Goal: Communication & Community: Answer question/provide support

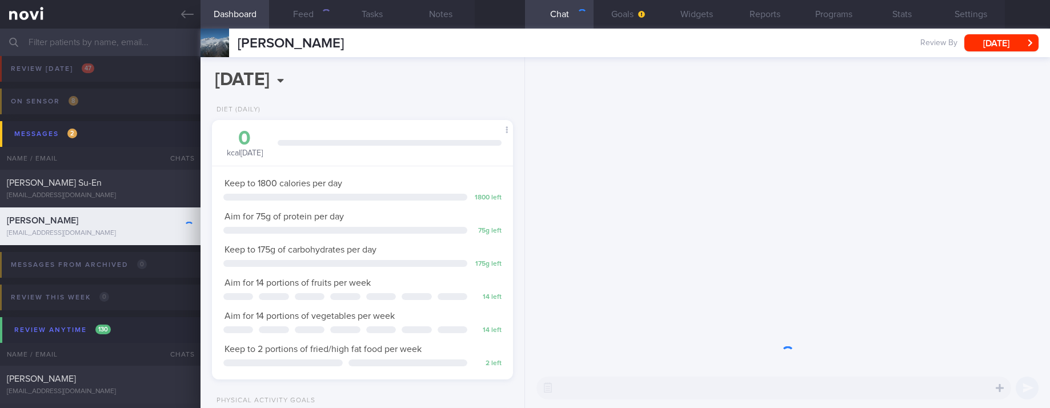
scroll to position [136, 272]
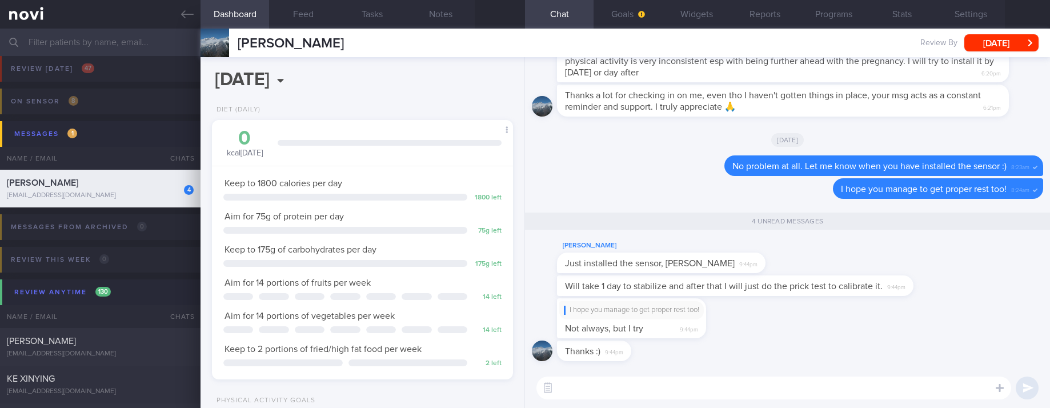
click at [665, 390] on textarea at bounding box center [773, 387] width 475 height 23
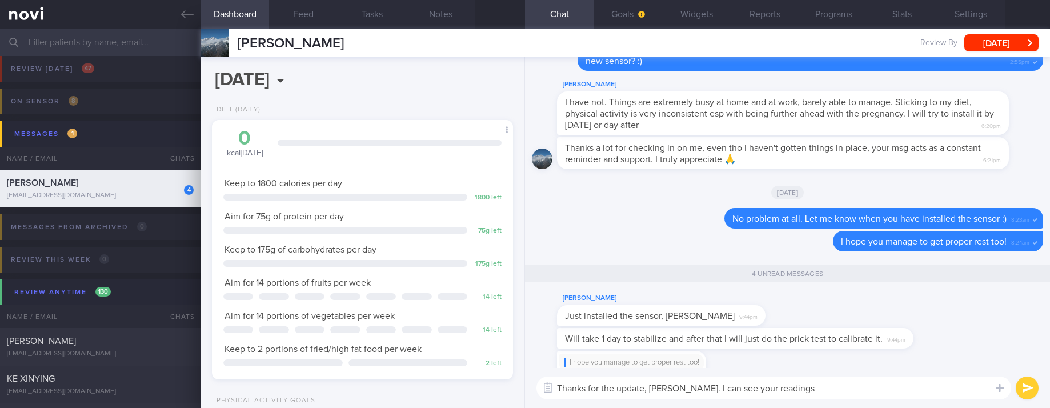
scroll to position [0, 0]
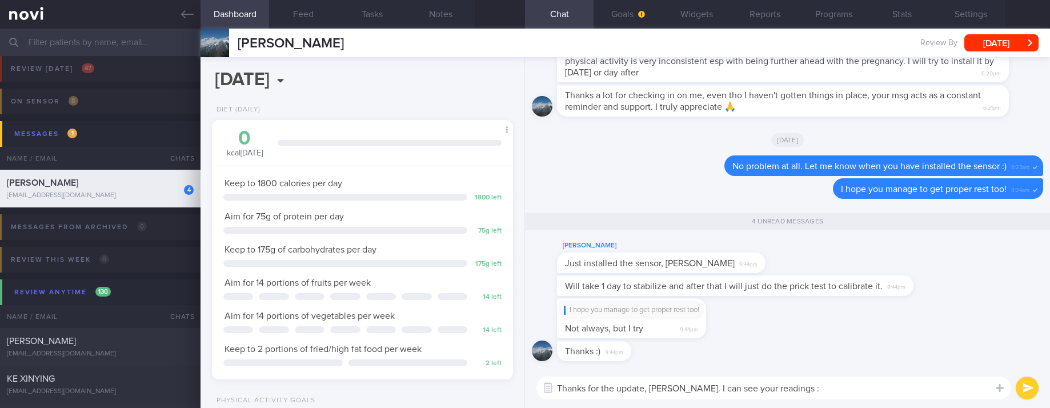
type textarea "Thanks for the update, [PERSON_NAME]. I can see your readings :)"
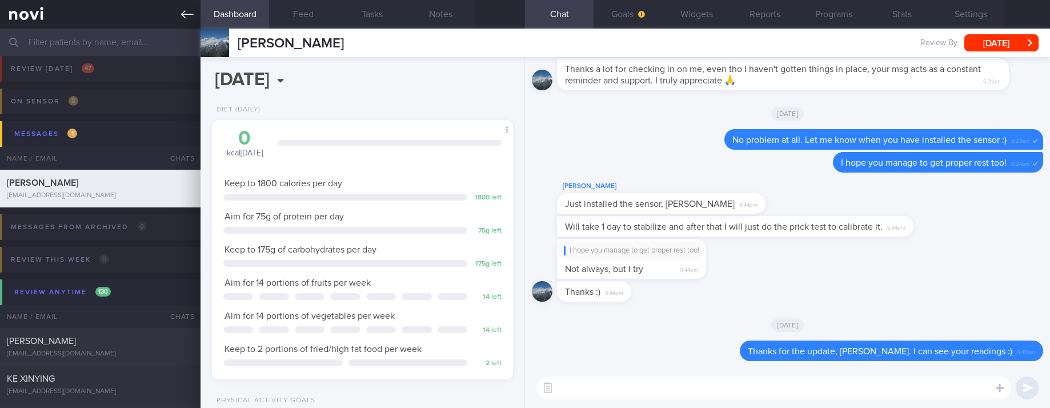
click at [185, 13] on icon at bounding box center [187, 14] width 13 height 13
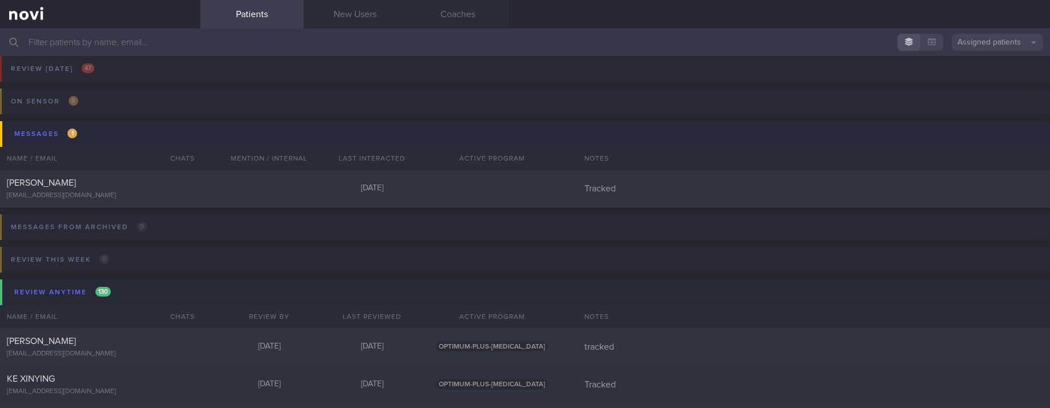
click at [145, 139] on button "Messages 1" at bounding box center [526, 134] width 1053 height 26
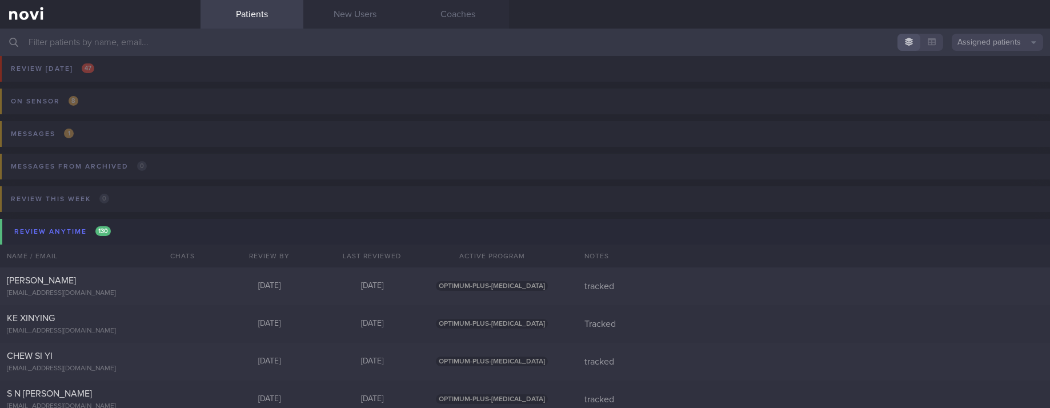
click at [255, 29] on input "text" at bounding box center [525, 42] width 1050 height 27
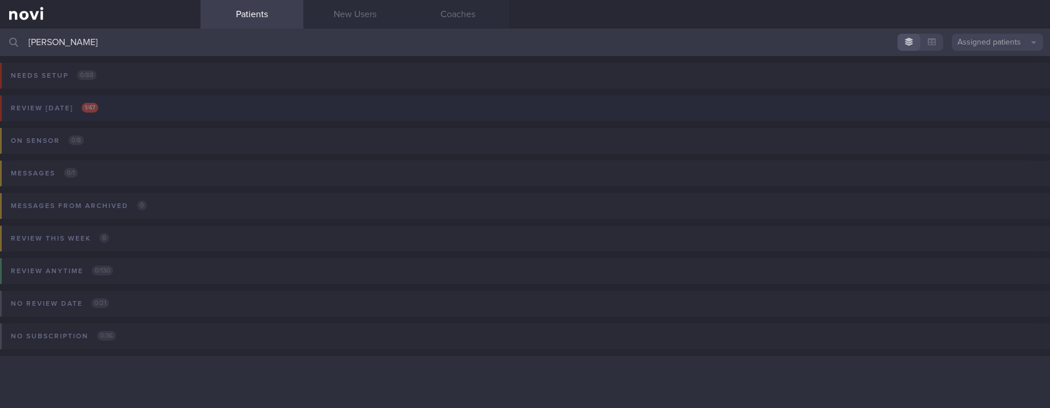
type input "[PERSON_NAME]"
click at [210, 106] on button "Review [DATE] 1 / 47" at bounding box center [523, 111] width 1053 height 33
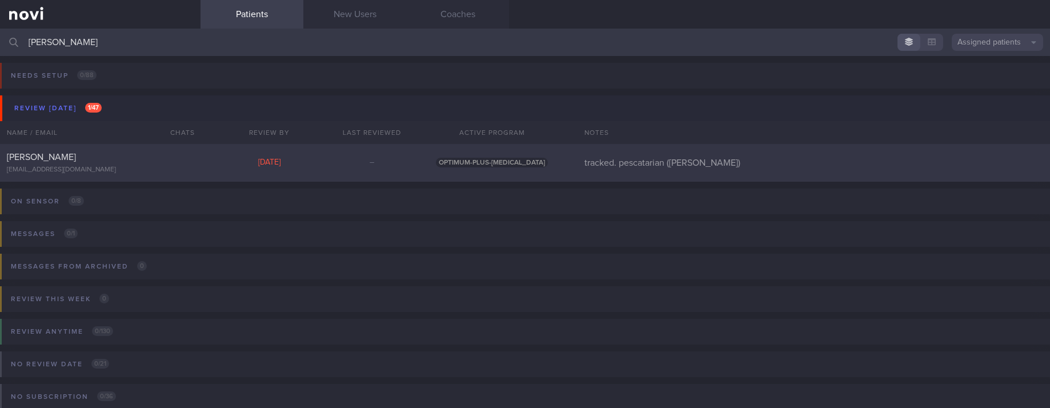
click at [177, 167] on div "[EMAIL_ADDRESS][DOMAIN_NAME]" at bounding box center [100, 170] width 187 height 9
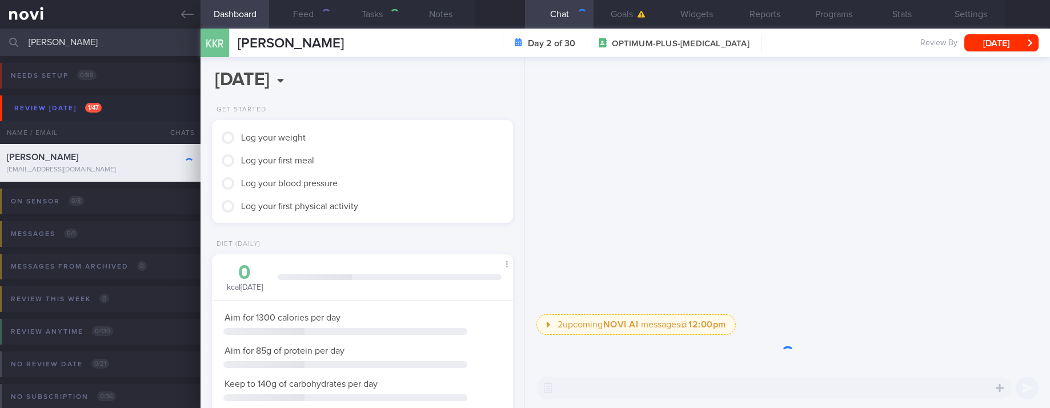
scroll to position [150, 267]
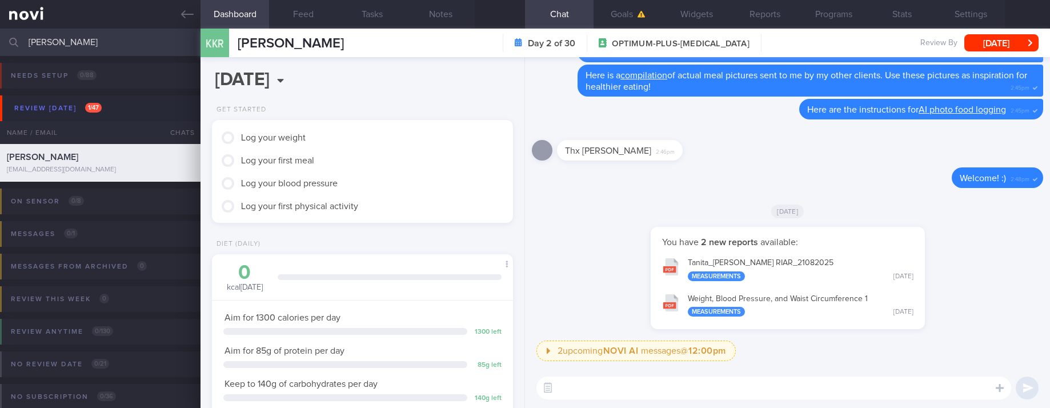
drag, startPoint x: 315, startPoint y: 18, endPoint x: 333, endPoint y: 35, distance: 25.1
click at [314, 18] on button "Feed" at bounding box center [303, 14] width 69 height 29
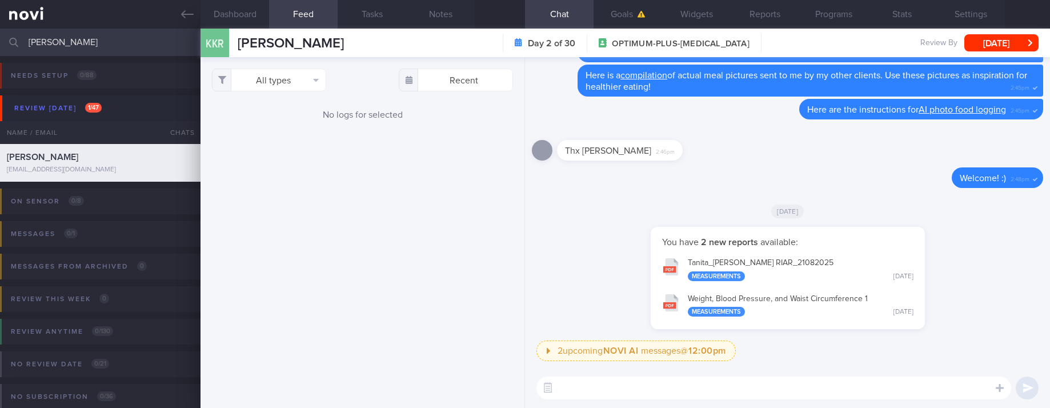
click at [618, 387] on textarea at bounding box center [773, 387] width 475 height 23
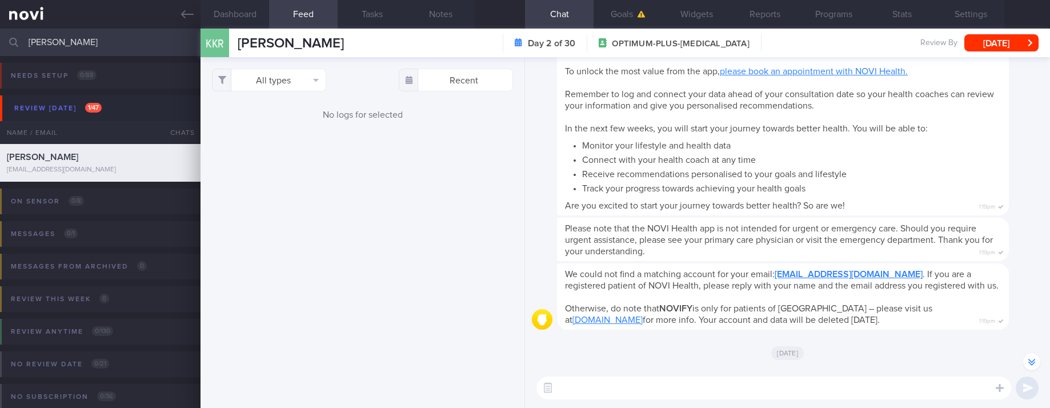
scroll to position [-600, 0]
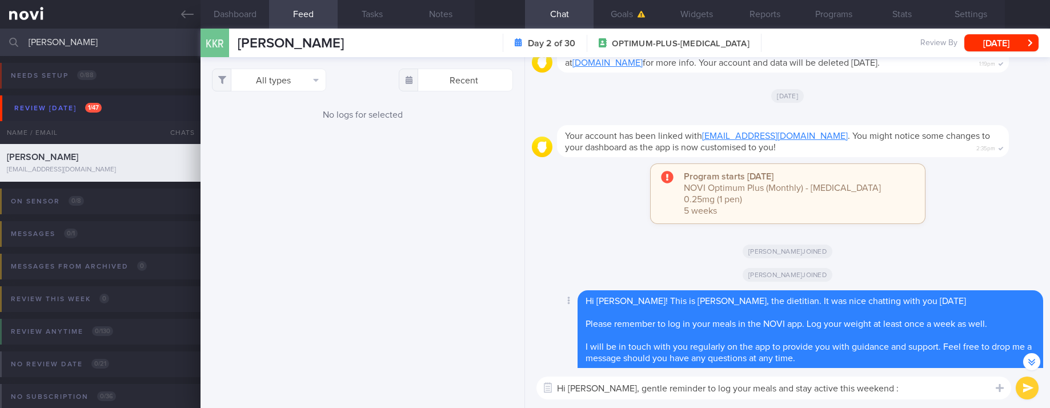
type textarea "Hi [PERSON_NAME], gentle reminder to log your meals and stay active this weeken…"
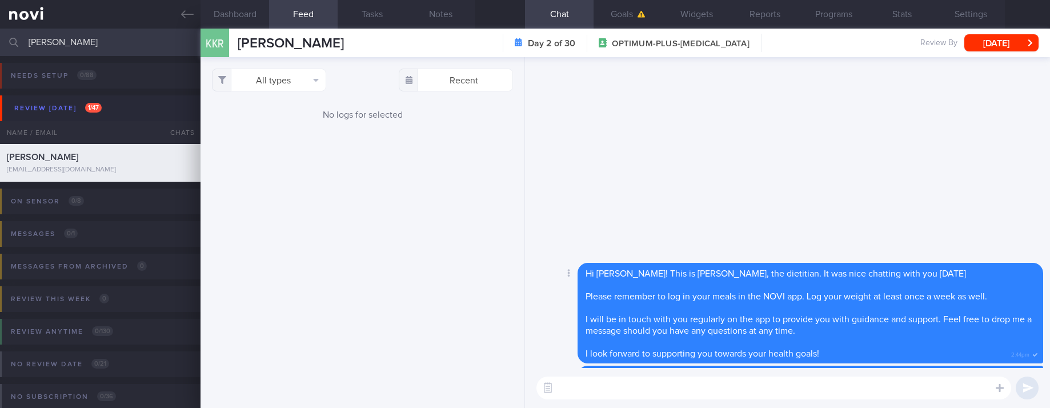
scroll to position [0, 0]
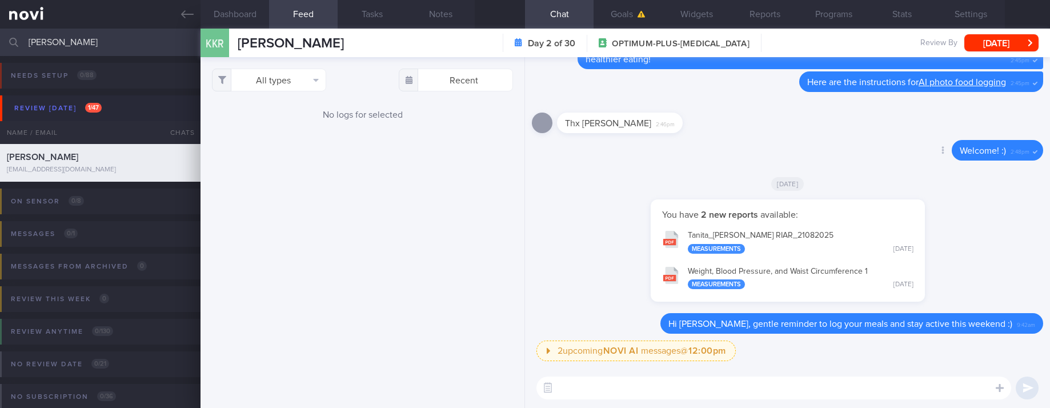
click at [713, 146] on div "Delete Welcome! :) 2:48pm" at bounding box center [787, 153] width 511 height 27
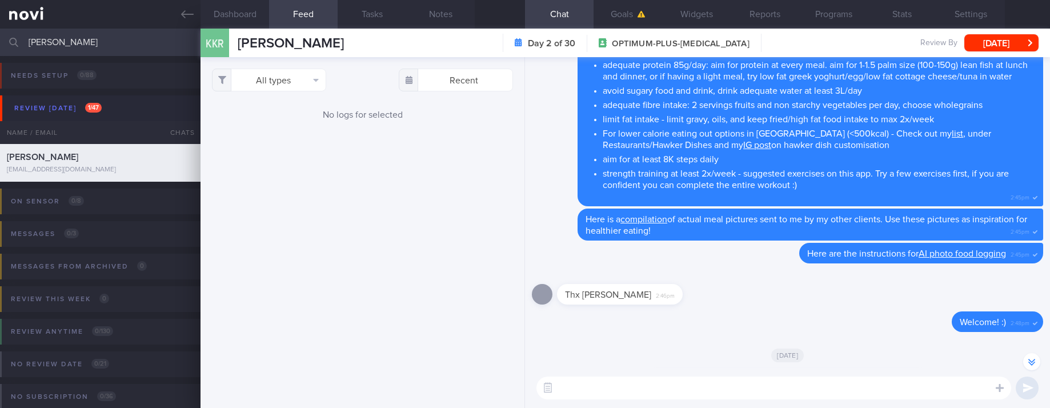
drag, startPoint x: 154, startPoint y: 34, endPoint x: -31, endPoint y: 33, distance: 185.1
click at [0, 33] on html "You are offline! Some functionality will be unavailable Patients New Users Coac…" at bounding box center [525, 204] width 1050 height 408
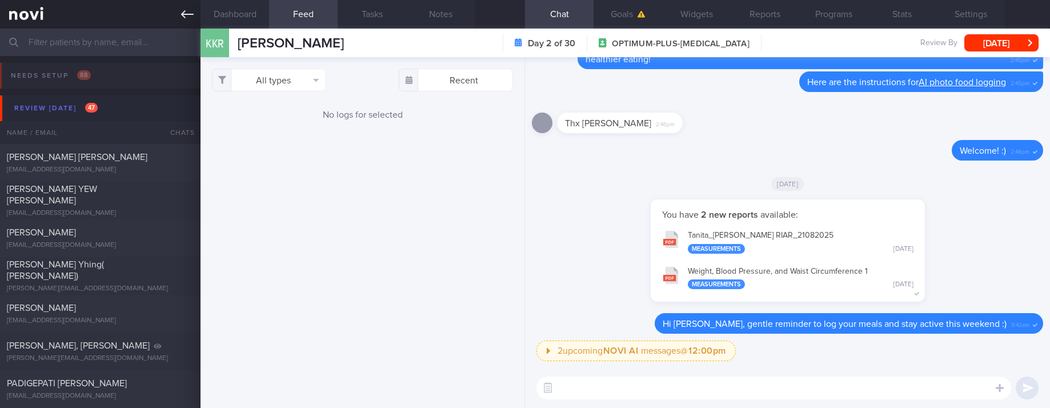
click at [174, 12] on link at bounding box center [100, 14] width 201 height 29
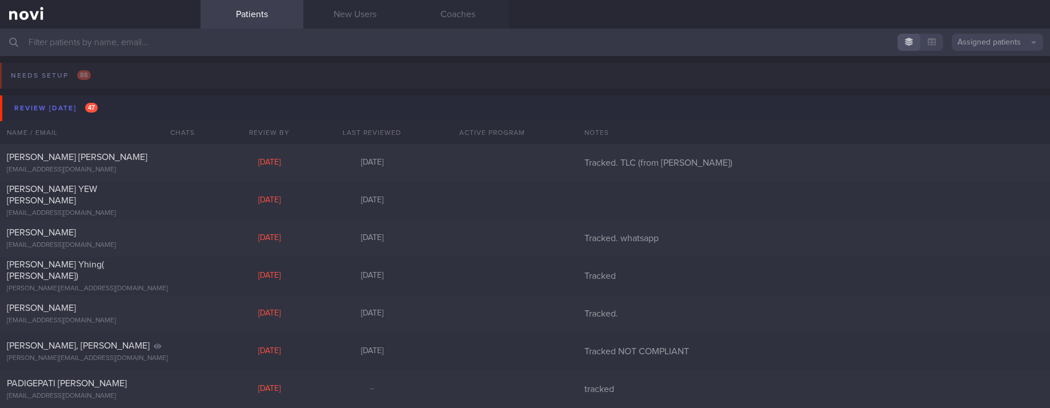
click at [113, 111] on button "Review [DATE] 47" at bounding box center [526, 108] width 1053 height 26
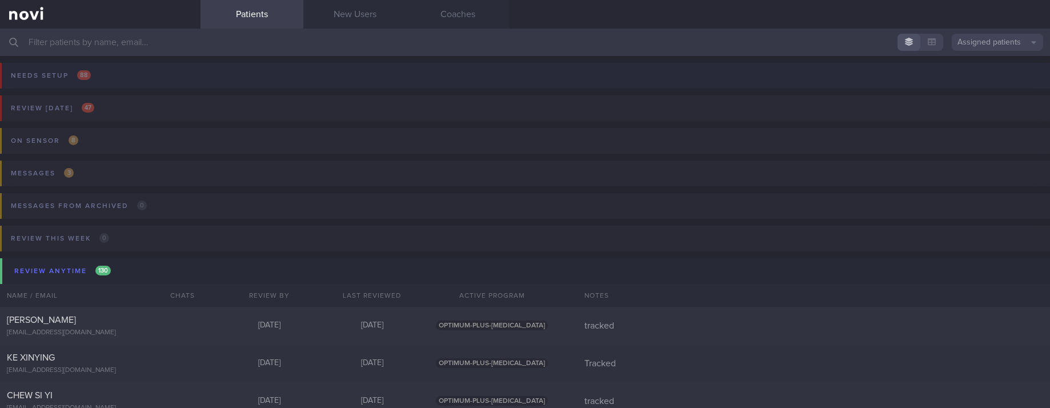
click at [132, 81] on button "Needs setup 88" at bounding box center [523, 79] width 1053 height 33
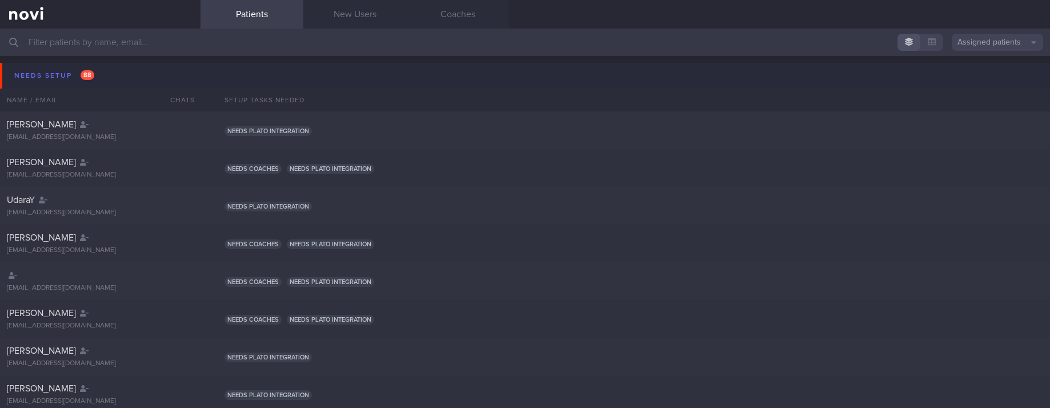
click at [132, 81] on button "Needs setup 88" at bounding box center [526, 76] width 1053 height 26
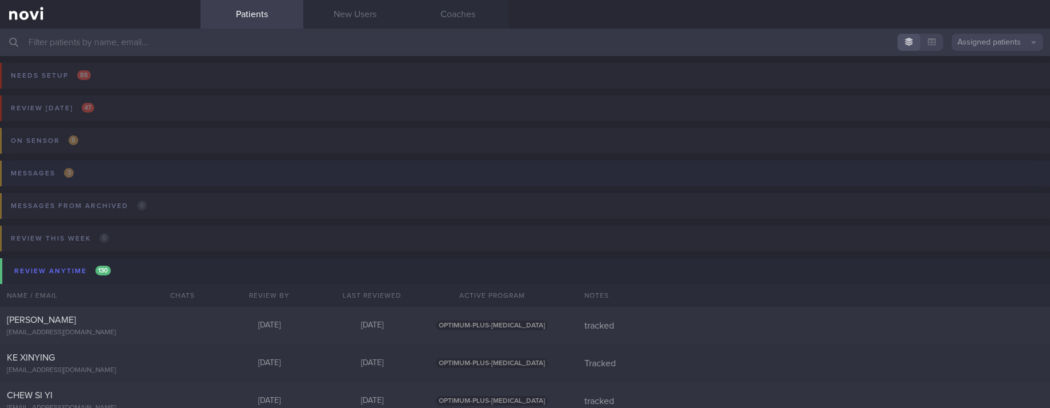
click at [109, 178] on button "Messages 3" at bounding box center [523, 177] width 1053 height 33
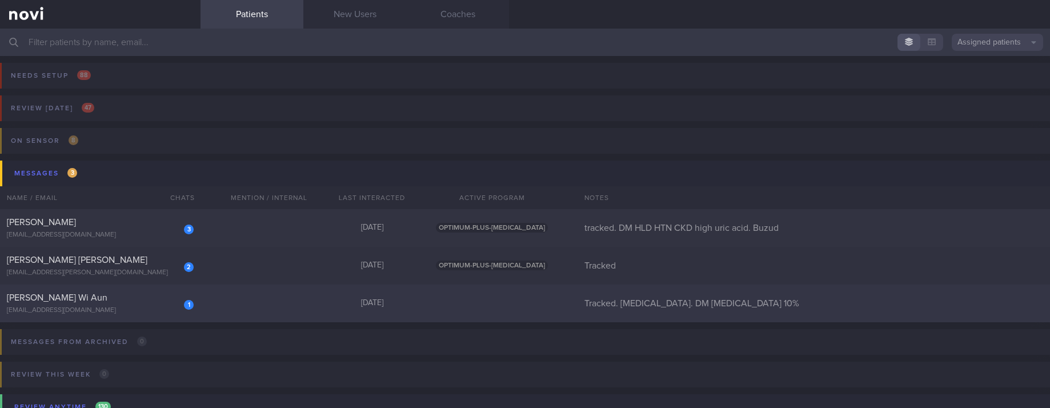
click at [238, 295] on div "1 [PERSON_NAME] Wi Aun [EMAIL_ADDRESS][DOMAIN_NAME] [DATE] Tracked. [MEDICAL_DA…" at bounding box center [525, 303] width 1050 height 38
select select "7"
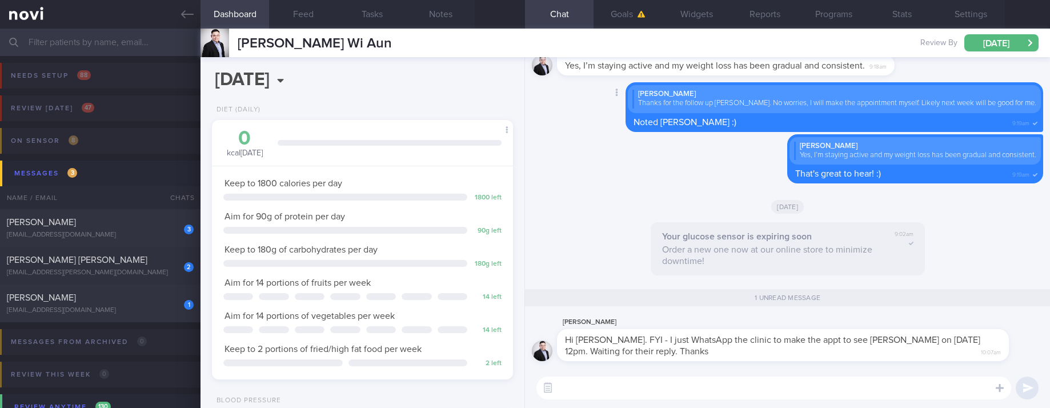
scroll to position [136, 272]
click at [855, 375] on div "​ ​" at bounding box center [787, 388] width 525 height 40
drag, startPoint x: 816, startPoint y: 364, endPoint x: 660, endPoint y: 381, distance: 157.5
click at [795, 372] on div "[PERSON_NAME] Hi [PERSON_NAME]. FYI - I just WhatsApp the clinic to make the ap…" at bounding box center [787, 232] width 525 height 351
click at [644, 386] on textarea at bounding box center [773, 387] width 475 height 23
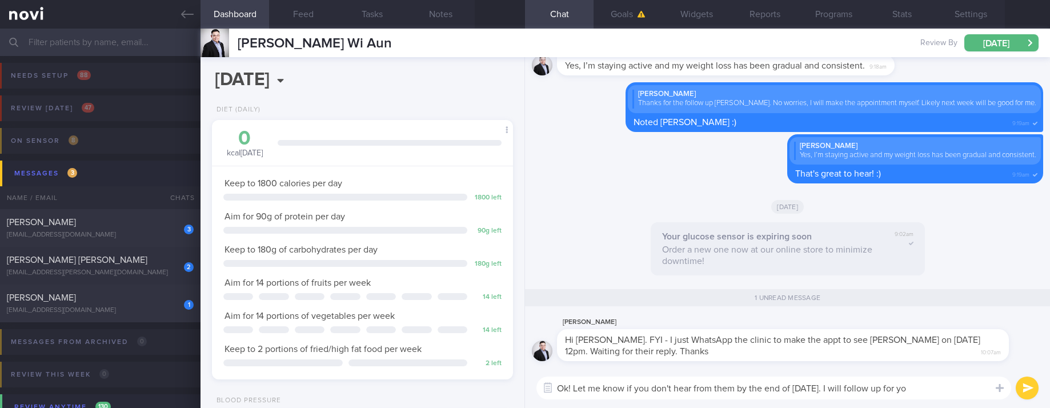
type textarea "Ok! Let me know if you don't hear from them by the end of [DATE]. I will follow…"
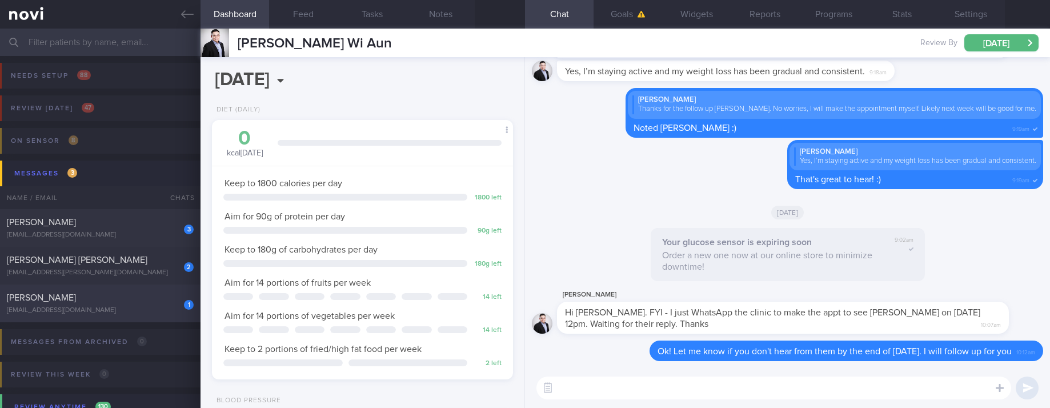
click at [154, 311] on div "[EMAIL_ADDRESS][DOMAIN_NAME]" at bounding box center [100, 310] width 187 height 9
type input "tracked. pescatarian ([PERSON_NAME])"
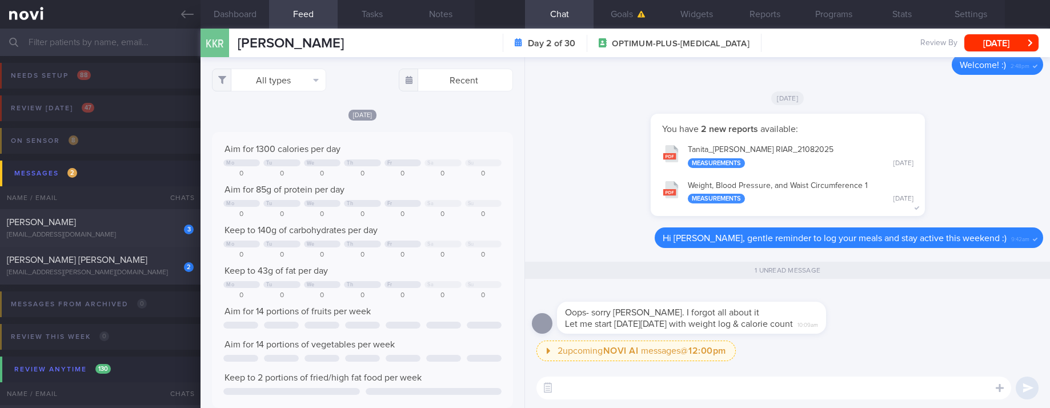
click at [823, 389] on textarea at bounding box center [773, 387] width 475 height 23
type textarea "Ok, no problem. Whenever you are ready :)"
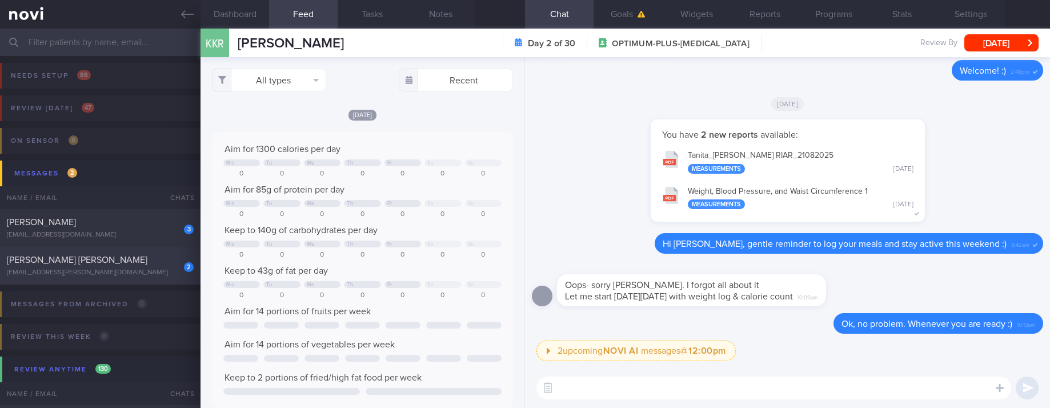
click at [154, 258] on div "[PERSON_NAME] [PERSON_NAME]" at bounding box center [99, 259] width 184 height 11
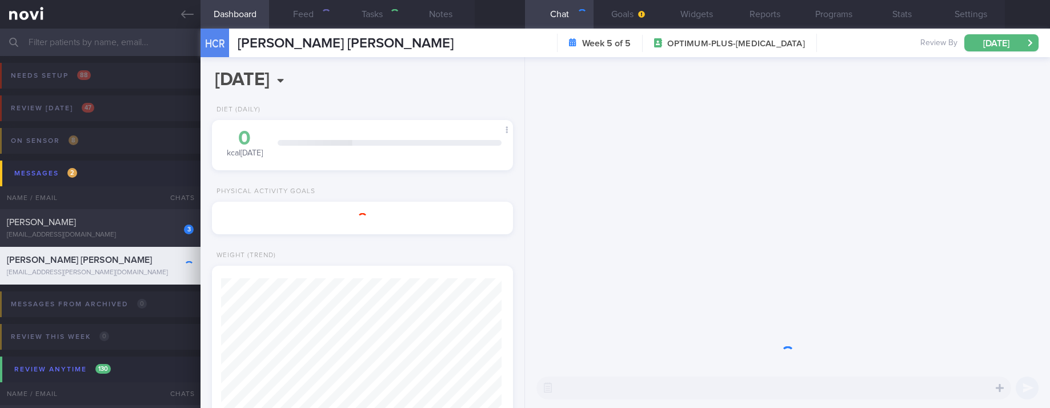
type input "Tracked"
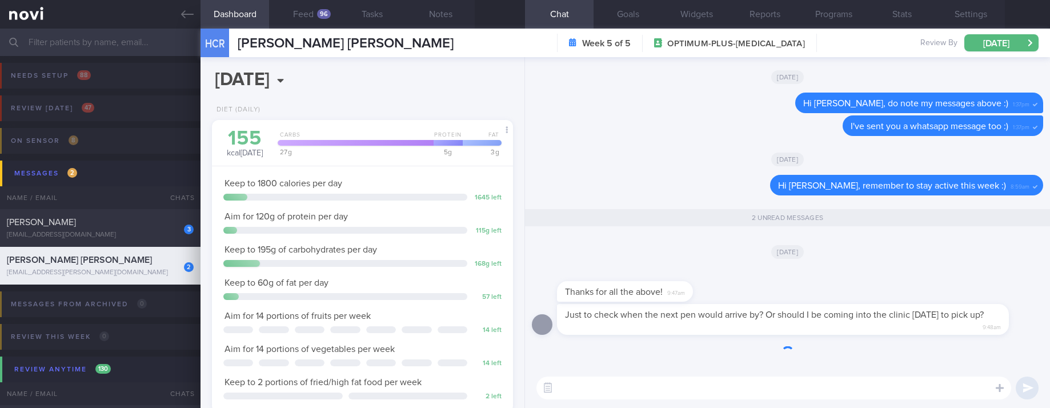
scroll to position [1, 0]
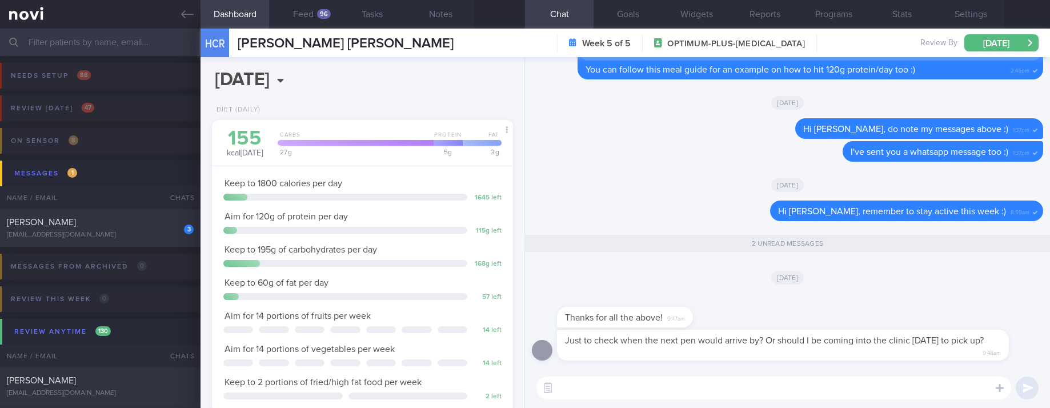
drag, startPoint x: 970, startPoint y: 20, endPoint x: 921, endPoint y: 109, distance: 101.3
click at [970, 18] on button "Settings" at bounding box center [970, 14] width 69 height 29
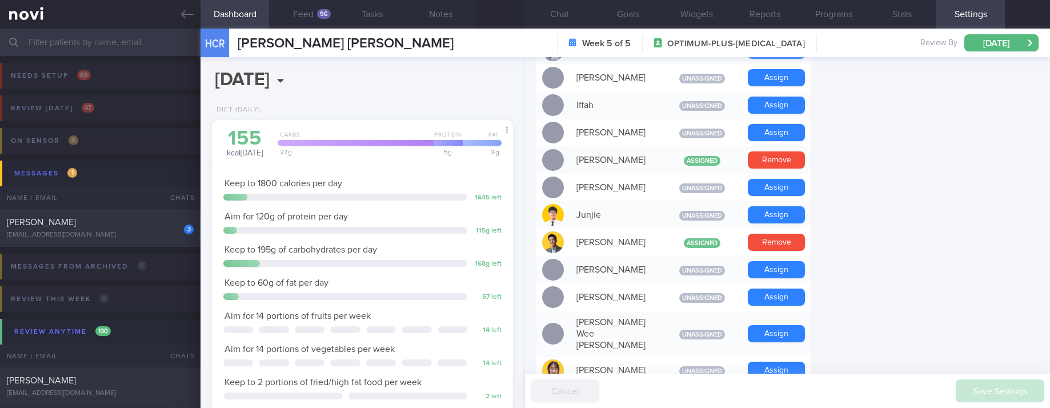
scroll to position [514, 0]
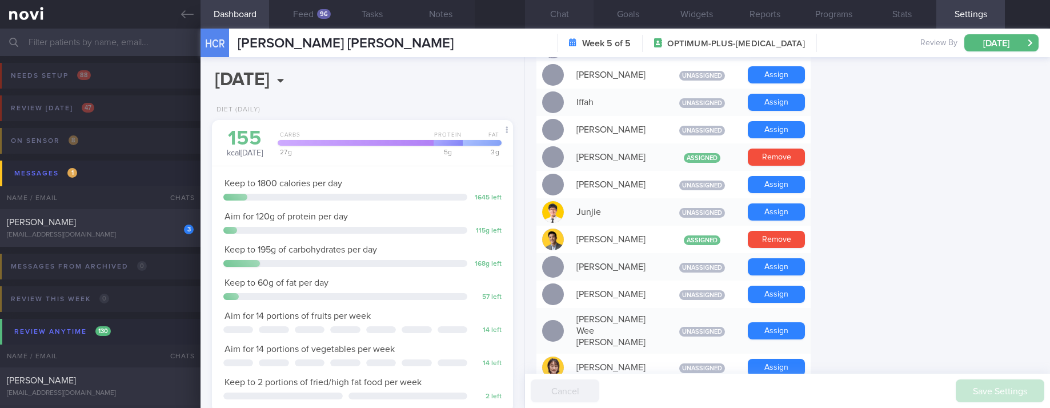
click at [575, 8] on button "Chat" at bounding box center [559, 14] width 69 height 29
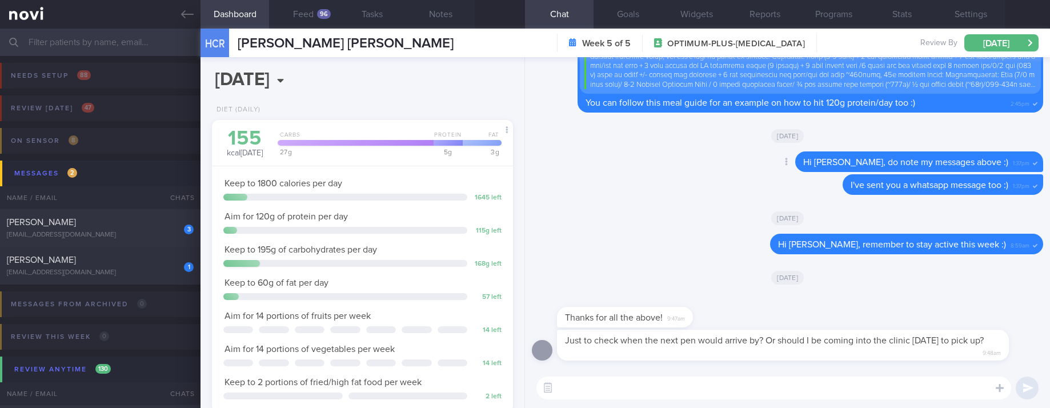
click at [723, 159] on div "Delete Hi [PERSON_NAME], do note my messages above :) 1:37pm" at bounding box center [787, 162] width 511 height 23
drag, startPoint x: 467, startPoint y: 36, endPoint x: 234, endPoint y: 48, distance: 233.4
click at [234, 48] on div "HCR [PERSON_NAME] [PERSON_NAME] CALLUM ROBERT [EMAIL_ADDRESS][PERSON_NAME][DOMA…" at bounding box center [625, 43] width 849 height 29
copy span "[PERSON_NAME] [PERSON_NAME]"
click at [686, 384] on textarea at bounding box center [773, 387] width 475 height 23
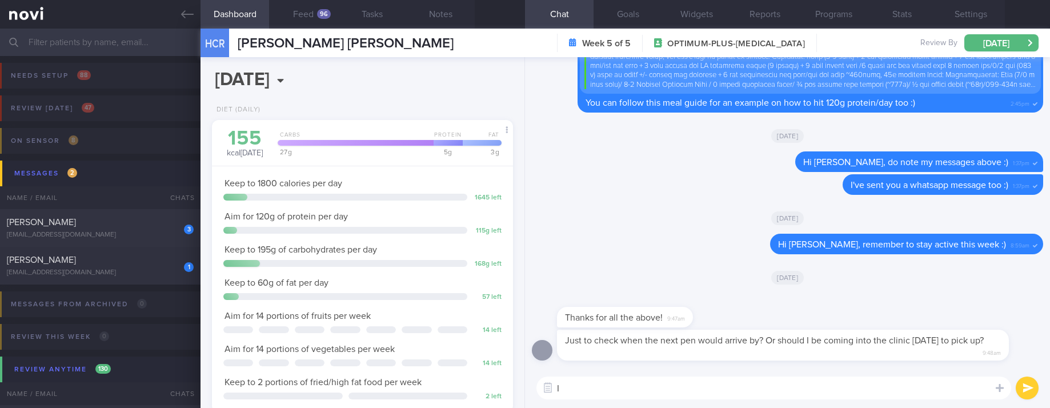
type textarea "I"
type textarea "Hi [PERSON_NAME], I will check with the team :)"
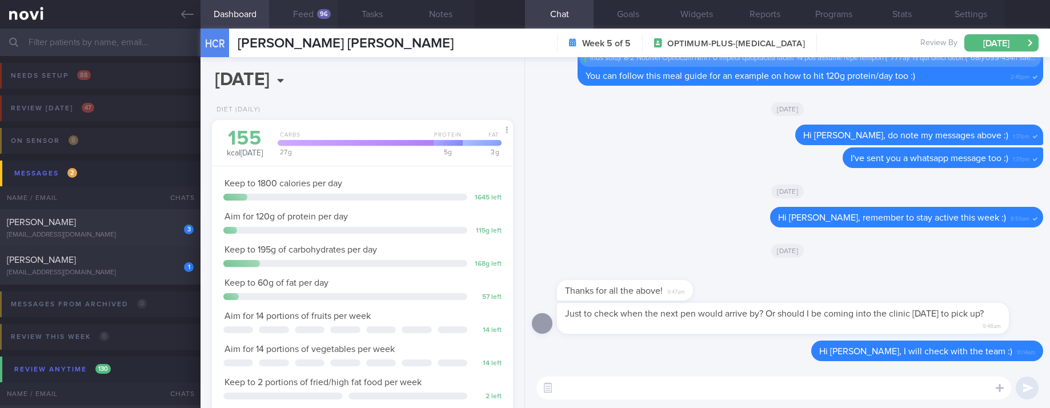
click at [316, 14] on button "Feed 96" at bounding box center [303, 14] width 69 height 29
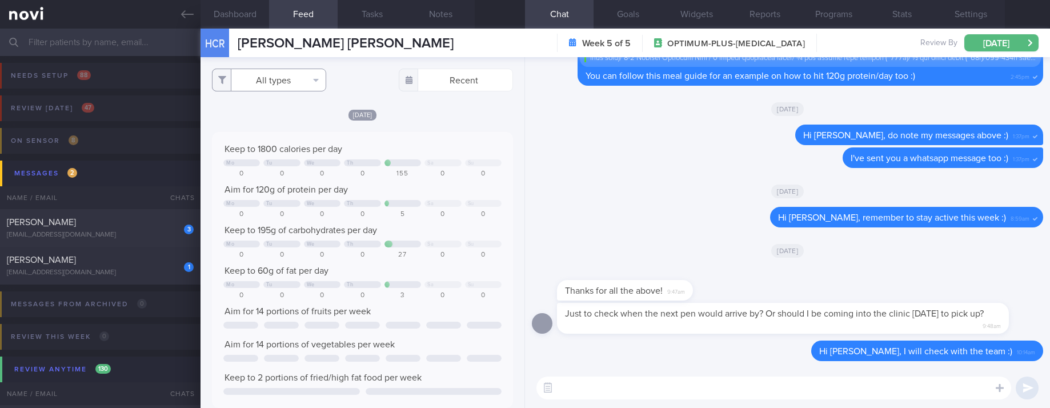
click at [278, 83] on button "All types" at bounding box center [269, 80] width 114 height 23
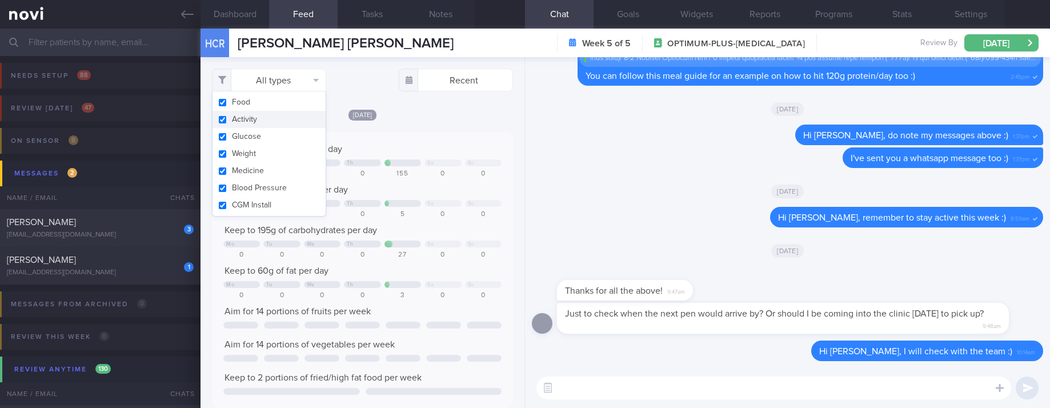
click at [251, 119] on button "Activity" at bounding box center [269, 119] width 113 height 17
checkbox input "false"
click at [426, 164] on div at bounding box center [442, 162] width 37 height 7
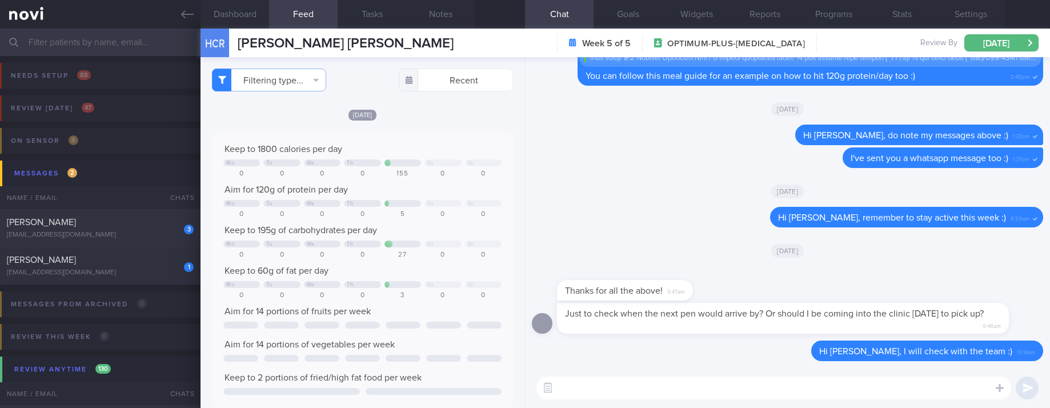
scroll to position [257, 0]
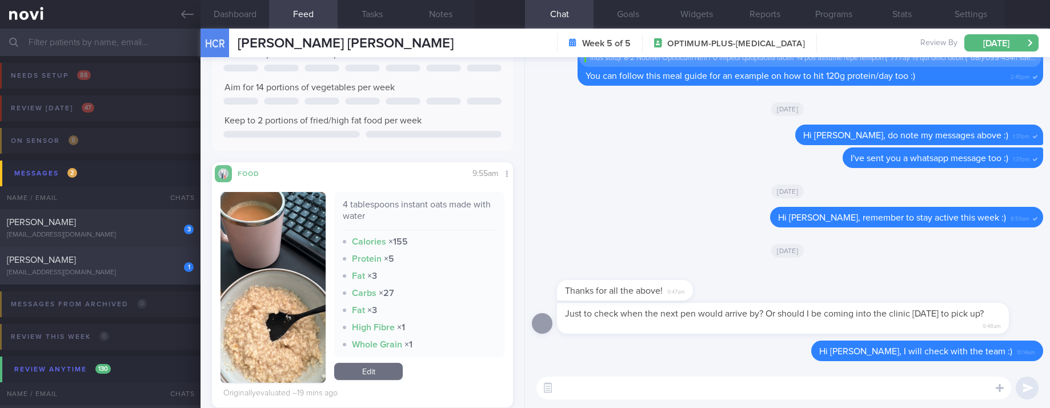
click at [143, 271] on div "[EMAIL_ADDRESS][DOMAIN_NAME]" at bounding box center [100, 272] width 187 height 9
type input "tracked. pescatarian ([PERSON_NAME])"
checkbox input "true"
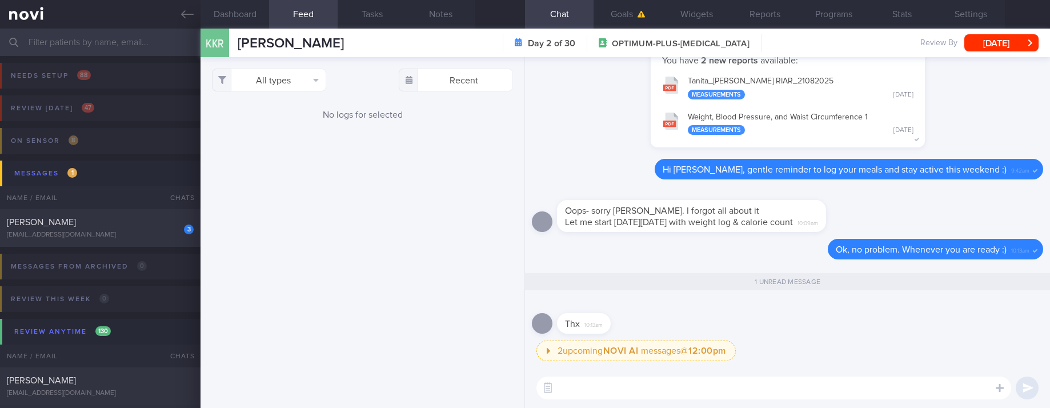
click at [152, 46] on input "text" at bounding box center [525, 42] width 1050 height 27
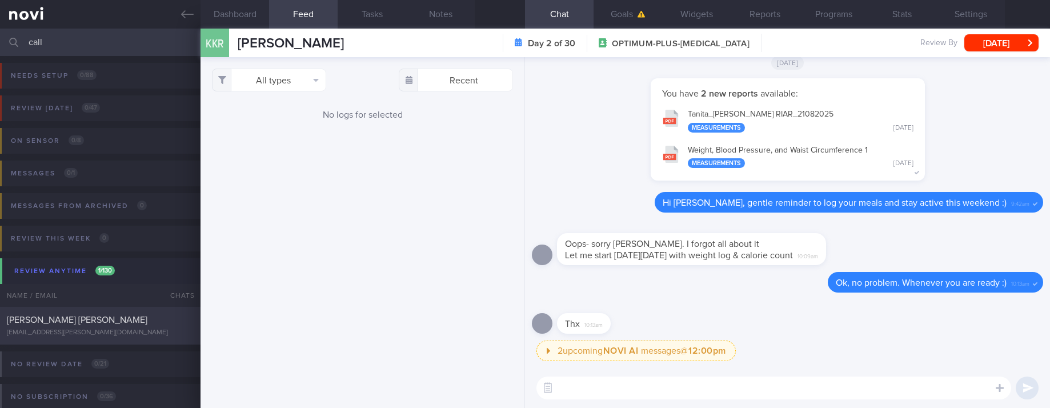
type input "call"
click at [111, 328] on div "[EMAIL_ADDRESS][PERSON_NAME][DOMAIN_NAME]" at bounding box center [100, 332] width 187 height 9
type input "Tracked"
checkbox input "false"
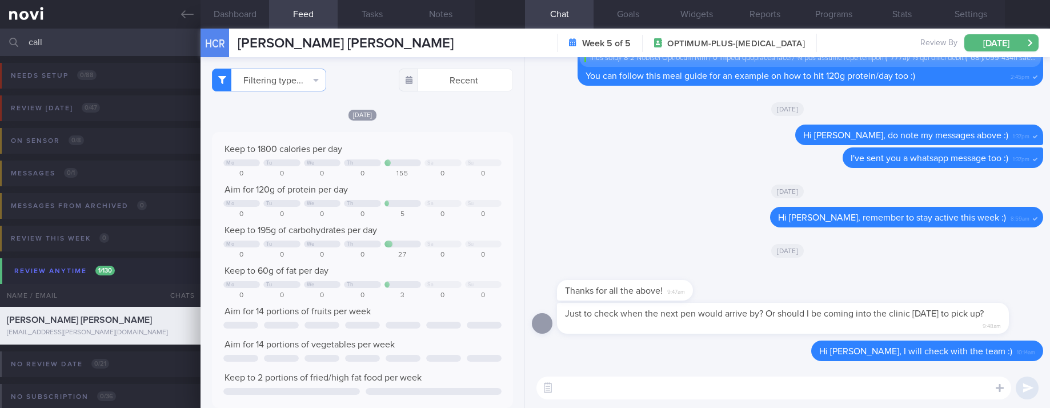
click at [668, 398] on textarea at bounding box center [773, 387] width 475 height 23
type textarea "I saw that you logged your oats this morning - try to mix in 1 scoop protein po…"
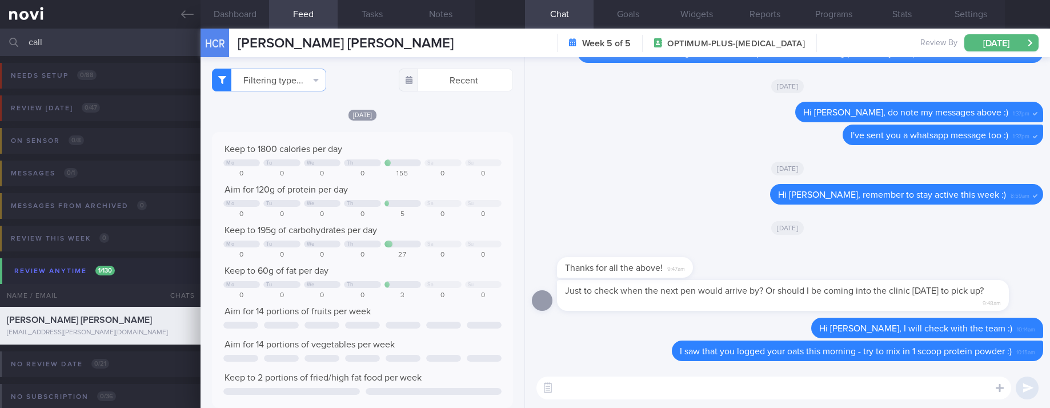
drag, startPoint x: 80, startPoint y: 39, endPoint x: -31, endPoint y: 34, distance: 110.9
click at [0, 34] on html "You are offline! Some functionality will be unavailable Patients New Users Coac…" at bounding box center [525, 204] width 1050 height 408
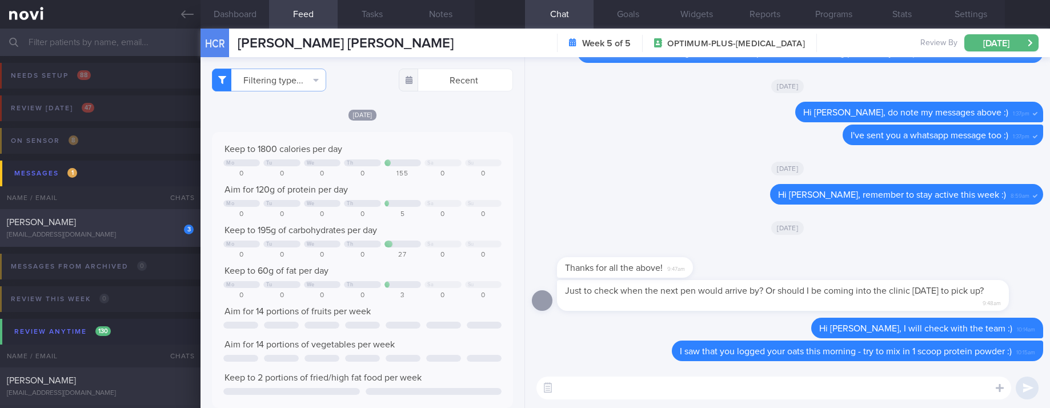
click at [115, 236] on div "[EMAIL_ADDRESS][DOMAIN_NAME]" at bounding box center [100, 235] width 187 height 9
type input "tracked. DM HLD HTN CKD high uric acid. Buzud"
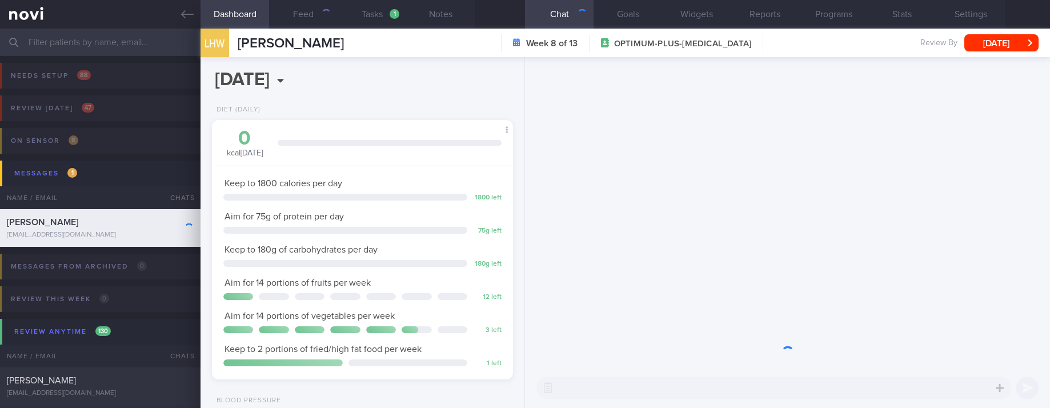
scroll to position [150, 267]
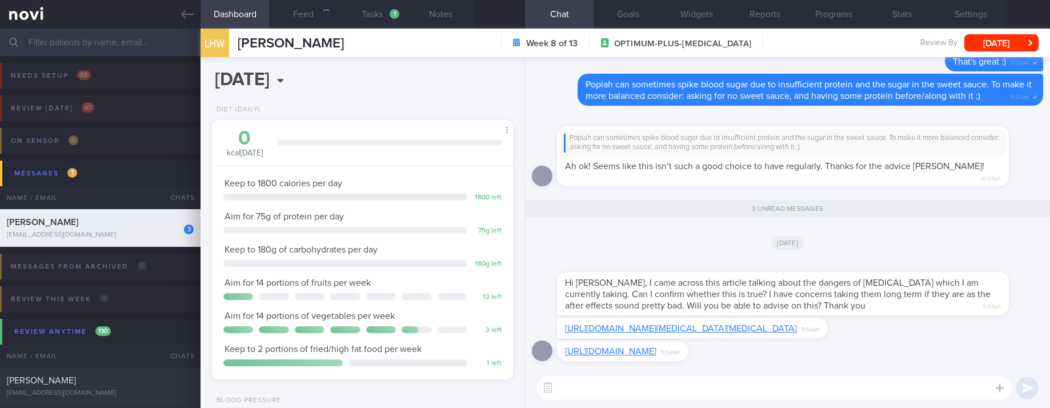
click at [639, 331] on link "[URL][DOMAIN_NAME][MEDICAL_DATA][MEDICAL_DATA]" at bounding box center [681, 328] width 232 height 9
click at [963, 209] on div "3 unread messages" at bounding box center [787, 209] width 511 height 33
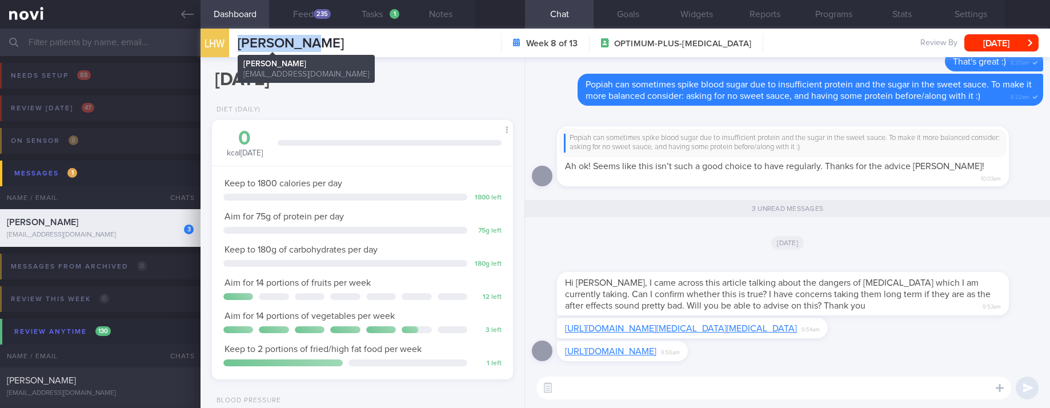
click at [239, 45] on div "LHW [PERSON_NAME] Won [PERSON_NAME] Won [EMAIL_ADDRESS][DOMAIN_NAME] Week 8 of …" at bounding box center [625, 43] width 849 height 29
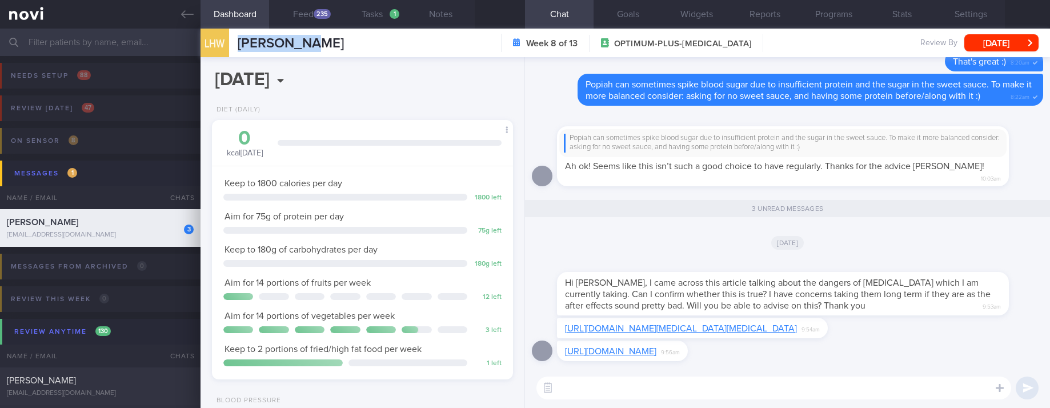
copy span "[PERSON_NAME]"
click at [868, 278] on span "Hi [PERSON_NAME], I came across this article talking about the dangers of [MEDI…" at bounding box center [778, 294] width 426 height 32
drag, startPoint x: 948, startPoint y: 268, endPoint x: 893, endPoint y: 297, distance: 61.3
click at [948, 278] on span "Hi [PERSON_NAME], I came across this article talking about the dangers of [MEDI…" at bounding box center [778, 294] width 426 height 32
drag, startPoint x: 931, startPoint y: 393, endPoint x: 928, endPoint y: 402, distance: 9.6
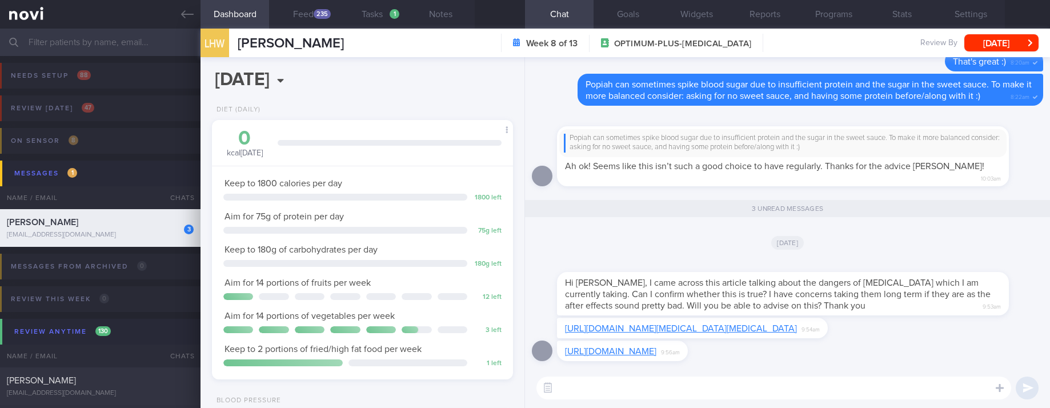
click at [931, 393] on textarea at bounding box center [773, 387] width 475 height 23
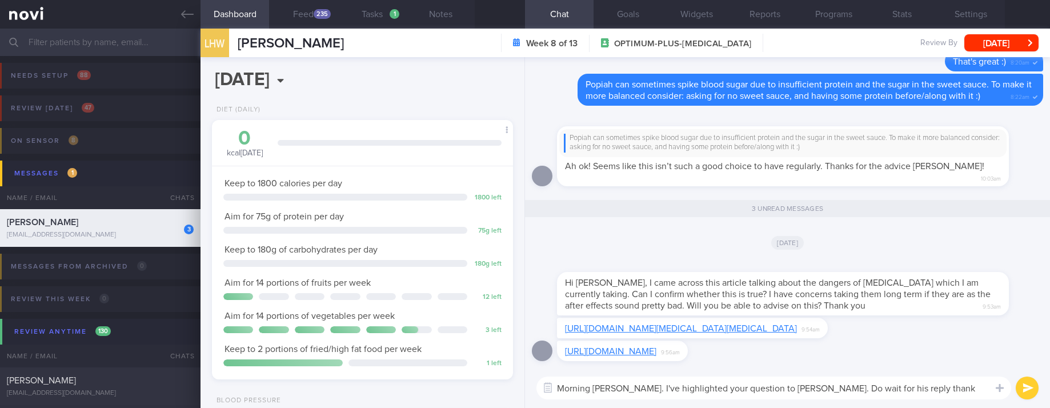
type textarea "Morning [PERSON_NAME]. I've highlighted your question to [PERSON_NAME]. Do wait…"
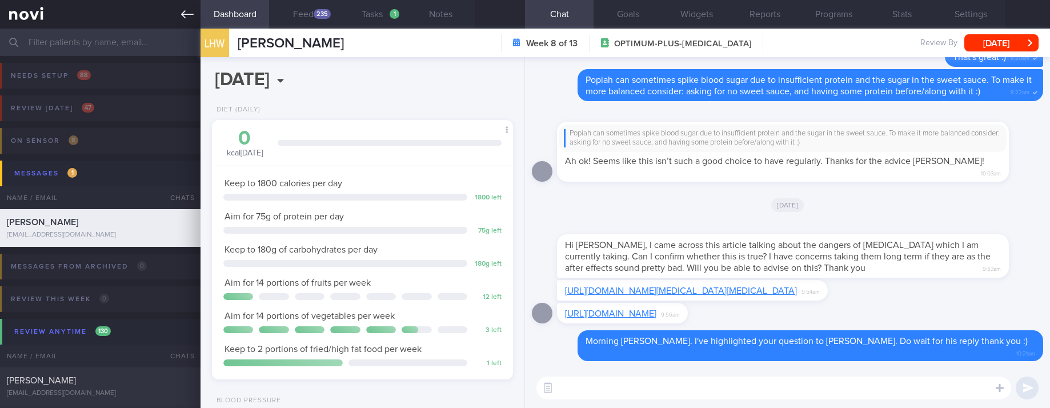
click at [183, 5] on link at bounding box center [100, 14] width 201 height 29
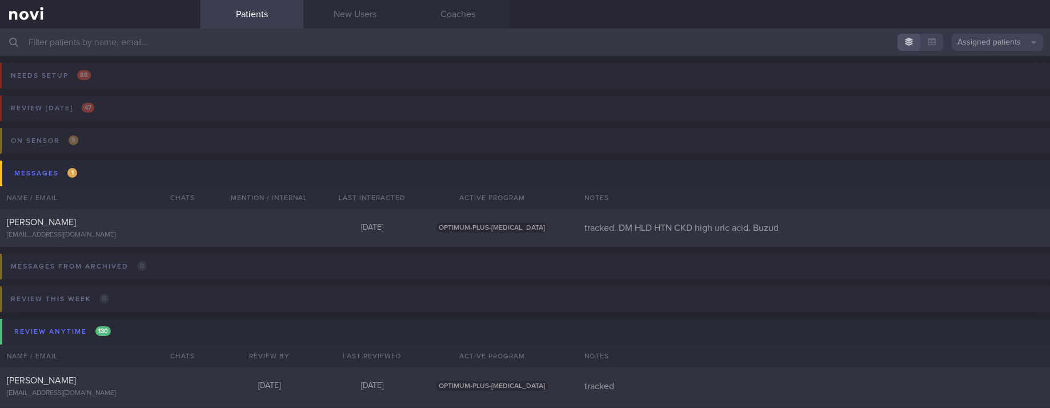
click at [242, 173] on button "Messages 1" at bounding box center [526, 174] width 1053 height 26
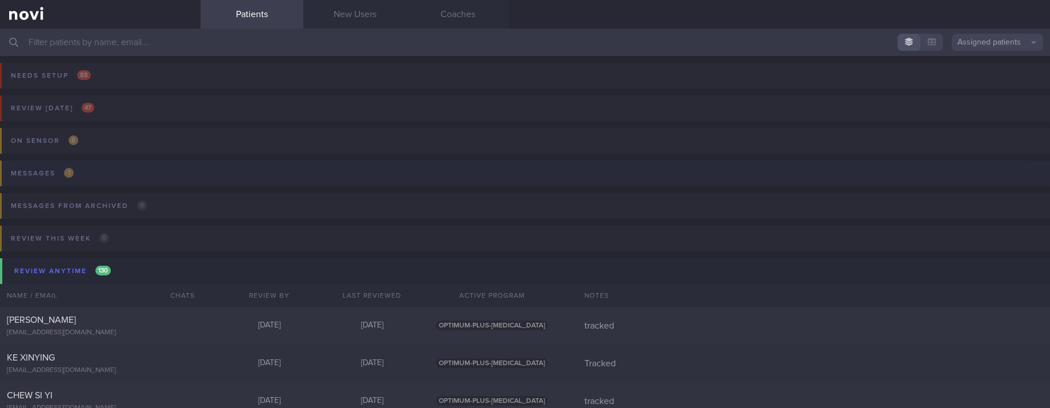
click at [188, 173] on button "Messages 1" at bounding box center [523, 177] width 1053 height 33
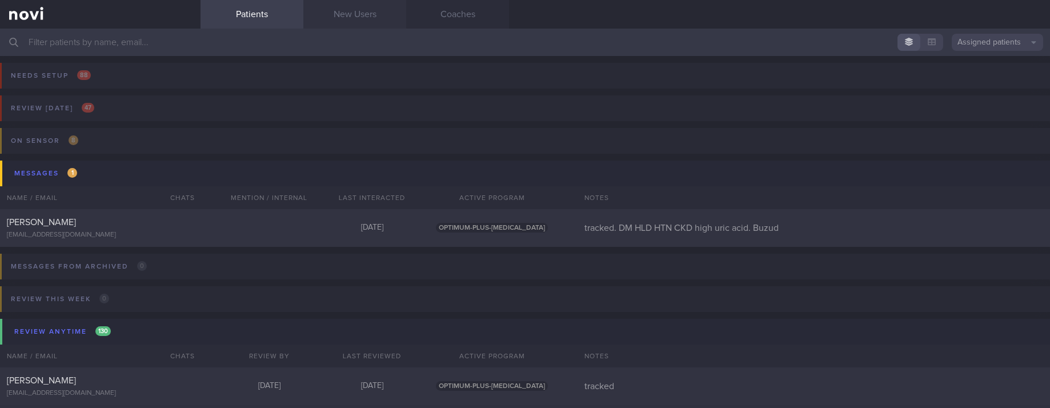
click at [348, 12] on link "New Users" at bounding box center [354, 14] width 103 height 29
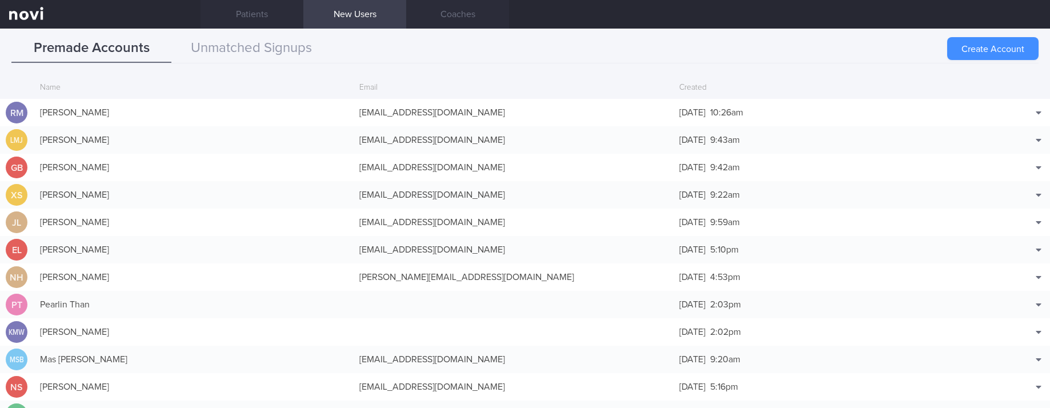
click at [967, 54] on button "Create Account" at bounding box center [992, 48] width 91 height 23
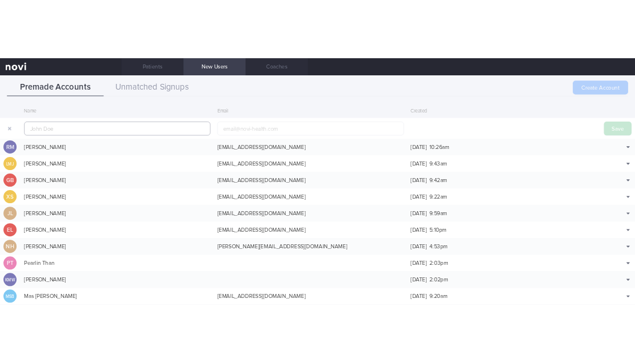
scroll to position [27, 0]
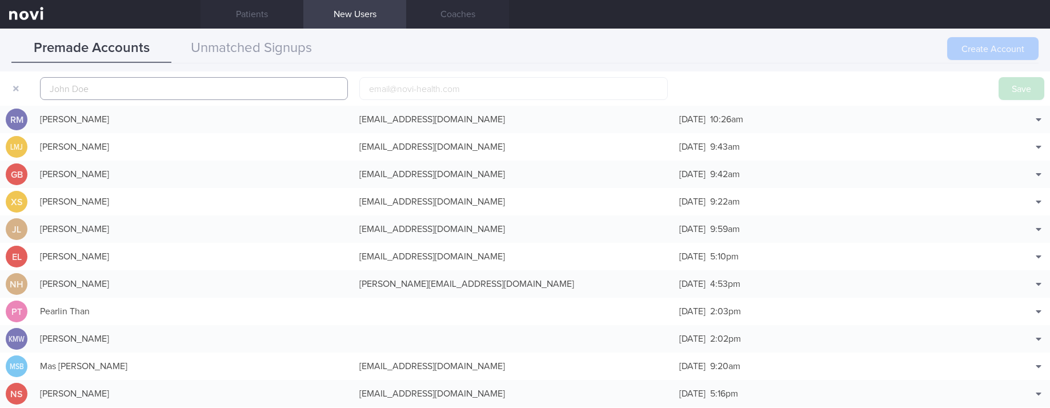
click at [271, 84] on input "text" at bounding box center [194, 88] width 308 height 23
paste input "[PERSON_NAME] Lay [PERSON_NAME]"
type input "[PERSON_NAME] Lay [PERSON_NAME]"
click at [999, 91] on button "Save" at bounding box center [1022, 88] width 46 height 23
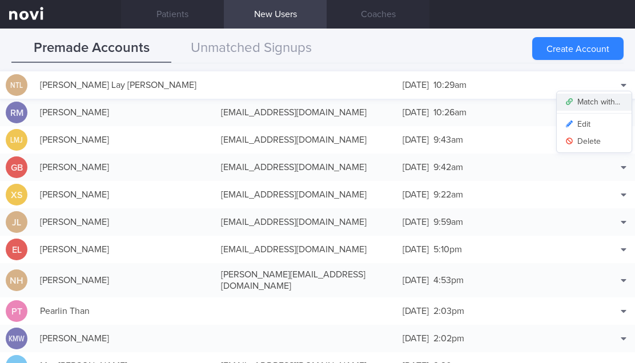
click at [594, 99] on button "Match with..." at bounding box center [594, 102] width 75 height 17
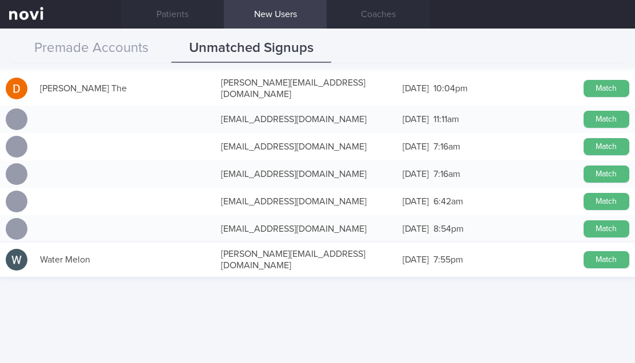
scroll to position [686, 0]
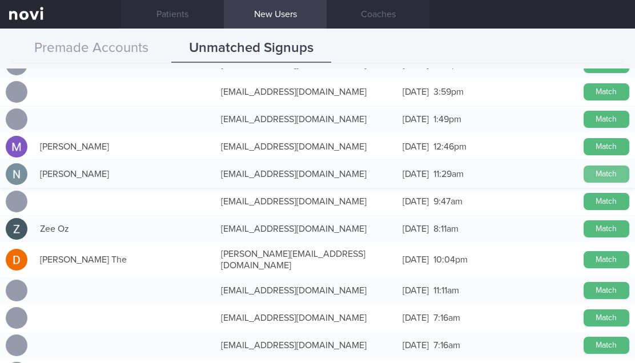
click at [595, 169] on button "Match" at bounding box center [607, 174] width 46 height 17
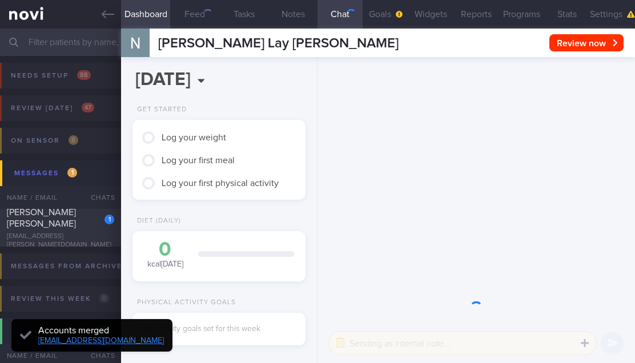
scroll to position [72, 143]
click at [294, 21] on button "Notes" at bounding box center [292, 14] width 49 height 29
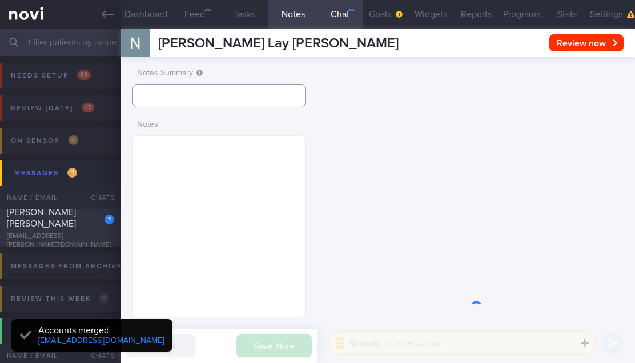
click at [213, 85] on input "text" at bounding box center [219, 96] width 173 height 23
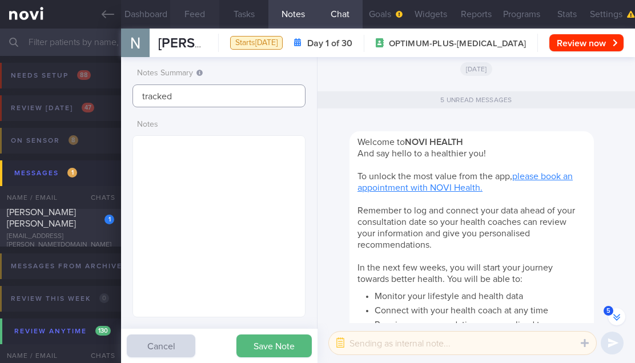
scroll to position [-406, 0]
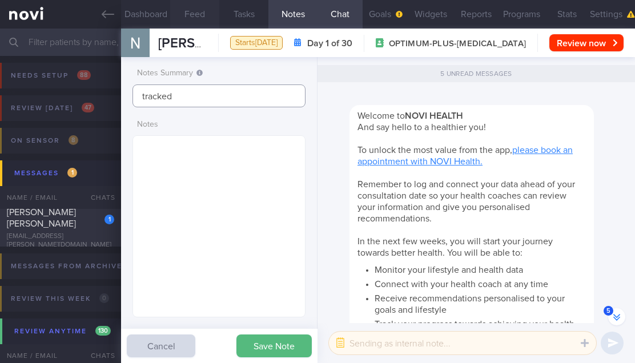
type input "tracked"
click at [194, 151] on textarea at bounding box center [219, 226] width 173 height 182
paste textarea "sedentary Yoga mat and light dumbbells at home - not using Recent R [MEDICAL_DA…"
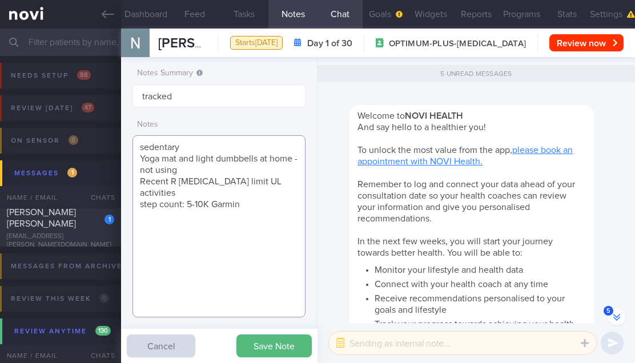
click at [141, 145] on textarea "sedentary Yoga mat and light dumbbells at home - not using Recent R [MEDICAL_DA…" at bounding box center [219, 226] width 173 height 182
paste textarea "[MEDICAL_DATA] 100mg OM"
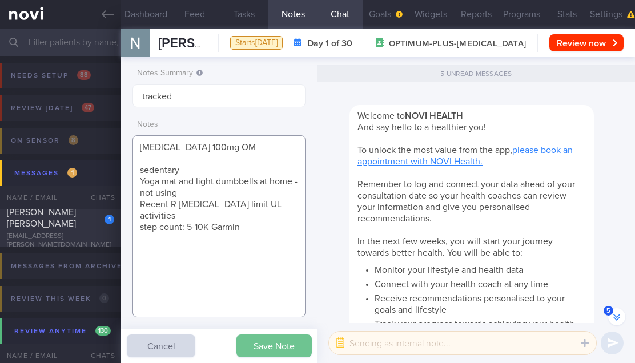
type textarea "[MEDICAL_DATA] 100mg OM sedentary Yoga mat and light dumbbells at home - not us…"
click at [292, 343] on button "Save Note" at bounding box center [273, 346] width 75 height 23
type input "tracked"
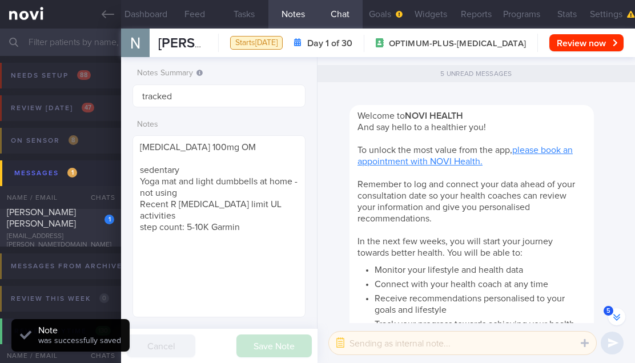
click at [276, 121] on label "Notes" at bounding box center [219, 125] width 164 height 10
click at [594, 22] on button "Settings" at bounding box center [612, 14] width 45 height 29
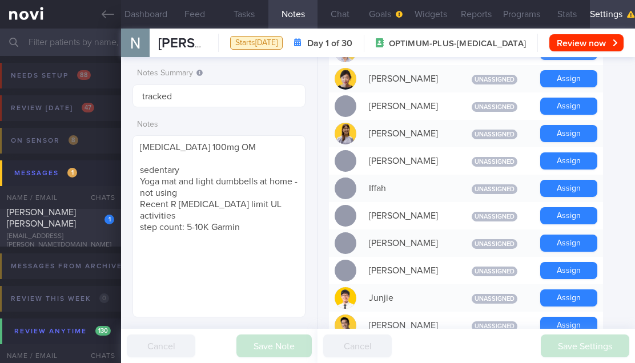
scroll to position [514, 0]
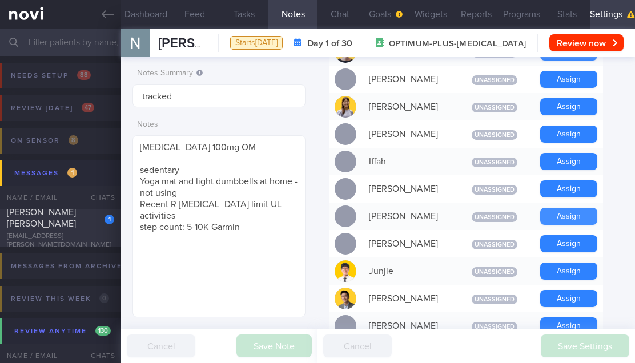
click at [567, 214] on button "Assign" at bounding box center [568, 216] width 57 height 17
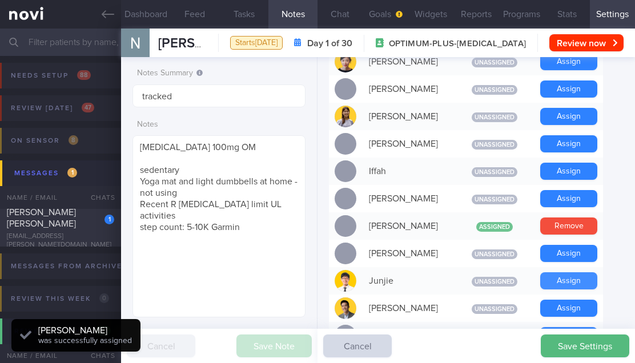
scroll to position [72, 143]
click at [572, 272] on button "Assign" at bounding box center [568, 280] width 57 height 17
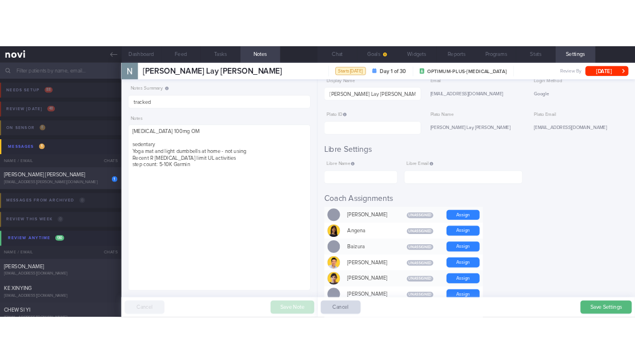
scroll to position [140, 282]
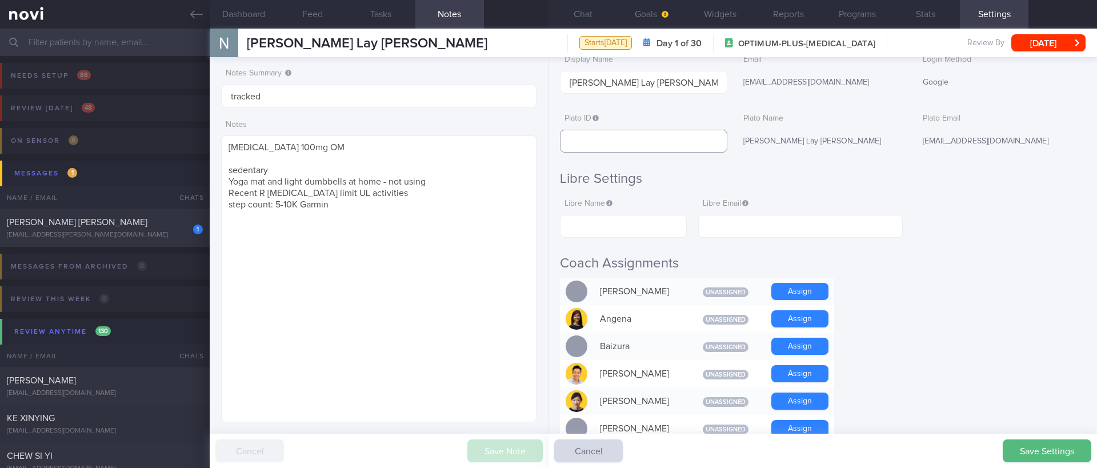
click at [688, 143] on input "text" at bounding box center [643, 141] width 167 height 23
paste input "35c3e0b226214f1e9934901eb612aaed"
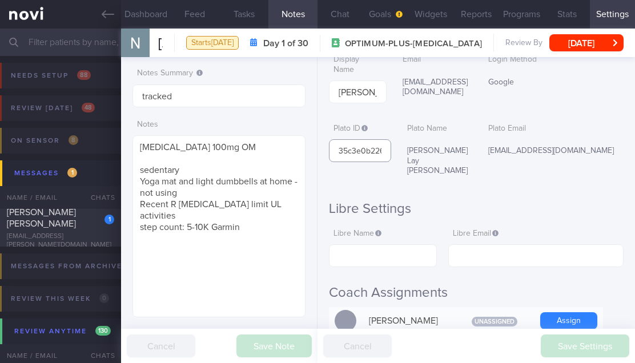
scroll to position [571184, 571113]
type input "35c3e0b226214f1e9934901eb612aaed"
click at [490, 201] on h2 "Libre Settings" at bounding box center [476, 209] width 295 height 17
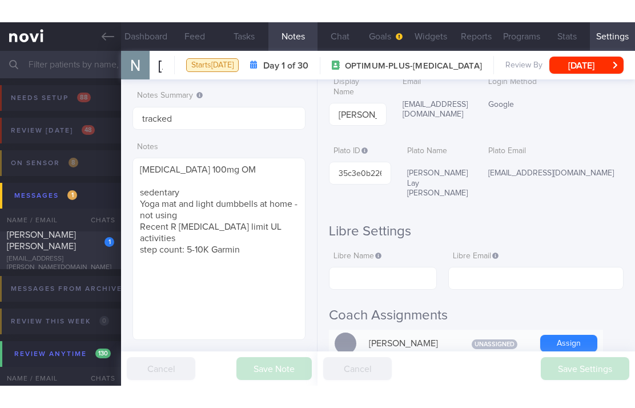
scroll to position [0, 0]
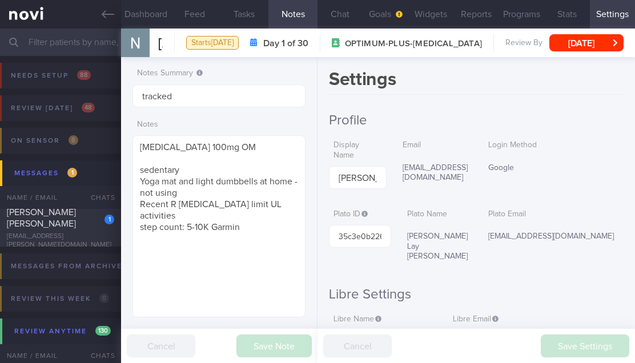
click at [312, 131] on div "Notes Summary tracked Notes [MEDICAL_DATA] 100mg OM sedentary Yoga mat and ligh…" at bounding box center [219, 210] width 197 height 306
click at [348, 18] on button "Chat" at bounding box center [340, 14] width 45 height 29
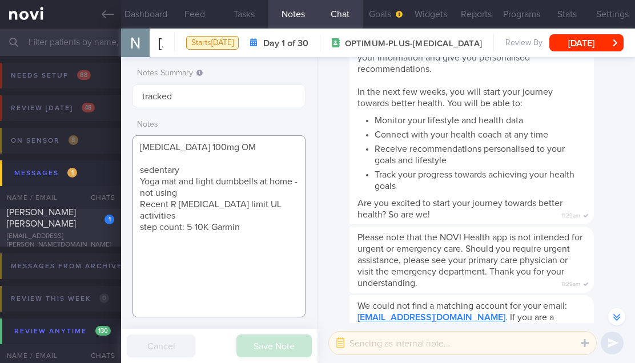
drag, startPoint x: 219, startPoint y: 213, endPoint x: 138, endPoint y: 172, distance: 90.7
click at [138, 172] on textarea "[MEDICAL_DATA] 100mg OM sedentary Yoga mat and light dumbbells at home - not us…" at bounding box center [219, 226] width 173 height 182
click at [346, 343] on button "button" at bounding box center [340, 343] width 21 height 21
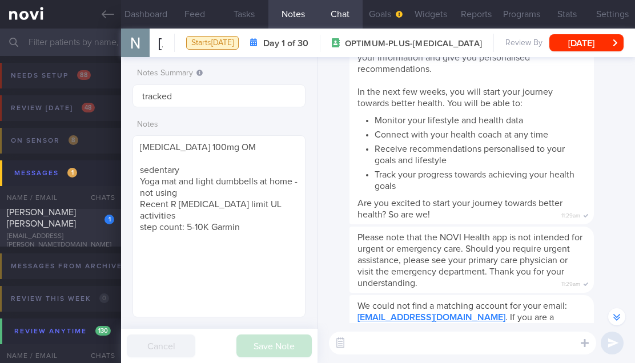
click at [383, 117] on li "Monitor your lifestyle and health data" at bounding box center [480, 119] width 211 height 14
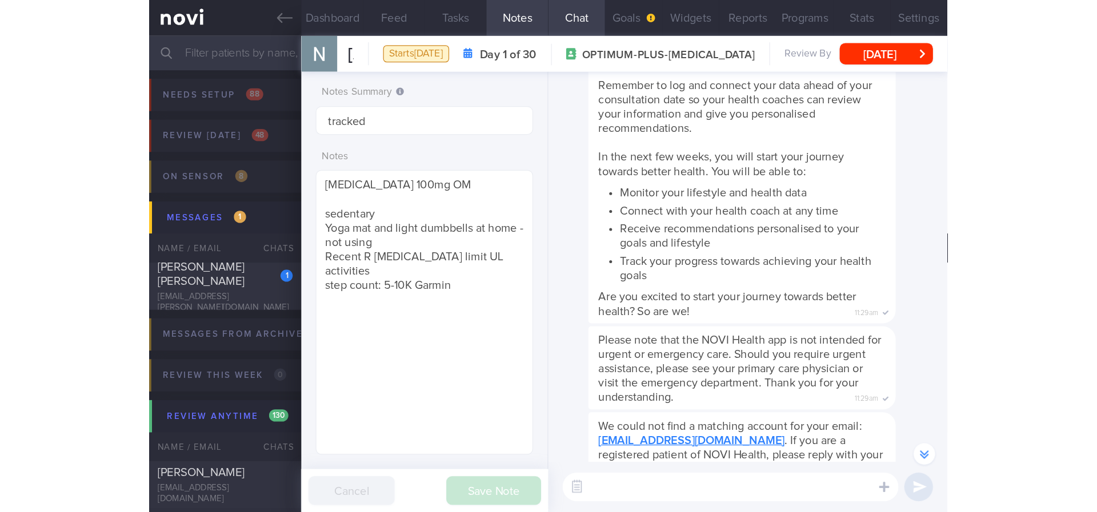
scroll to position [-267, 0]
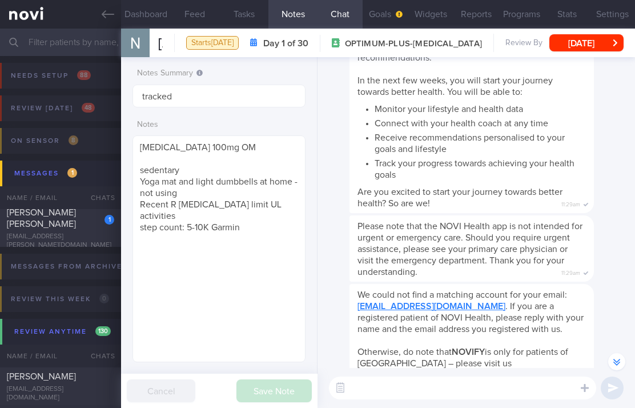
click at [369, 198] on span "Are you excited to start your journey towards better health? So are we!" at bounding box center [460, 197] width 205 height 21
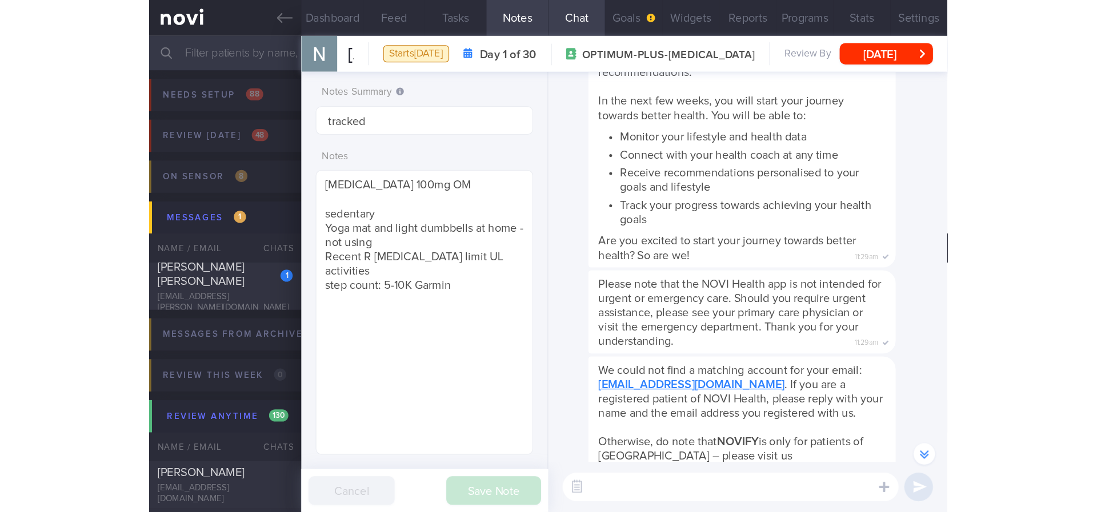
scroll to position [140, 282]
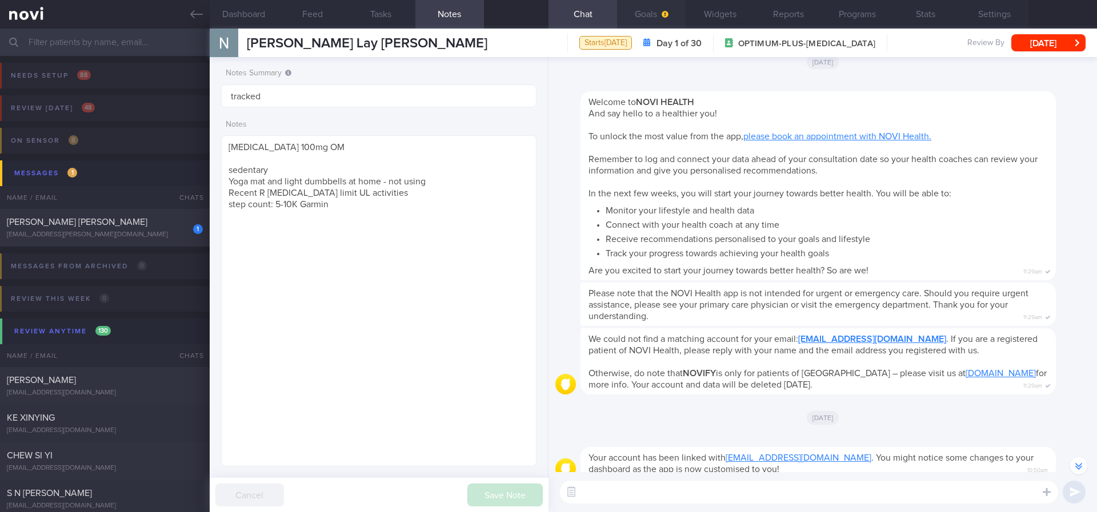
click at [638, 18] on button "Goals" at bounding box center [651, 14] width 69 height 29
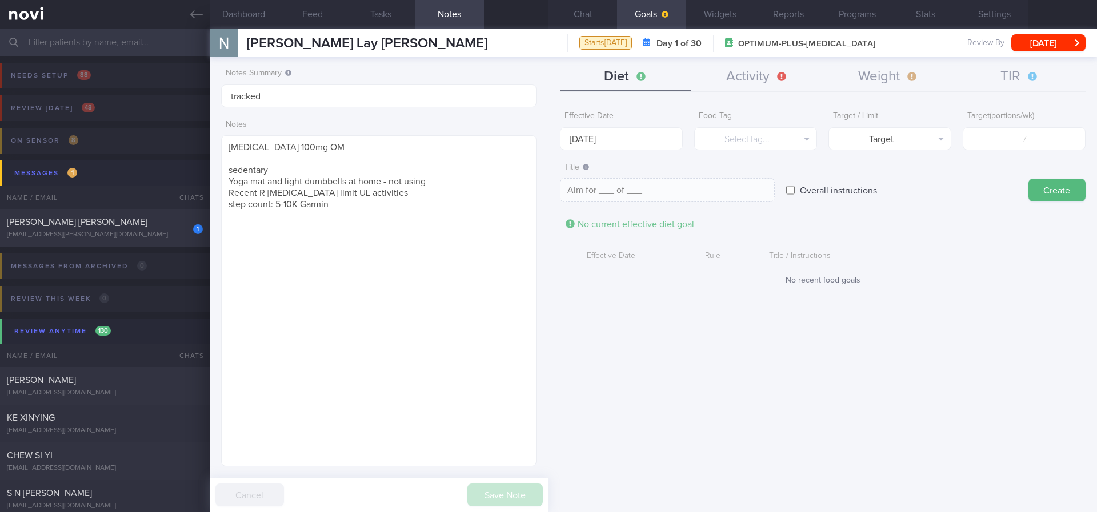
click at [635, 126] on div "Effective Date [DATE]" at bounding box center [621, 128] width 123 height 45
click at [625, 139] on body "You are offline! Some functionality will be unavailable Patients New Users Coac…" at bounding box center [548, 256] width 1097 height 512
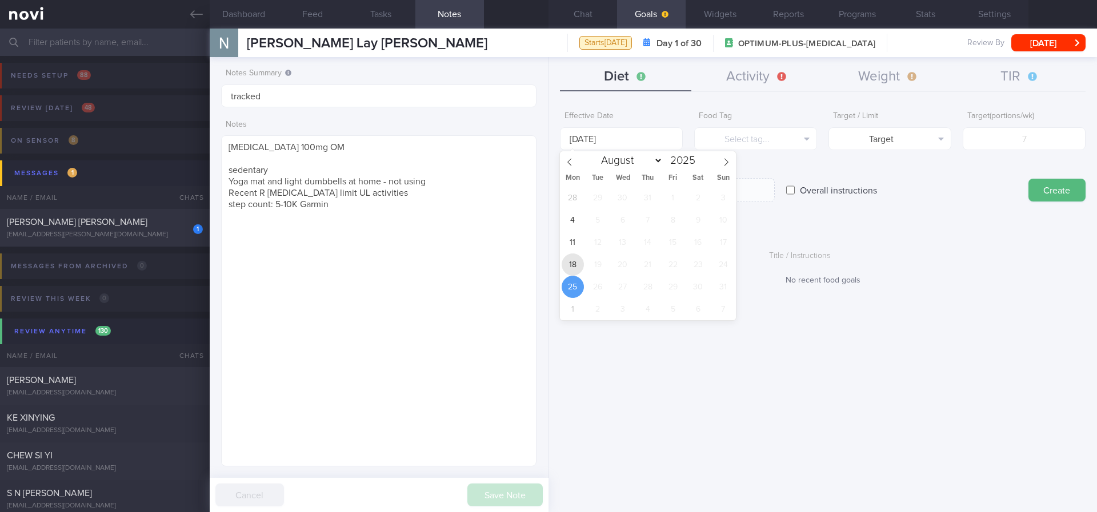
drag, startPoint x: 575, startPoint y: 272, endPoint x: 695, endPoint y: 213, distance: 134.4
click at [575, 272] on span "18" at bounding box center [573, 265] width 22 height 22
type input "[DATE]"
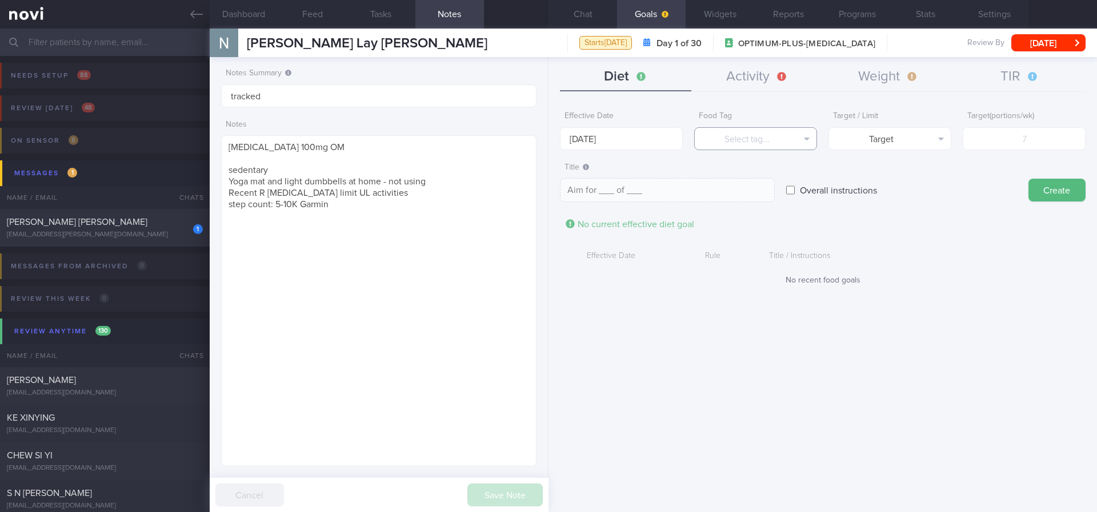
click at [799, 130] on button "Select tag..." at bounding box center [755, 138] width 123 height 23
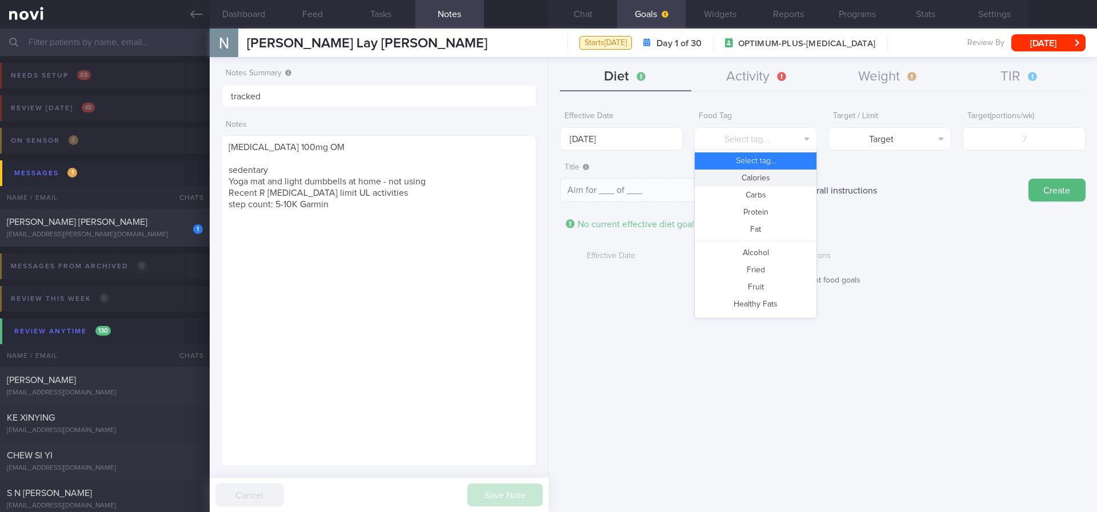
click at [769, 173] on button "Calories" at bounding box center [756, 178] width 122 height 17
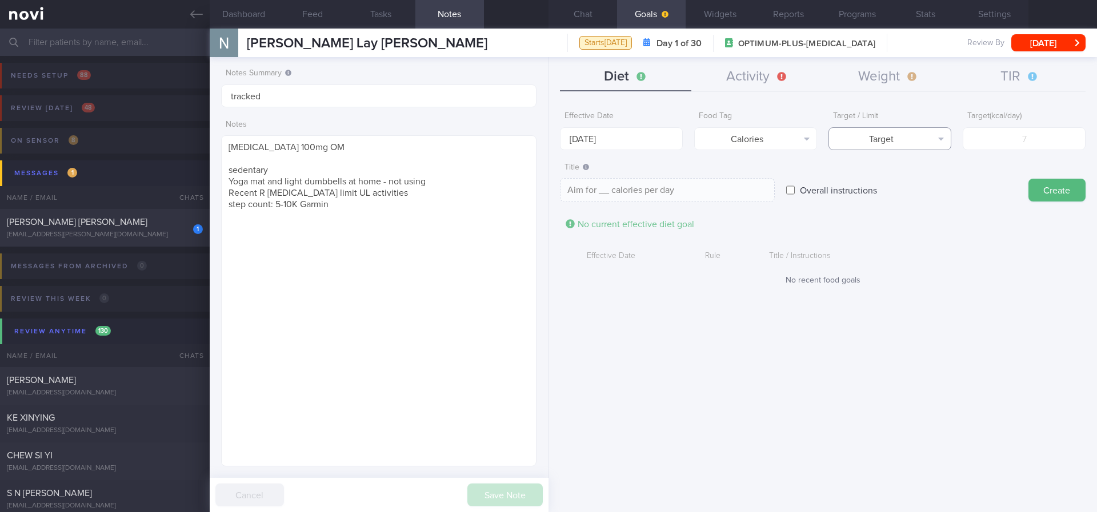
click at [891, 136] on button "Target" at bounding box center [889, 138] width 123 height 23
click at [903, 174] on button "Limit" at bounding box center [890, 178] width 122 height 17
type textarea "Keep to __ calories per day"
click at [999, 146] on input "number" at bounding box center [1024, 138] width 123 height 23
type input "13"
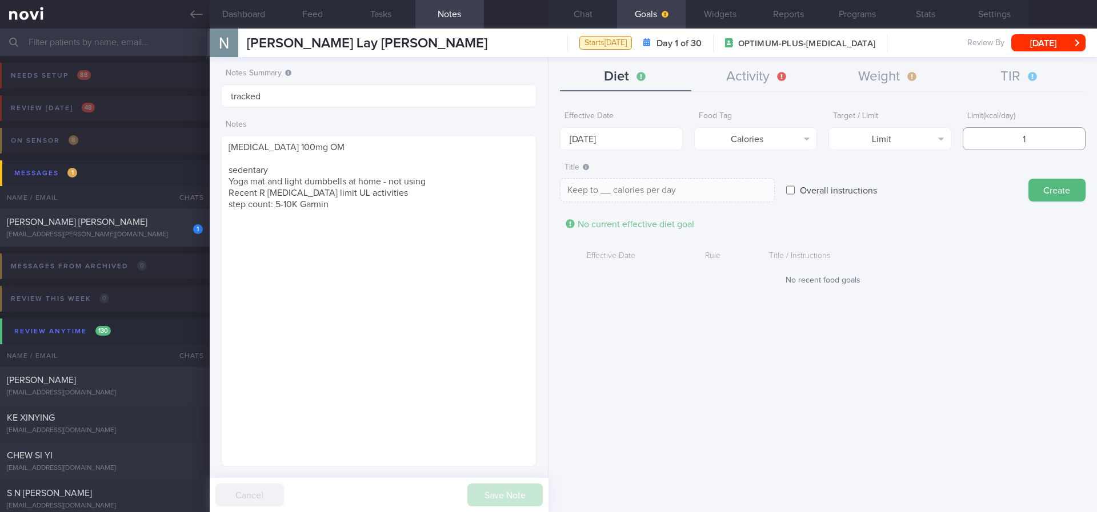
type textarea "Keep to 13 calories per day"
type input "130"
type textarea "Keep to 130 calories per day"
type input "1300"
type textarea "Keep to 1300 calories per day"
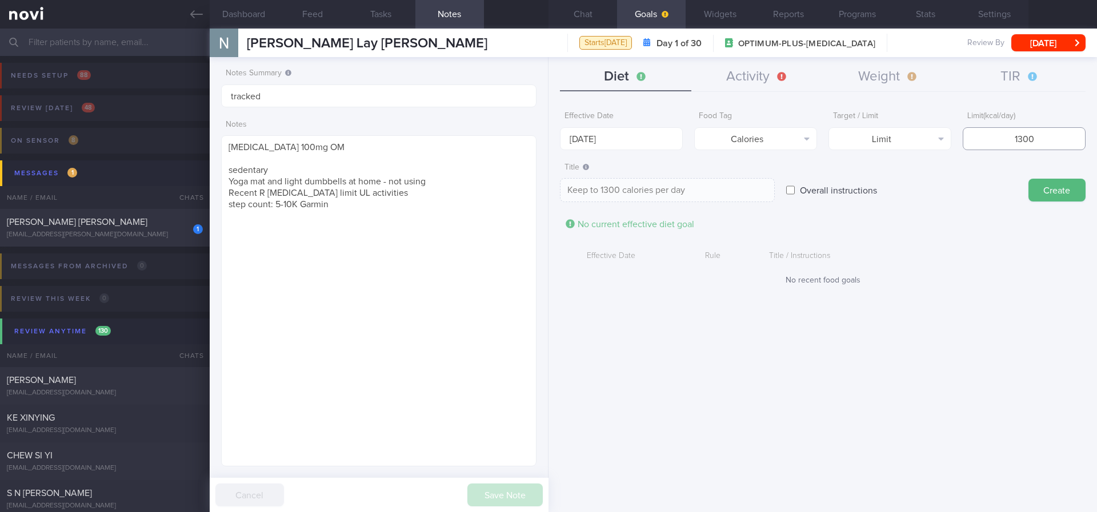
type input "1300"
click at [1046, 176] on div "Create" at bounding box center [1056, 179] width 57 height 45
click at [1049, 182] on button "Create" at bounding box center [1056, 190] width 57 height 23
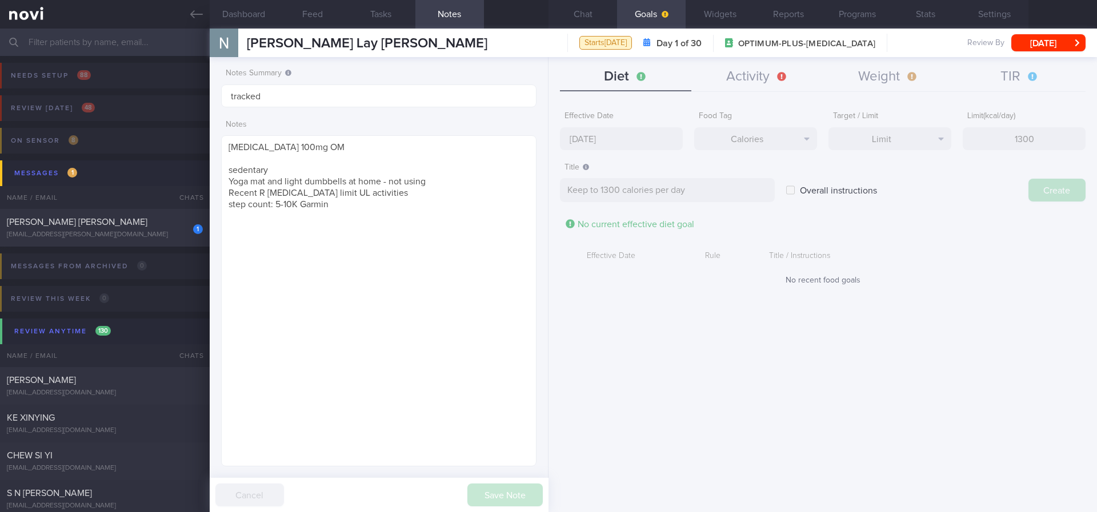
click at [618, 138] on div "Effective Date [DATE] Food Tag Calories Select tag... Calories Carbs Protein Fa…" at bounding box center [822, 304] width 548 height 415
type input "[DATE]"
type textarea "Aim for ___ of ___"
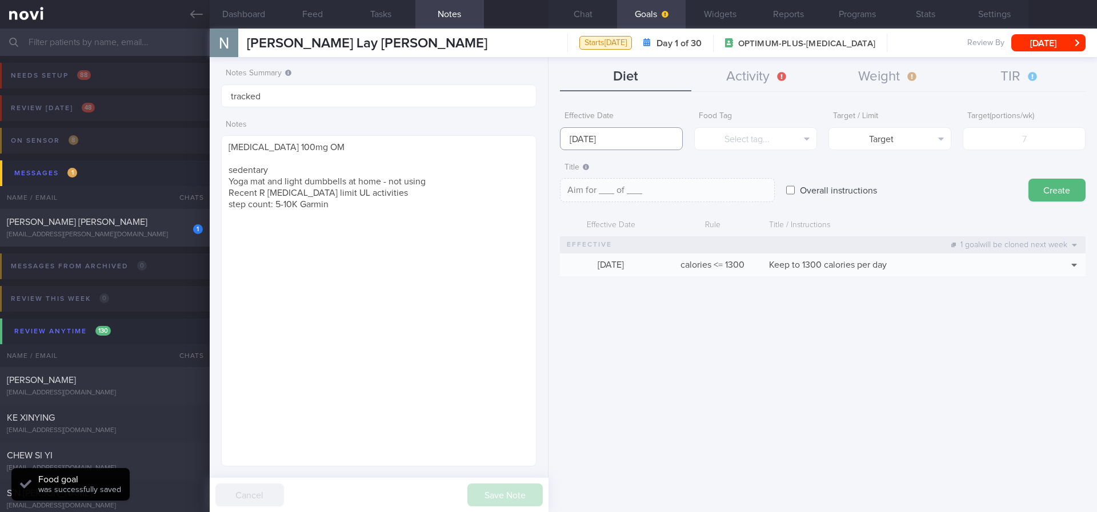
click at [628, 131] on input "[DATE]" at bounding box center [621, 138] width 123 height 23
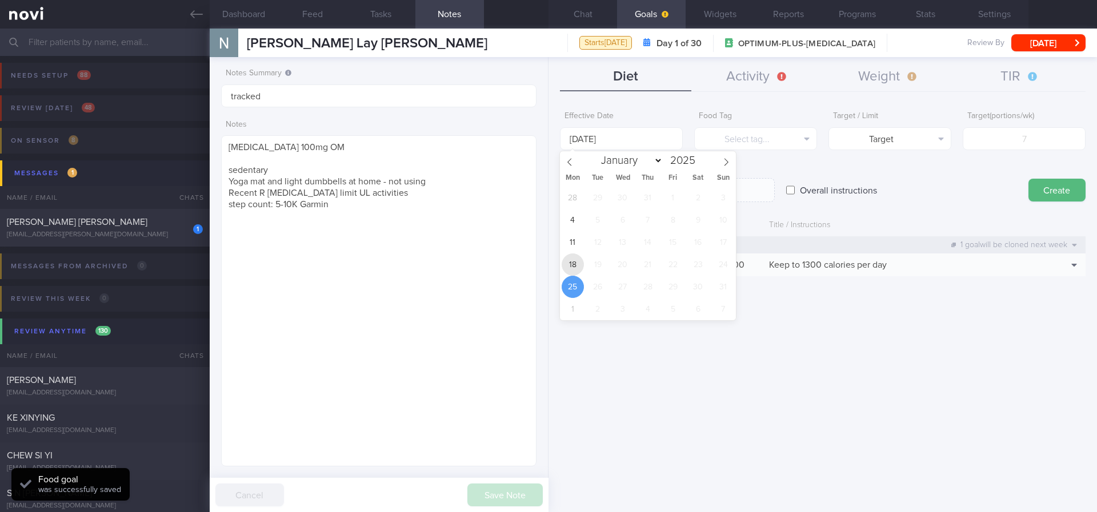
click at [572, 267] on span "18" at bounding box center [573, 265] width 22 height 22
type input "[DATE]"
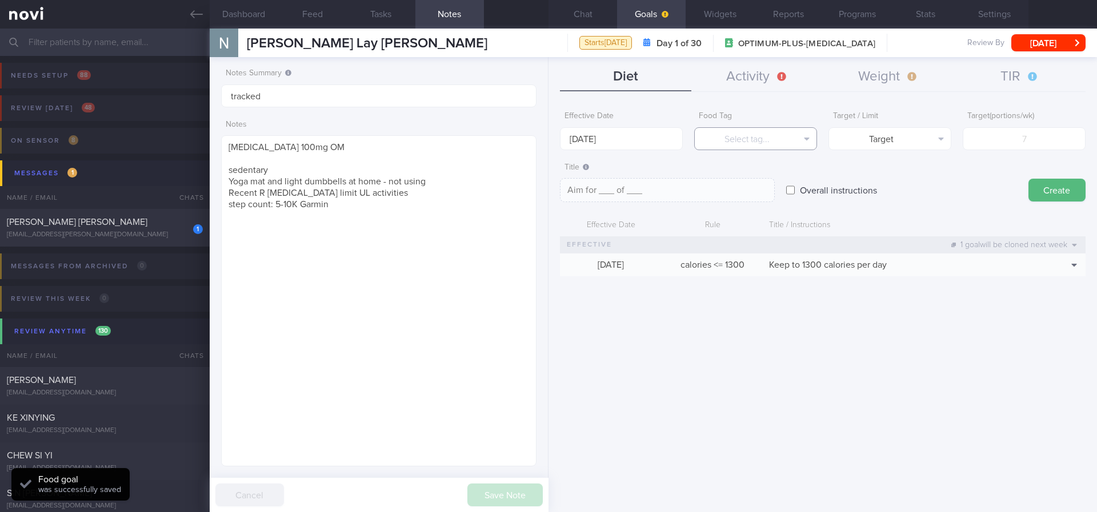
click at [799, 137] on button "Select tag..." at bounding box center [755, 138] width 123 height 23
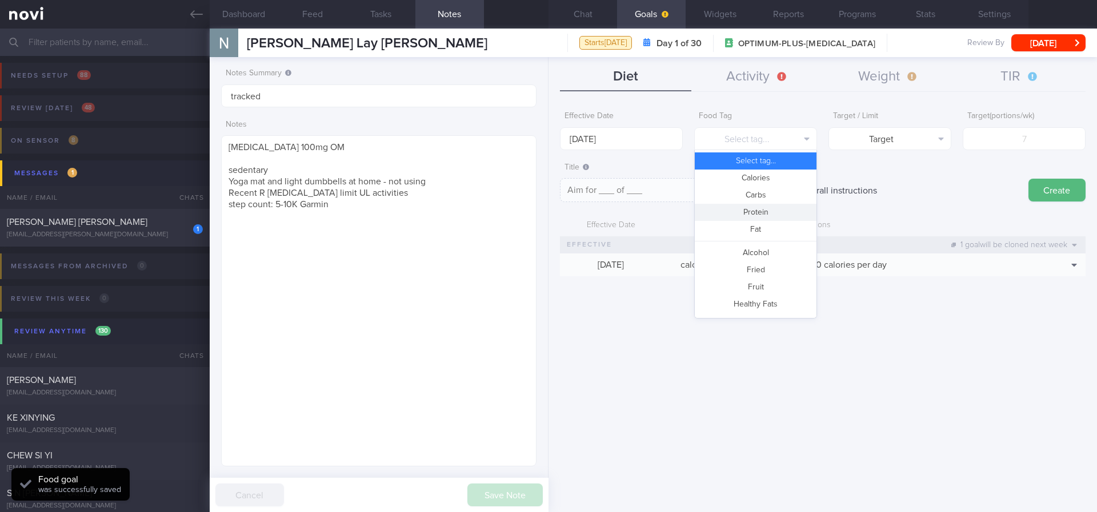
click at [781, 205] on button "Protein" at bounding box center [756, 212] width 122 height 17
type textarea "Aim for __g of protein per day"
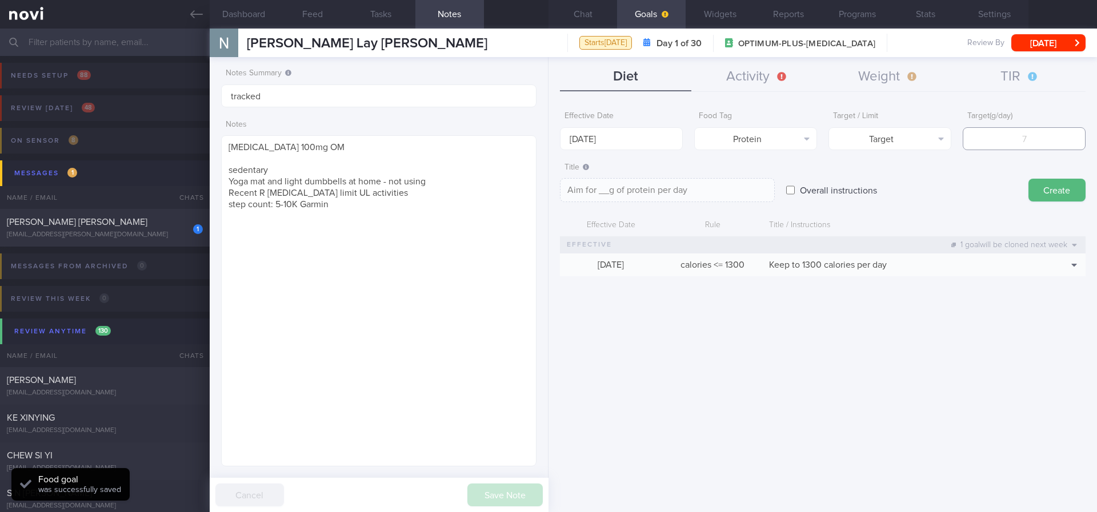
click at [1023, 144] on input "number" at bounding box center [1024, 138] width 123 height 23
type input "80"
type textarea "Aim for 80g of protein per day"
type input "80"
drag, startPoint x: 1053, startPoint y: 190, endPoint x: 926, endPoint y: 154, distance: 131.8
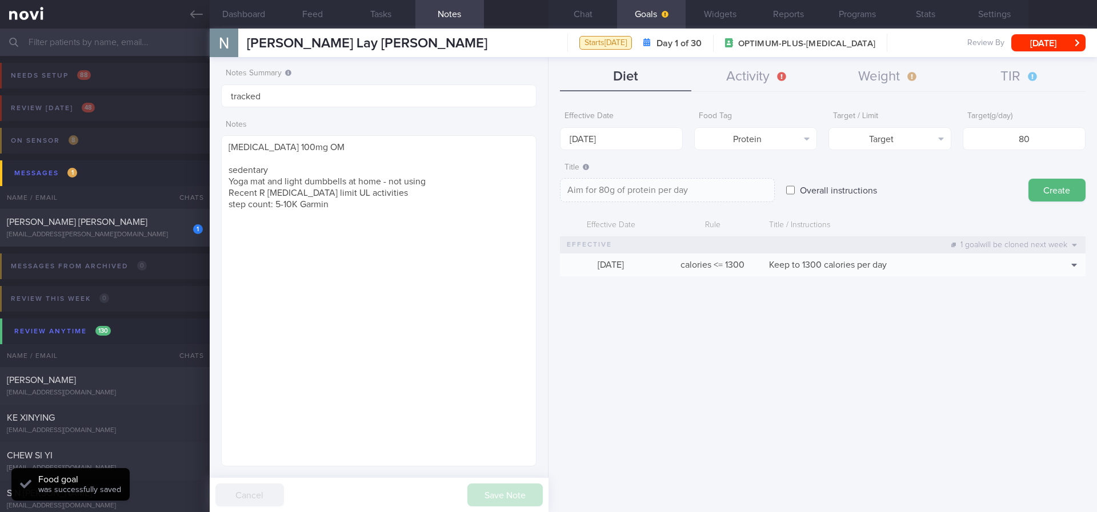
click at [1049, 190] on button "Create" at bounding box center [1056, 190] width 57 height 23
type input "[DATE]"
type textarea "Aim for ___ of ___"
click at [662, 144] on input "[DATE]" at bounding box center [621, 138] width 123 height 23
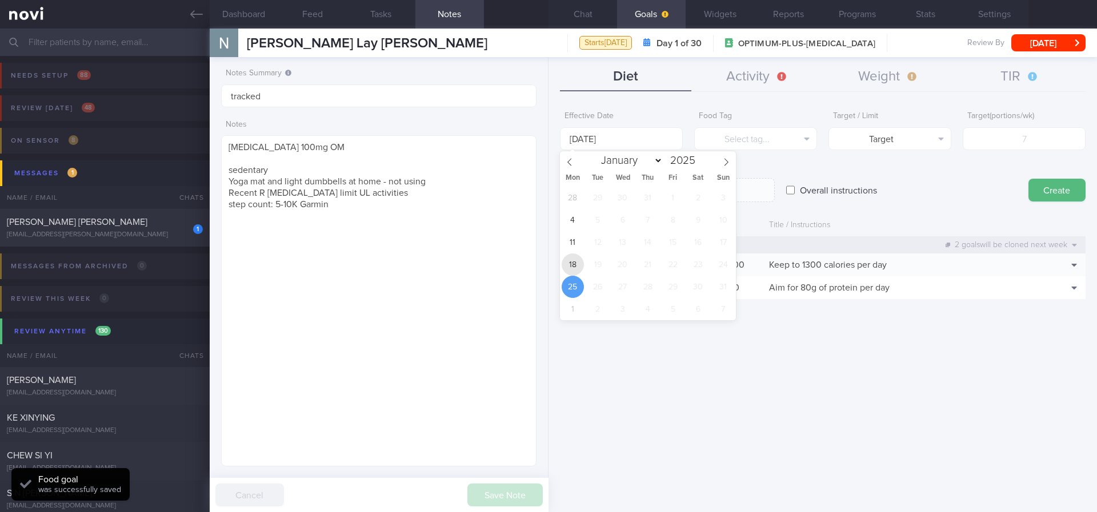
click at [572, 262] on span "18" at bounding box center [573, 265] width 22 height 22
type input "[DATE]"
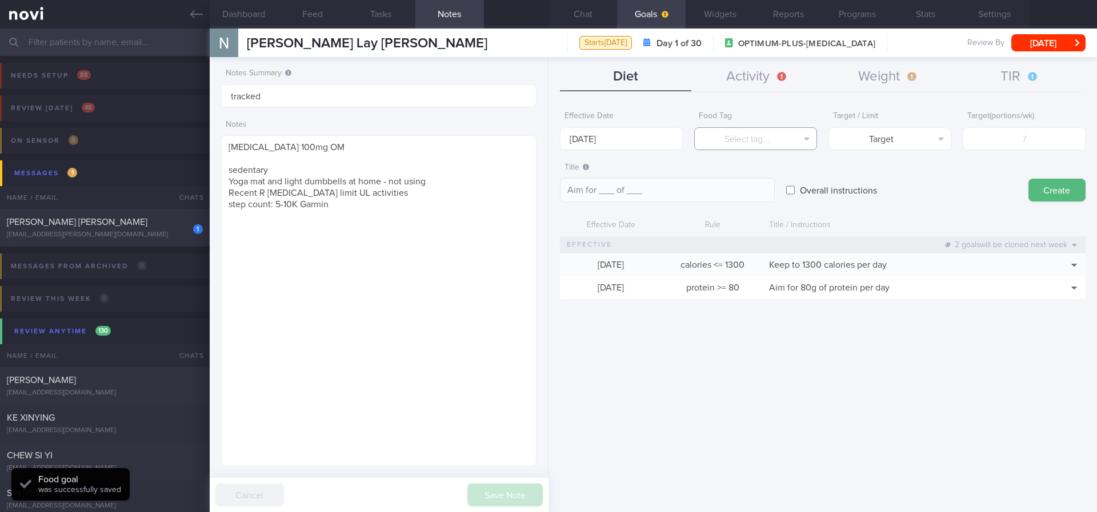
click at [761, 144] on button "Select tag..." at bounding box center [755, 138] width 123 height 23
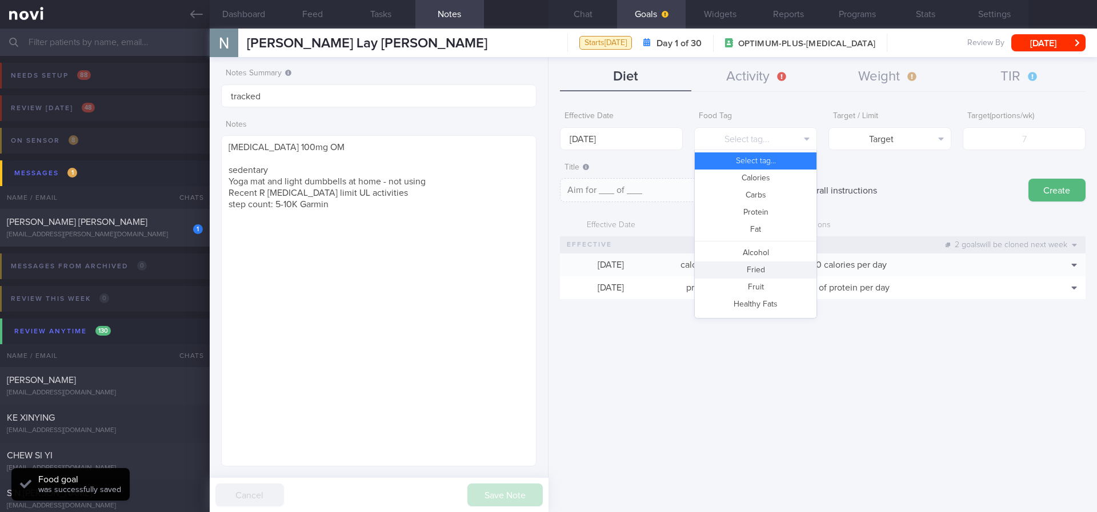
click at [770, 269] on button "Fried" at bounding box center [756, 270] width 122 height 17
type textarea "Aim for __ portions of fried food per week"
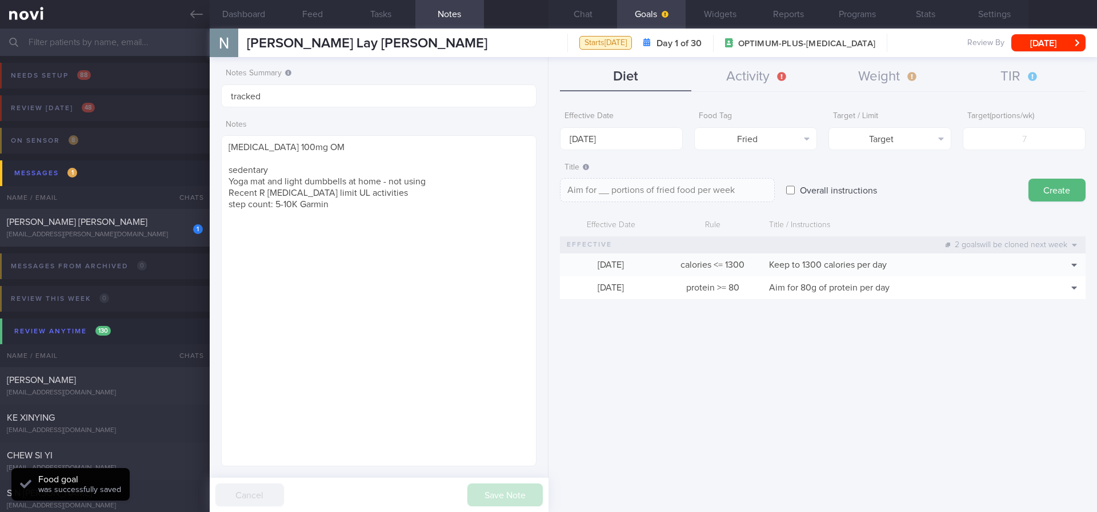
click at [998, 121] on label "Target ( portions/wk )" at bounding box center [1024, 116] width 114 height 10
click at [995, 132] on input "number" at bounding box center [1024, 138] width 123 height 23
type input "2"
type textarea "Aim for 2 portions of fried food per week"
type input "2"
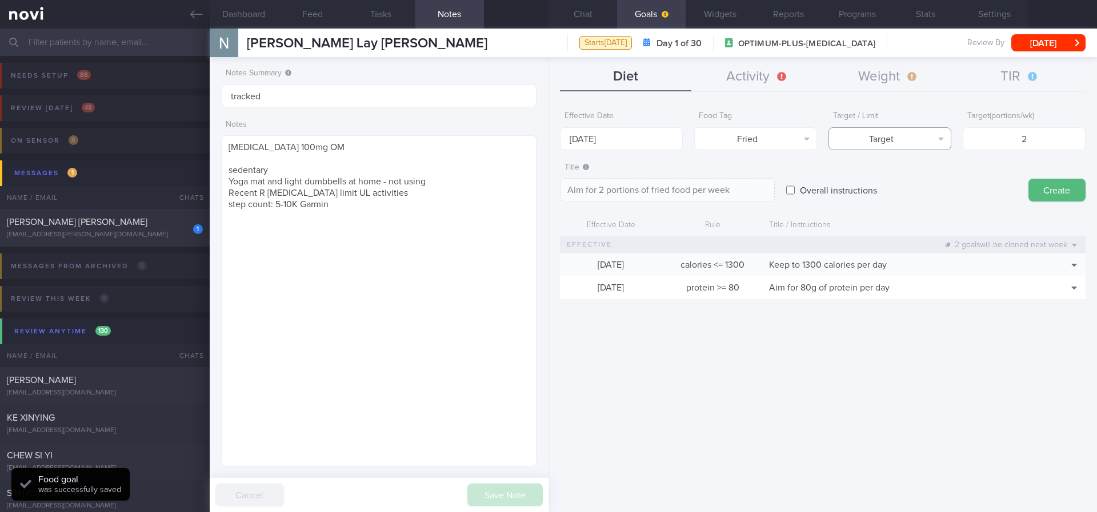
click at [911, 130] on button "Target" at bounding box center [889, 138] width 123 height 23
click at [899, 176] on button "Limit" at bounding box center [890, 178] width 122 height 17
click at [670, 190] on textarea "Keep to 2 portions of fried food per week" at bounding box center [667, 190] width 215 height 24
type textarea "Keep to 2 portions of fried/high fat food per week"
click at [1049, 190] on button "Create" at bounding box center [1056, 190] width 57 height 23
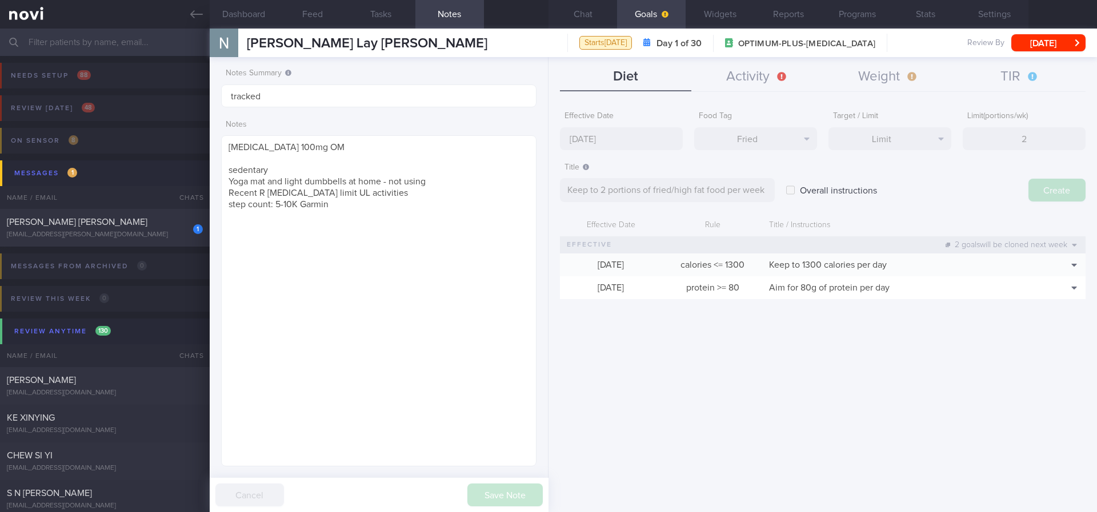
type input "[DATE]"
type textarea "Aim for ___ of ___"
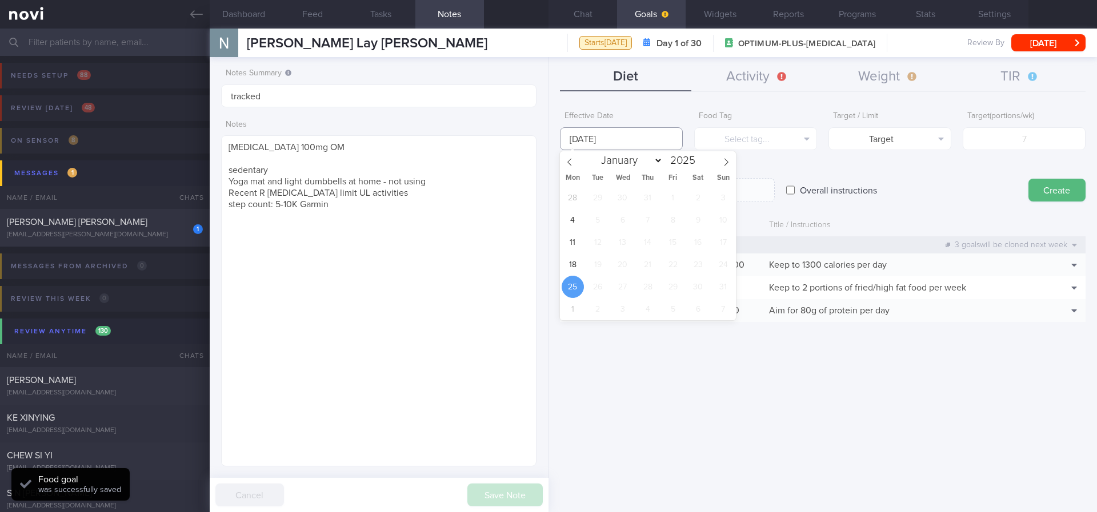
click at [640, 138] on input "[DATE]" at bounding box center [621, 138] width 123 height 23
click at [572, 264] on span "18" at bounding box center [573, 265] width 22 height 22
type input "[DATE]"
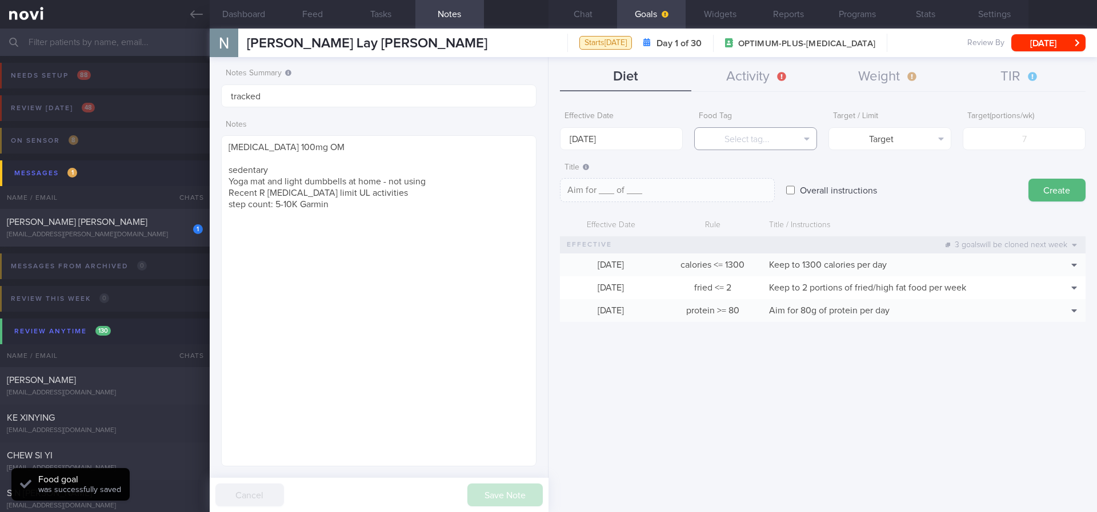
click at [743, 140] on button "Select tag..." at bounding box center [755, 138] width 123 height 23
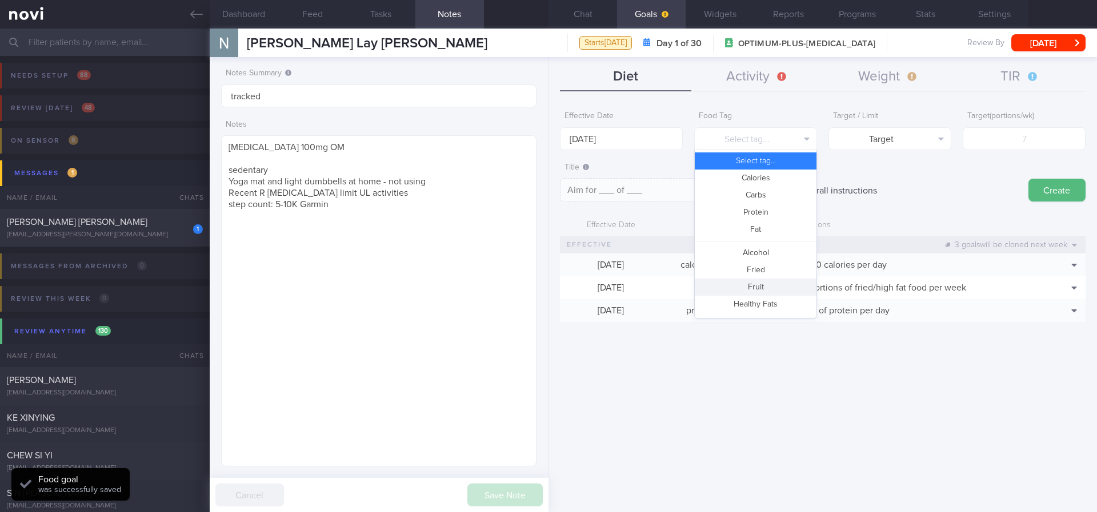
click at [753, 290] on button "Fruit" at bounding box center [756, 287] width 122 height 17
type textarea "Aim for __ portions of fruits per week"
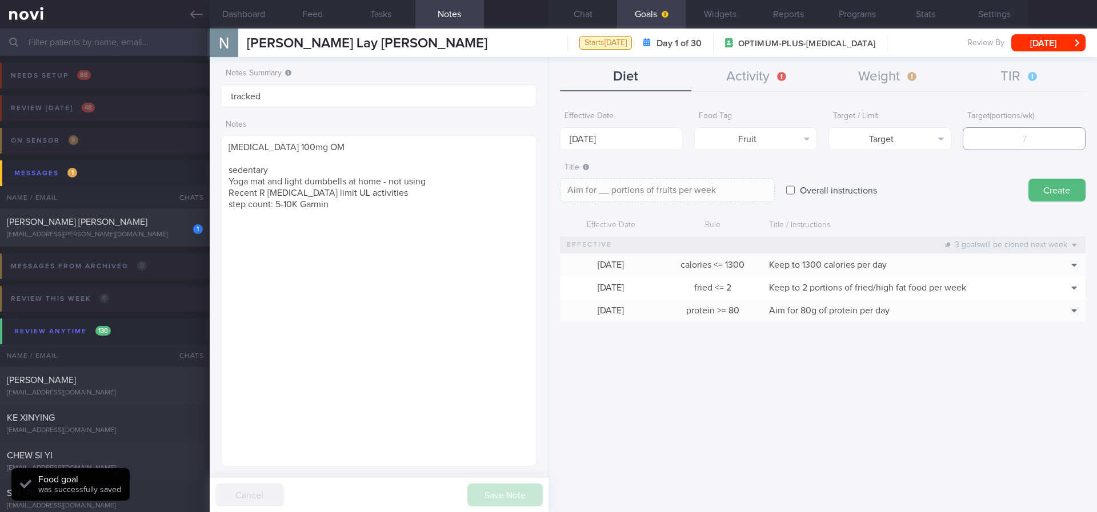
click at [1035, 137] on input "number" at bounding box center [1024, 138] width 123 height 23
type input "14"
type textarea "Aim for 14 portions of fruits per week"
type input "14"
click at [1049, 190] on button "Create" at bounding box center [1056, 190] width 57 height 23
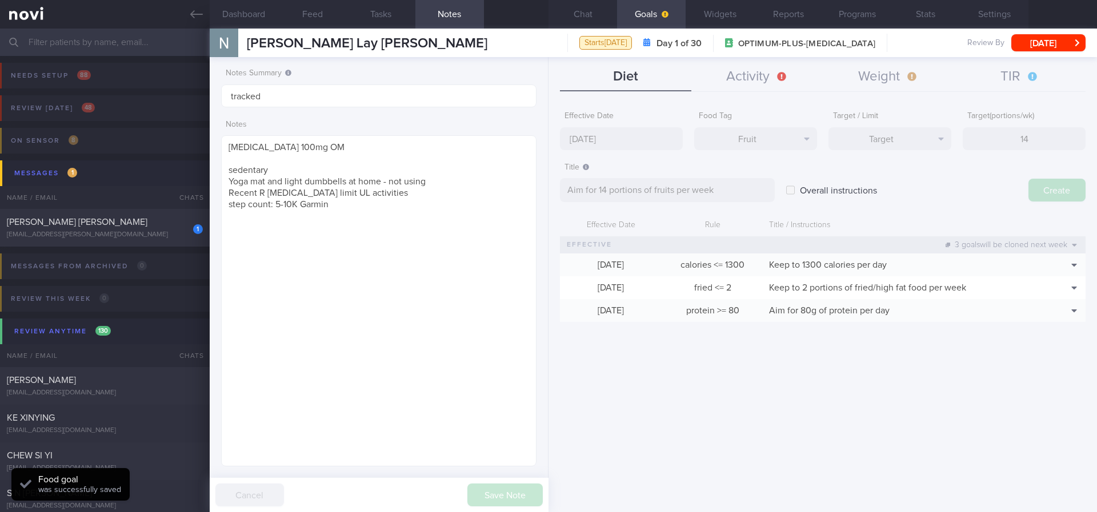
type input "[DATE]"
type textarea "Aim for ___ of ___"
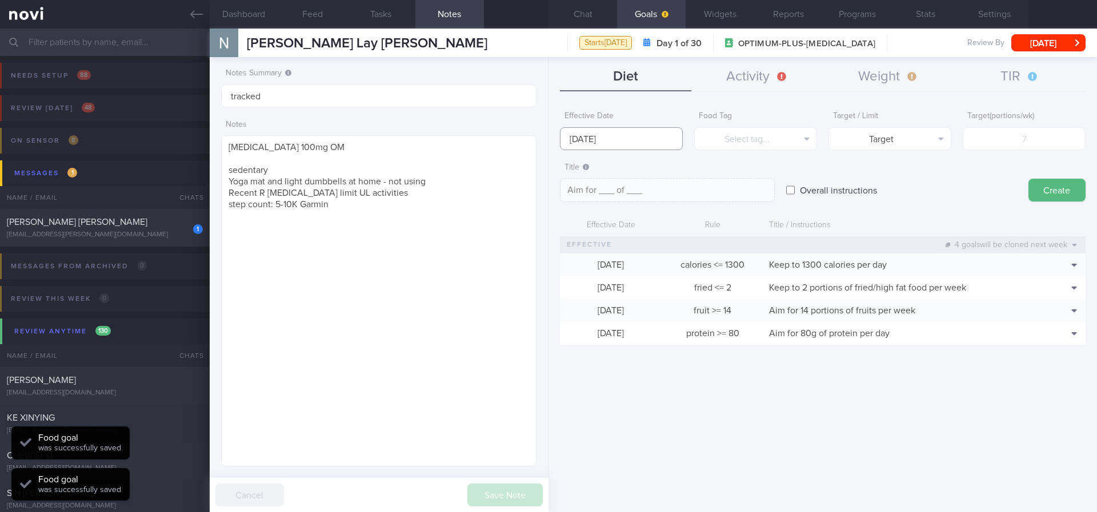
click at [644, 133] on input "[DATE]" at bounding box center [621, 138] width 123 height 23
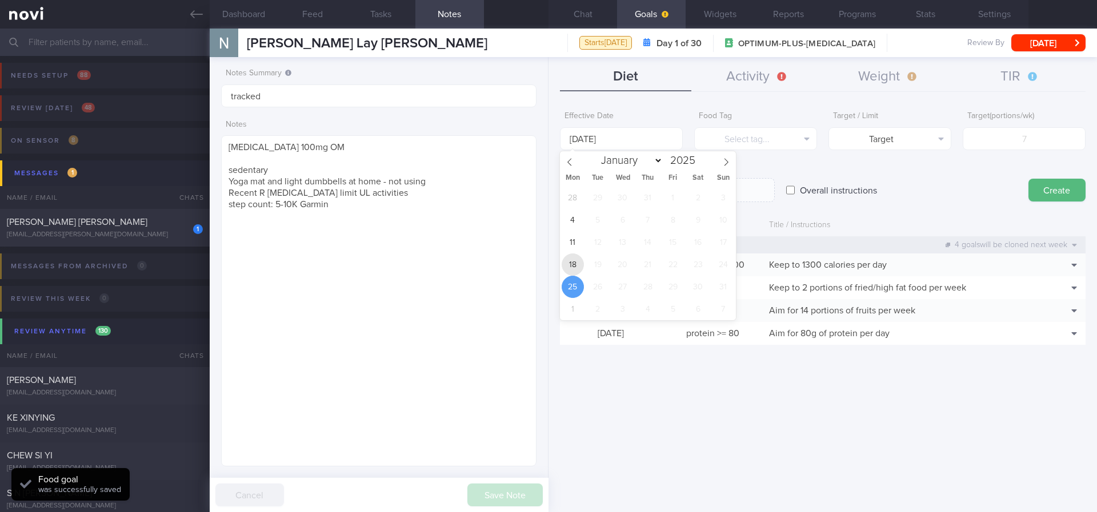
click at [575, 265] on span "18" at bounding box center [573, 265] width 22 height 22
type input "[DATE]"
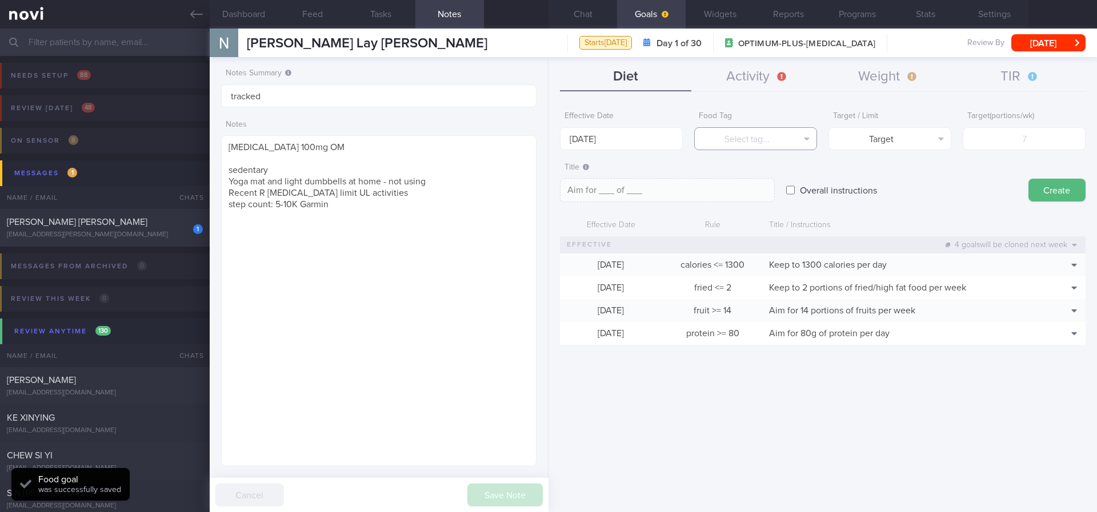
click at [751, 141] on button "Select tag..." at bounding box center [755, 138] width 123 height 23
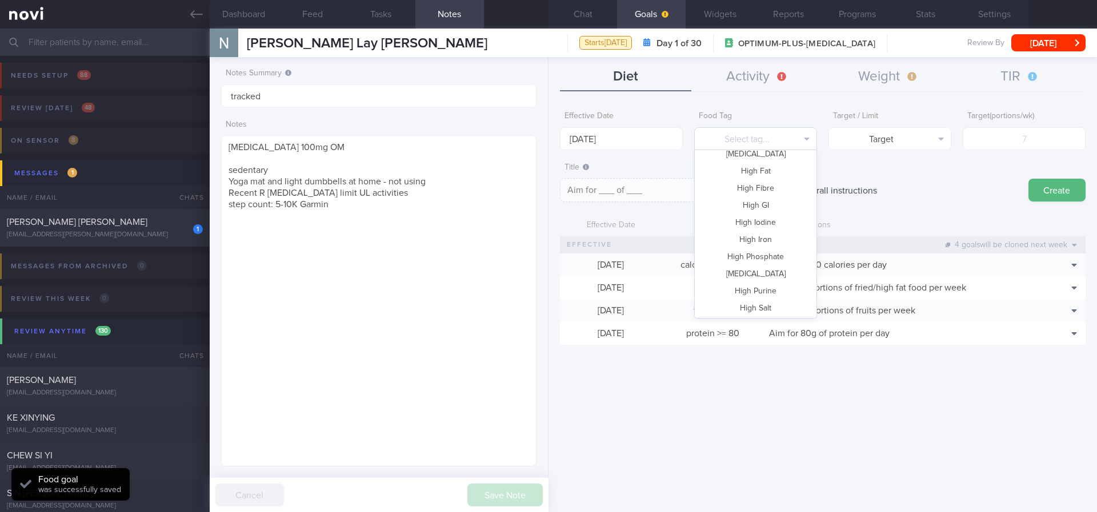
scroll to position [340, 0]
click at [765, 272] on button "Vegetable" at bounding box center [756, 272] width 122 height 17
type textarea "Aim for __ portions of vegetables per week"
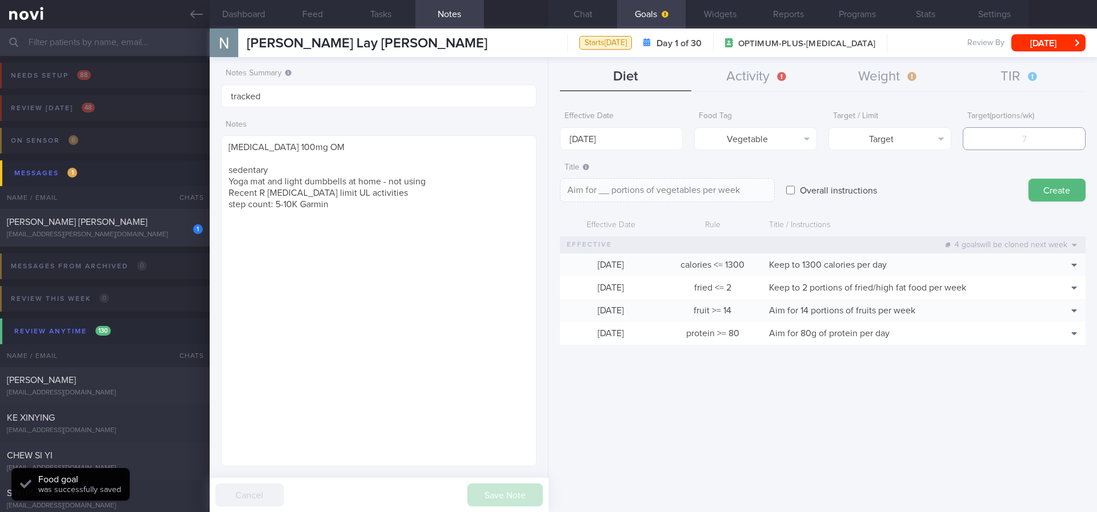
click at [1049, 133] on input "number" at bounding box center [1024, 138] width 123 height 23
type input "14"
type textarea "Aim for 14 portions of vegetables per week"
type input "14"
click at [1042, 195] on button "Create" at bounding box center [1056, 190] width 57 height 23
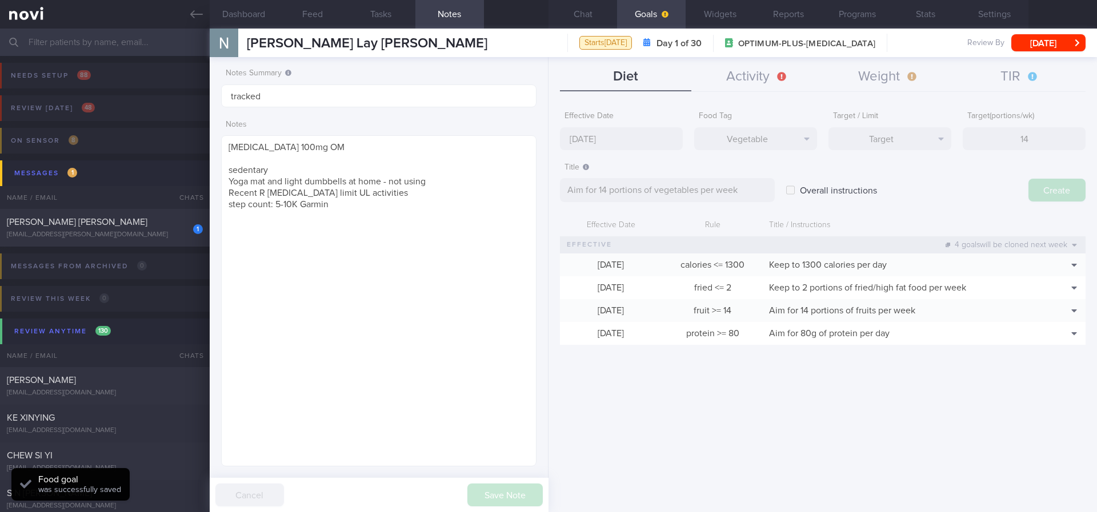
type input "[DATE]"
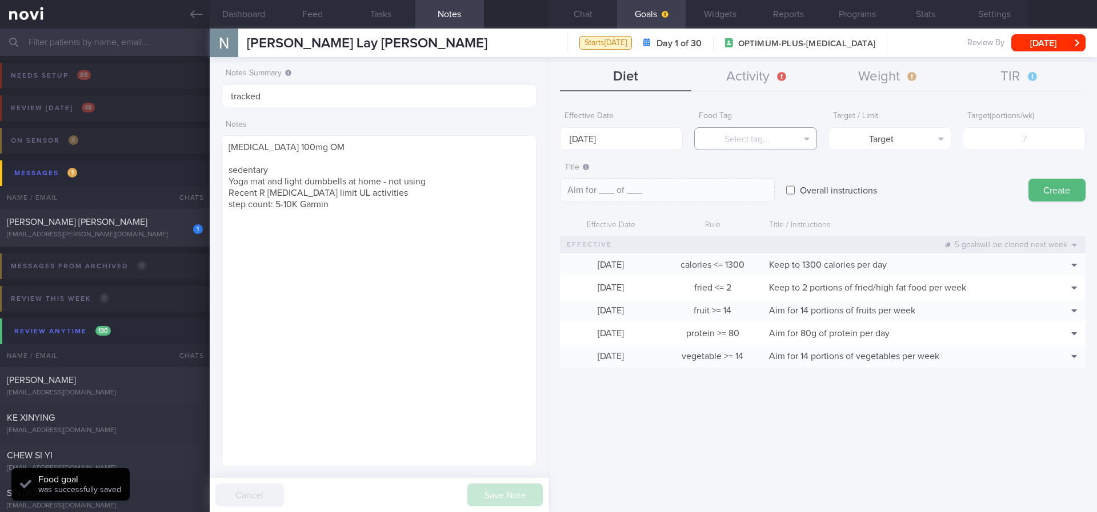
click at [762, 136] on button "Select tag..." at bounding box center [755, 138] width 123 height 23
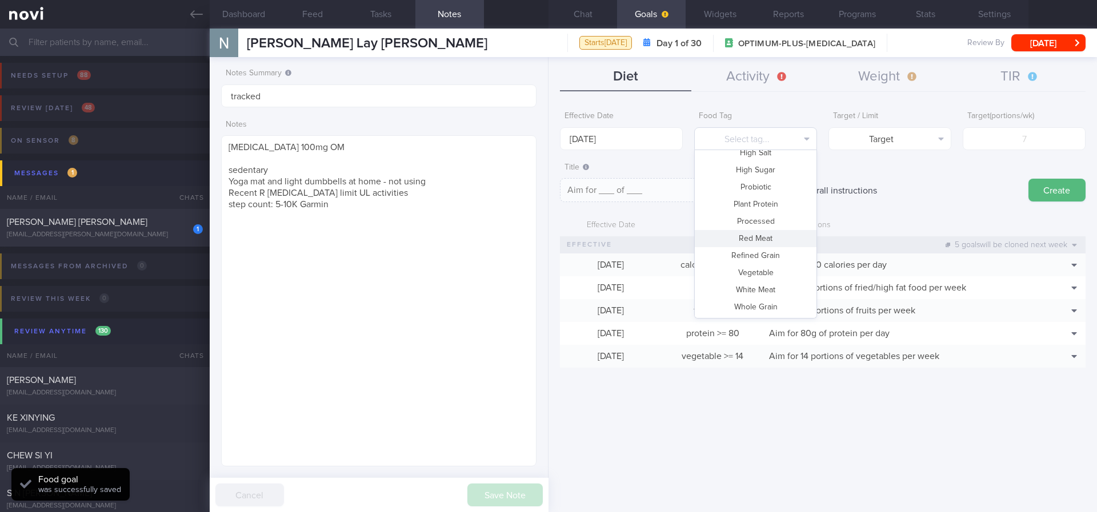
scroll to position [0, 0]
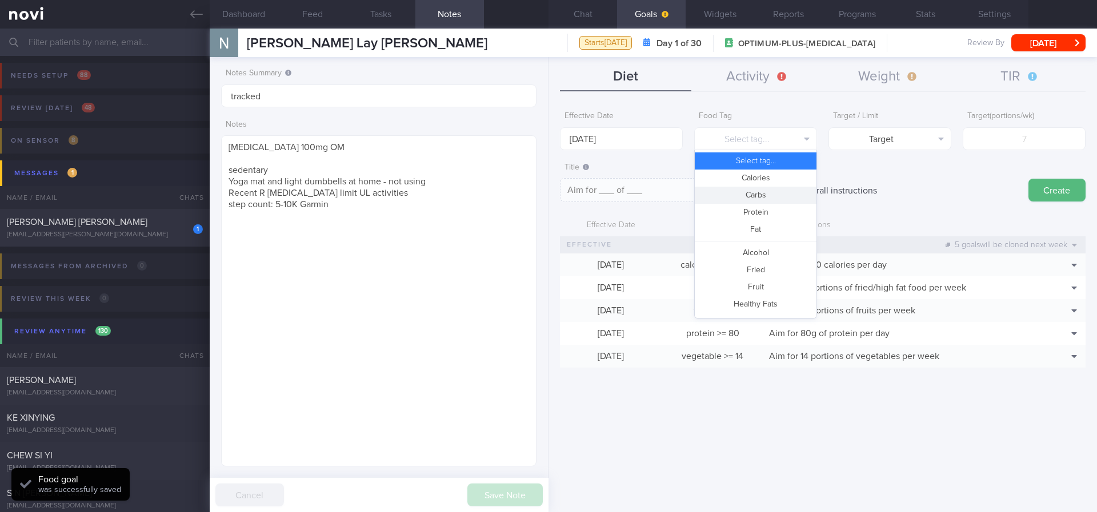
click at [775, 197] on button "Carbs" at bounding box center [756, 195] width 122 height 17
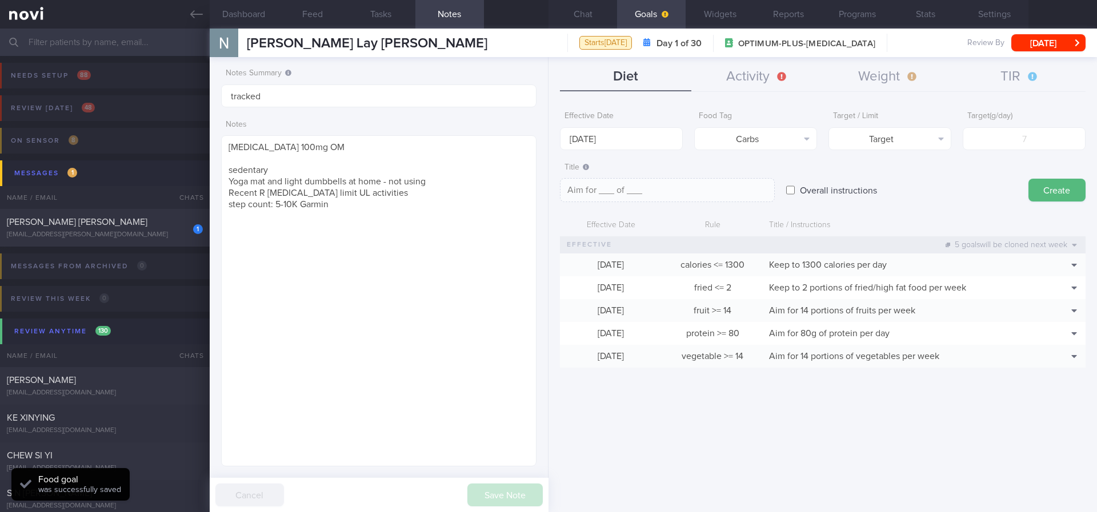
type textarea "Aim for __g of carbohydrates per day"
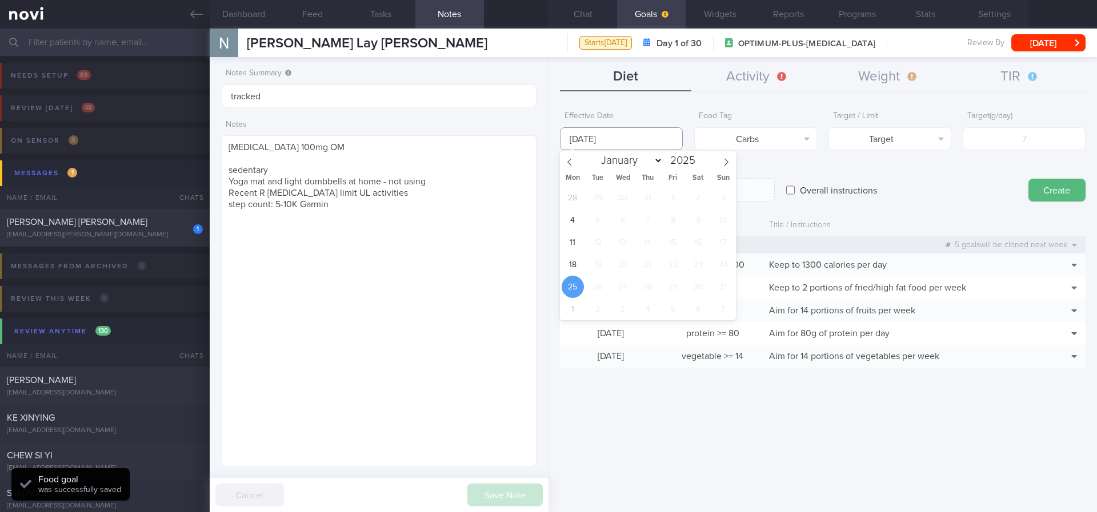
click at [652, 149] on body "You are offline! Some functionality will be unavailable Patients New Users Coac…" at bounding box center [548, 256] width 1097 height 512
click at [581, 268] on span "18" at bounding box center [573, 265] width 22 height 22
type input "[DATE]"
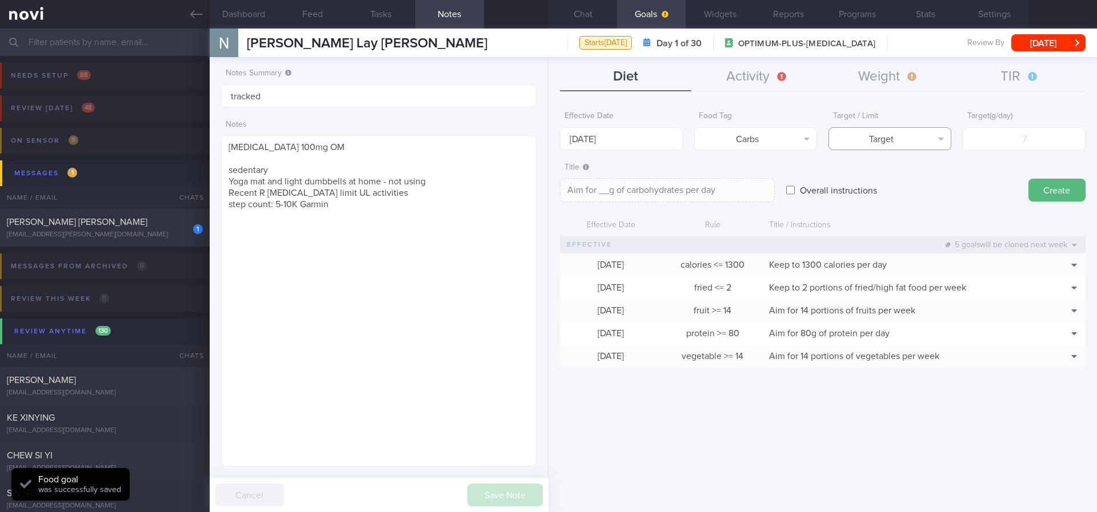
click at [902, 143] on button "Target" at bounding box center [889, 138] width 123 height 23
click at [904, 182] on button "Limit" at bounding box center [890, 178] width 122 height 17
type textarea "Keep to __g of carbohydrates per day"
click at [1049, 141] on input "number" at bounding box center [1024, 138] width 123 height 23
type input "1"
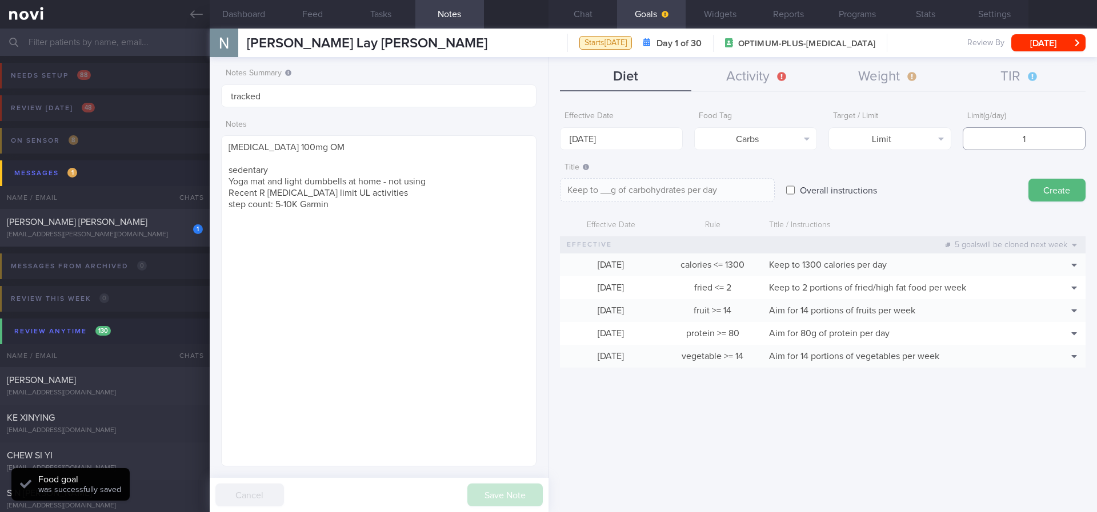
type textarea "Keep to 1g of carbohydrates per day"
type input "13"
type textarea "Keep to 13g of carbohydrates per day"
type input "130"
type textarea "Keep to 130g of carbohydrates per day"
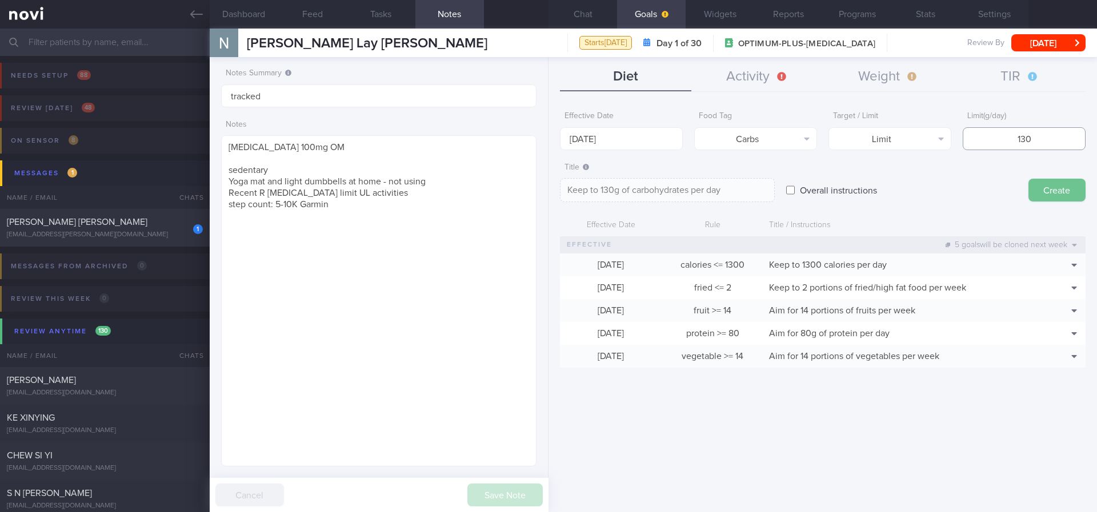
type input "130"
click at [1049, 187] on button "Create" at bounding box center [1056, 190] width 57 height 23
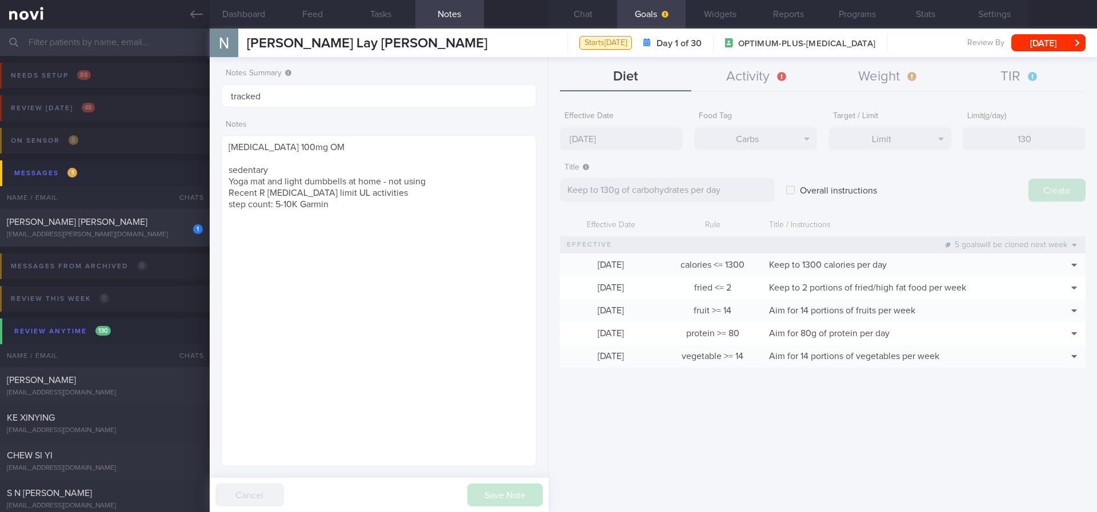
type input "[DATE]"
type textarea "Aim for ___ of ___"
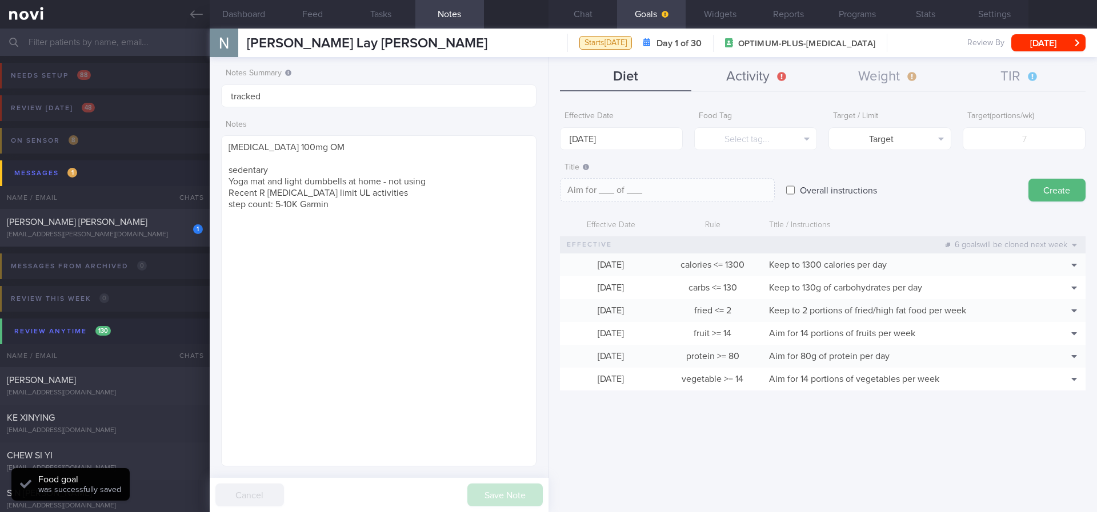
click at [759, 81] on button "Activity" at bounding box center [756, 77] width 131 height 29
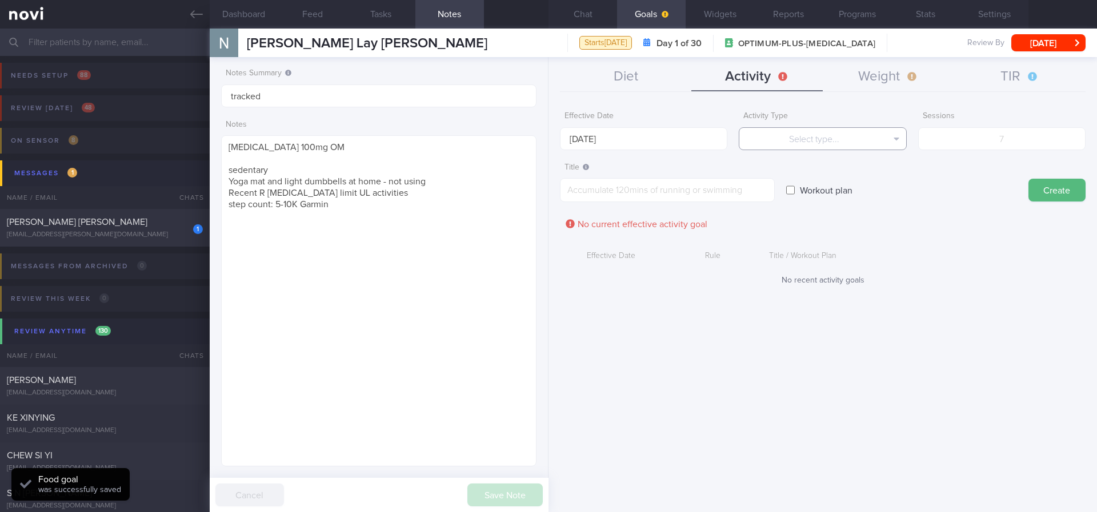
click at [835, 137] on button "Select type..." at bounding box center [822, 138] width 167 height 23
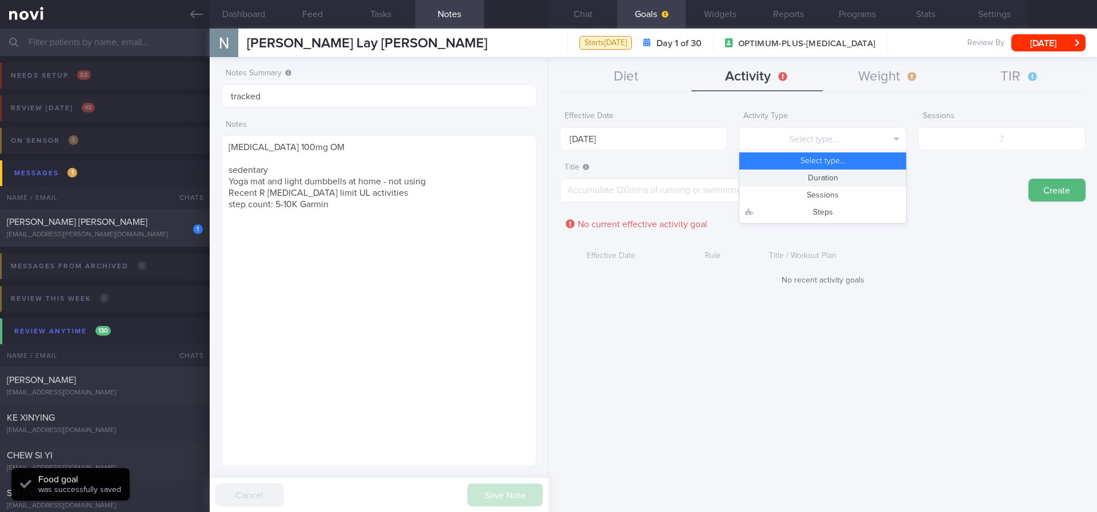
click at [852, 175] on button "Duration" at bounding box center [822, 178] width 166 height 17
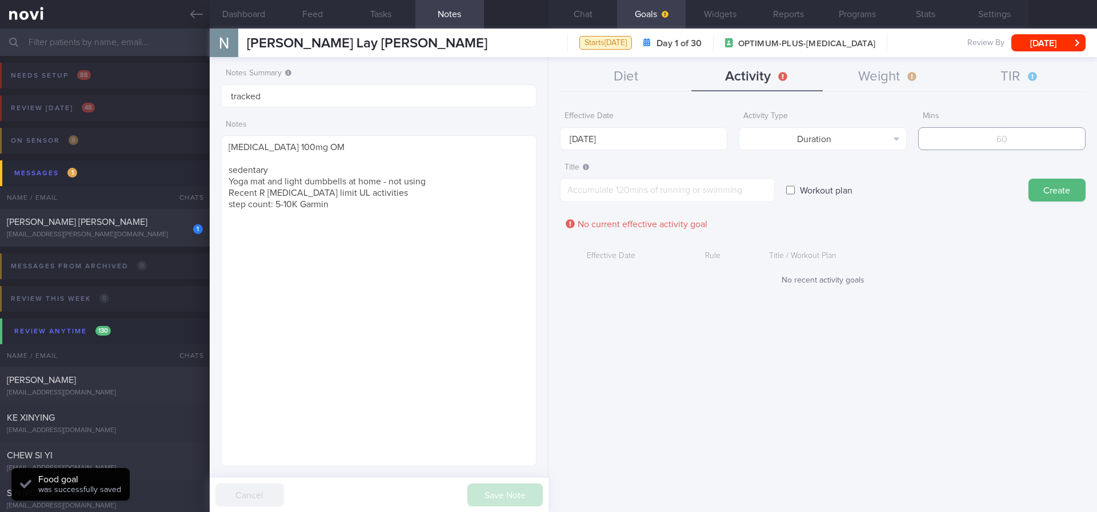
click at [952, 133] on input "number" at bounding box center [1001, 138] width 167 height 23
type input "150"
click at [715, 146] on input "[DATE]" at bounding box center [643, 138] width 167 height 23
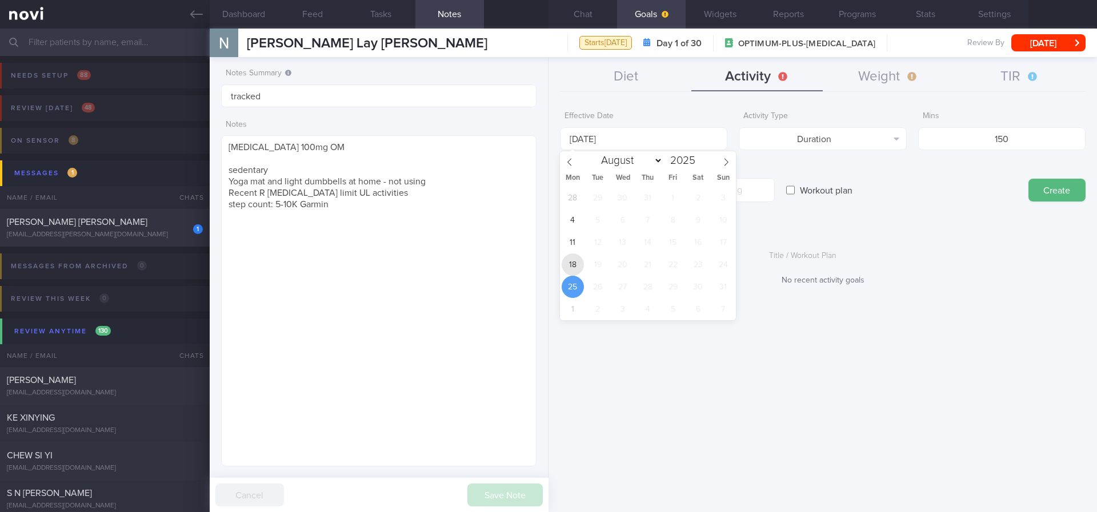
click at [574, 263] on span "18" at bounding box center [573, 265] width 22 height 22
type input "[DATE]"
click at [756, 183] on textarea at bounding box center [667, 190] width 215 height 24
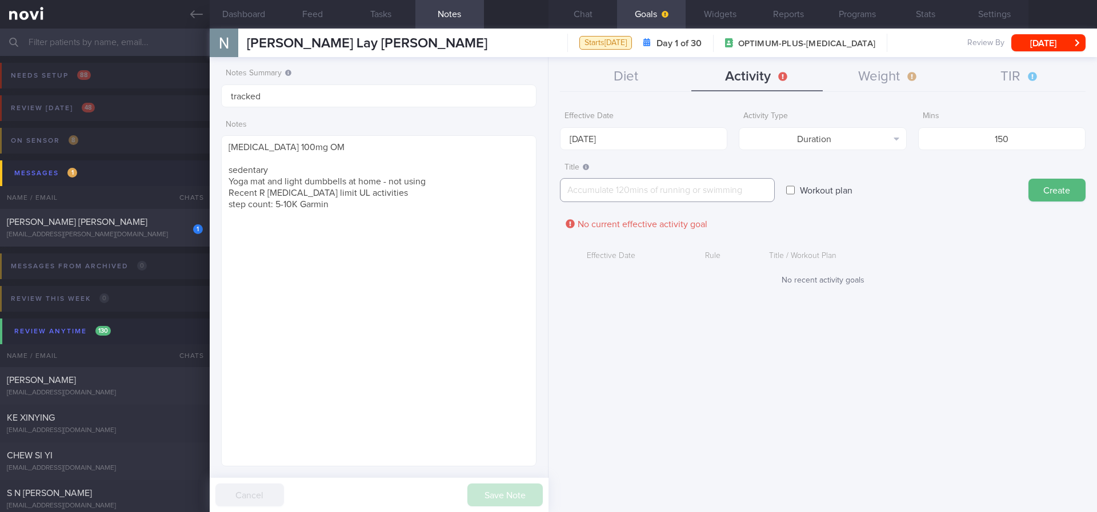
paste textarea "Aim for 150 mins moderate intensity aerobic training per week (brisk walking, j…"
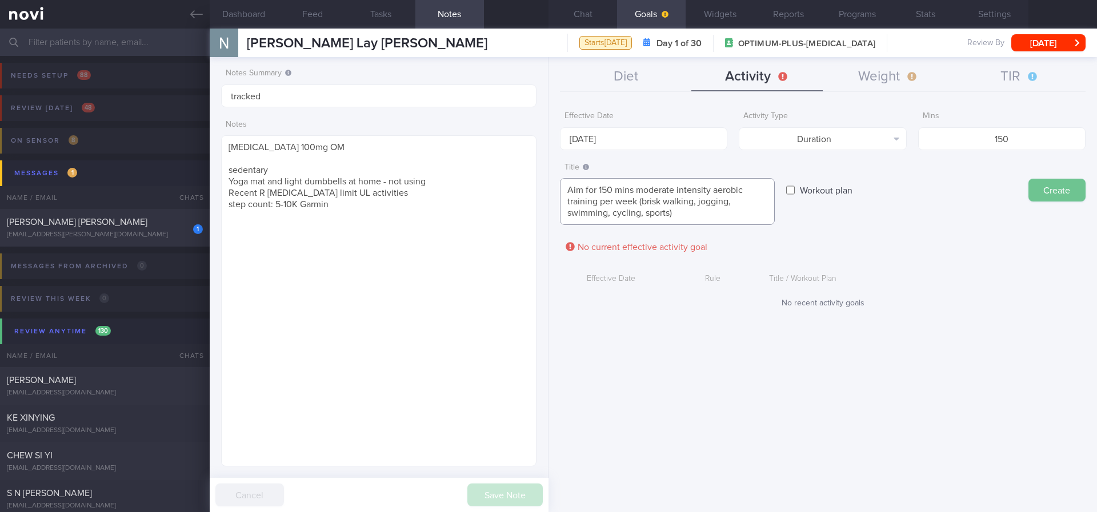
type textarea "Aim for 150 mins moderate intensity aerobic training per week (brisk walking, j…"
click at [1049, 197] on button "Create" at bounding box center [1056, 190] width 57 height 23
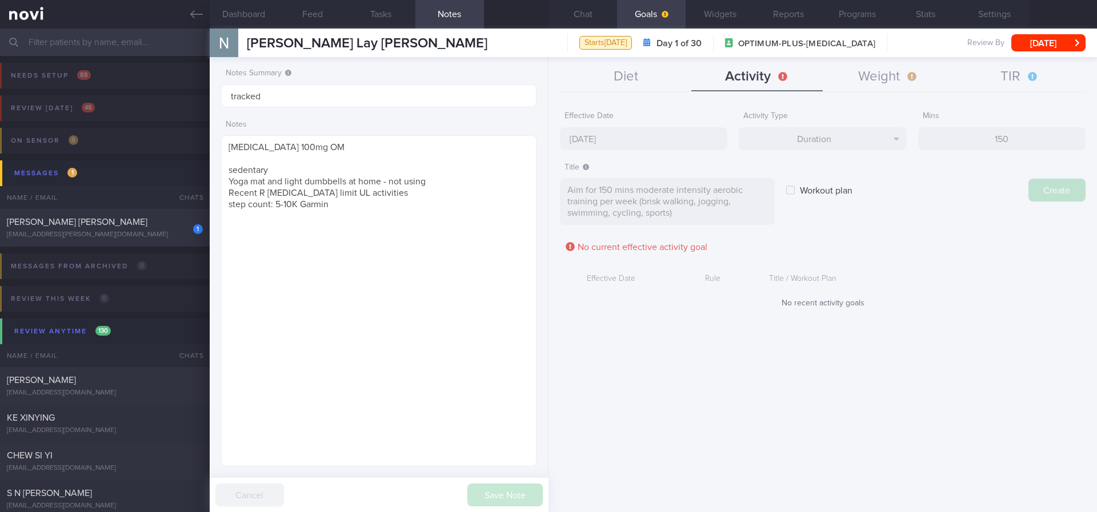
type input "[DATE]"
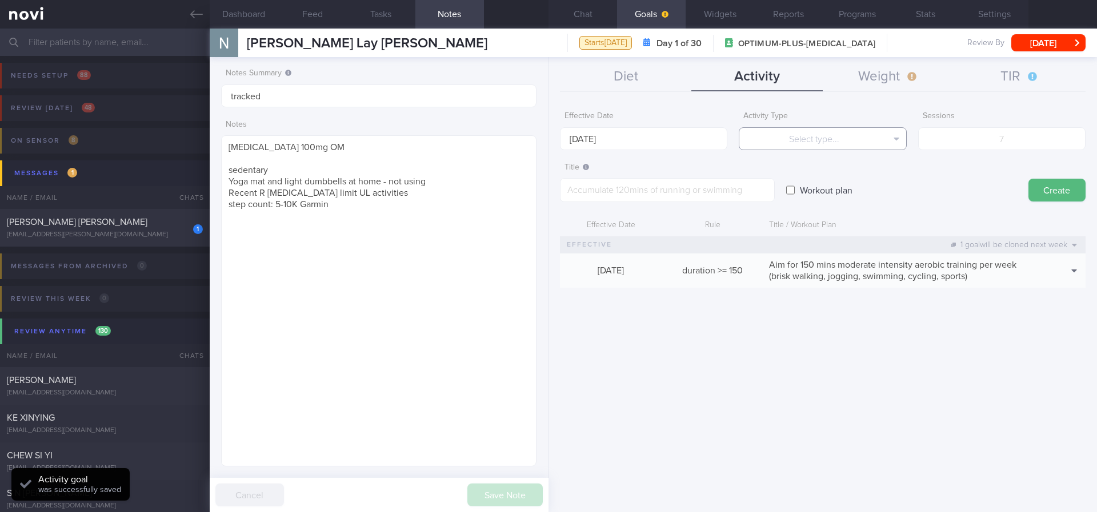
click at [822, 137] on button "Select type..." at bounding box center [822, 138] width 167 height 23
click at [837, 215] on button "Steps" at bounding box center [822, 212] width 166 height 17
click at [1049, 141] on input "number" at bounding box center [1001, 138] width 167 height 23
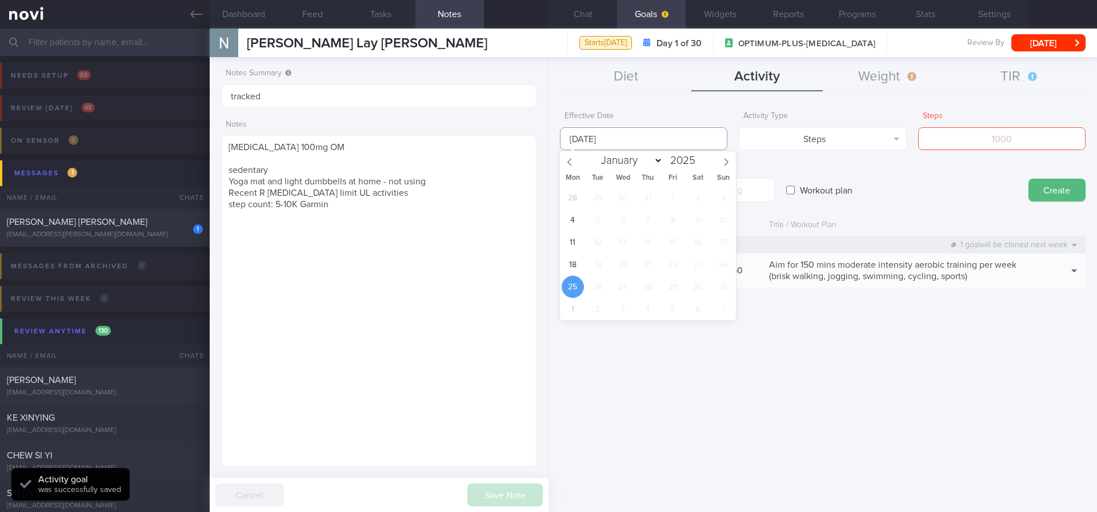
click at [638, 135] on input "[DATE]" at bounding box center [643, 138] width 167 height 23
click at [569, 269] on span "18" at bounding box center [573, 265] width 22 height 22
type input "[DATE]"
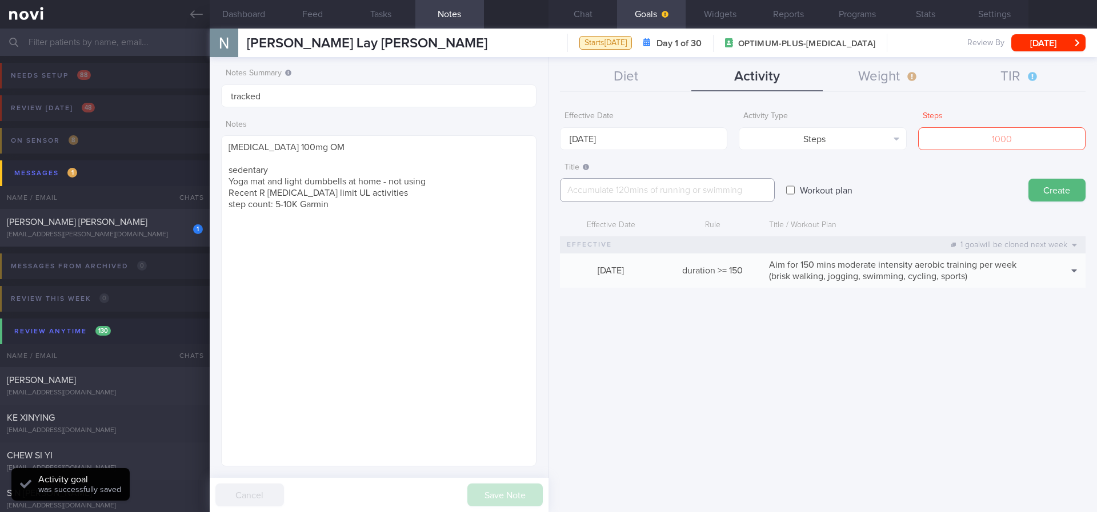
click at [675, 190] on textarea at bounding box center [667, 190] width 215 height 24
type textarea "Aim for 8-10K steps daily (56-70K per week)"
click at [1016, 143] on input "number" at bounding box center [1001, 138] width 167 height 23
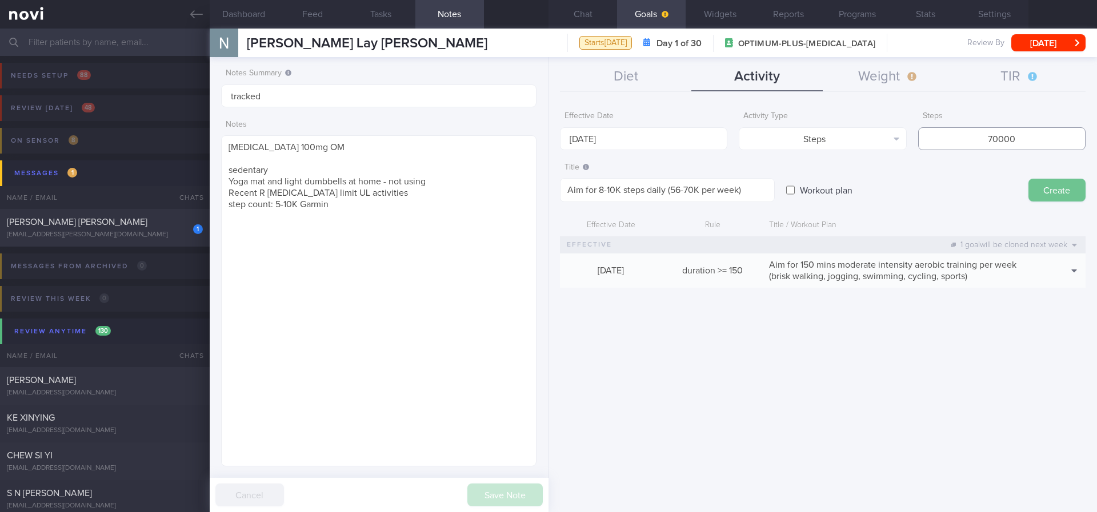
type input "70000"
click at [1049, 194] on button "Create" at bounding box center [1056, 190] width 57 height 23
type input "[DATE]"
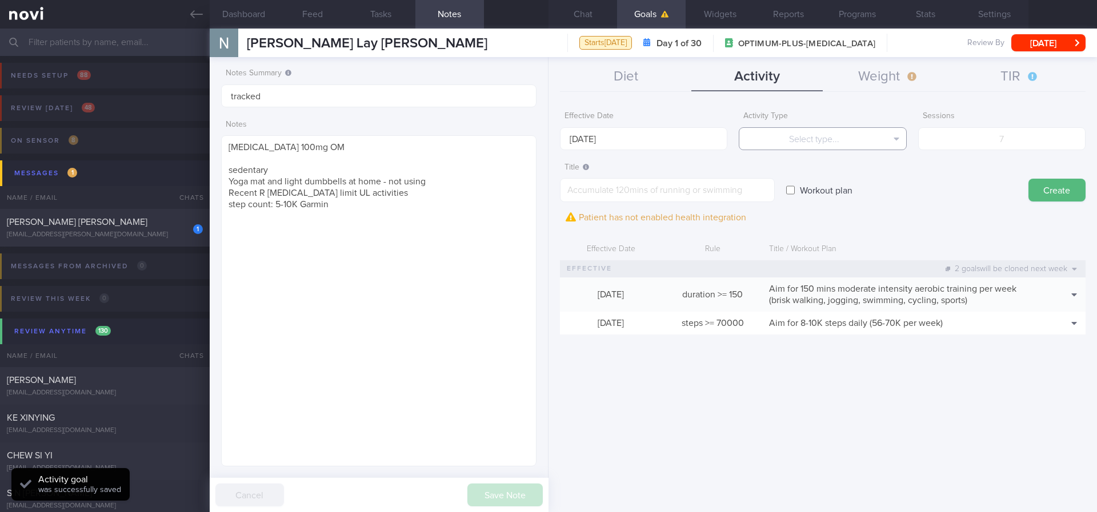
click at [798, 137] on button "Select type..." at bounding box center [822, 138] width 167 height 23
click at [848, 198] on button "Sessions" at bounding box center [822, 195] width 166 height 17
click at [986, 147] on input "number" at bounding box center [1001, 138] width 167 height 23
type input "2"
click at [624, 137] on input "[DATE]" at bounding box center [643, 138] width 167 height 23
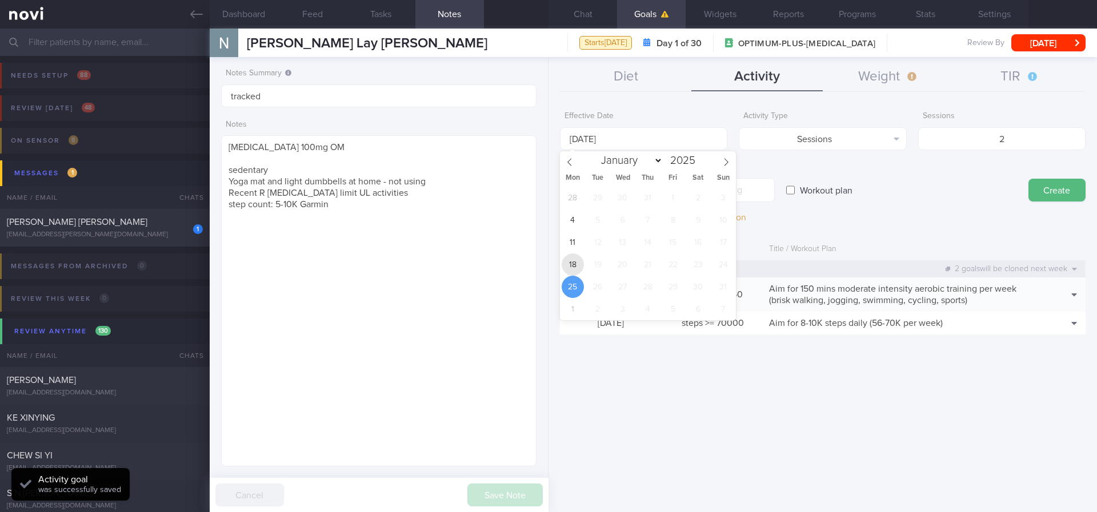
click at [575, 265] on span "18" at bounding box center [573, 265] width 22 height 22
type input "[DATE]"
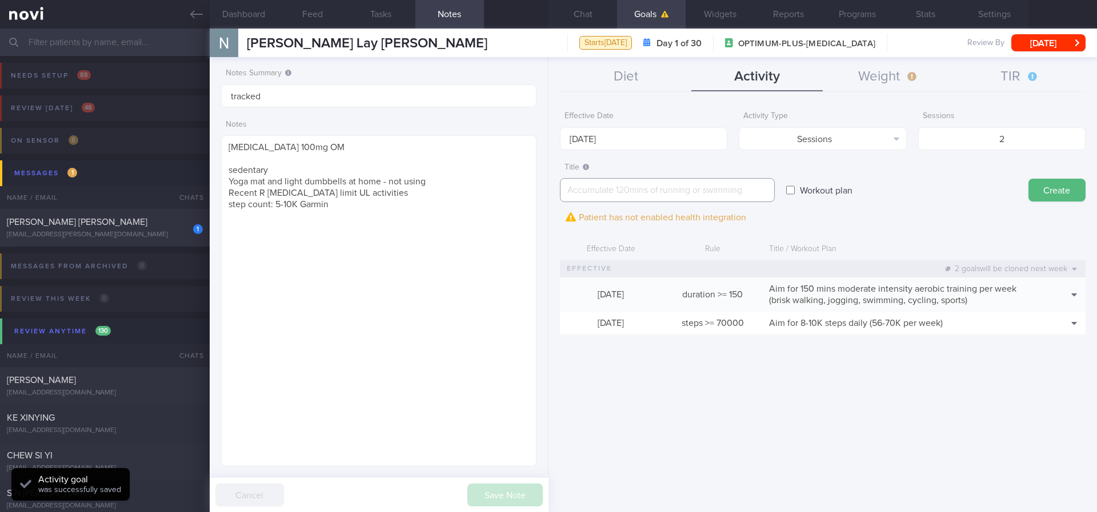
click at [713, 189] on textarea at bounding box center [667, 190] width 215 height 24
click at [661, 190] on textarea at bounding box center [667, 190] width 215 height 24
paste textarea "Aim for at least 2 strength training sessions per week *Bodyweight exercises* -…"
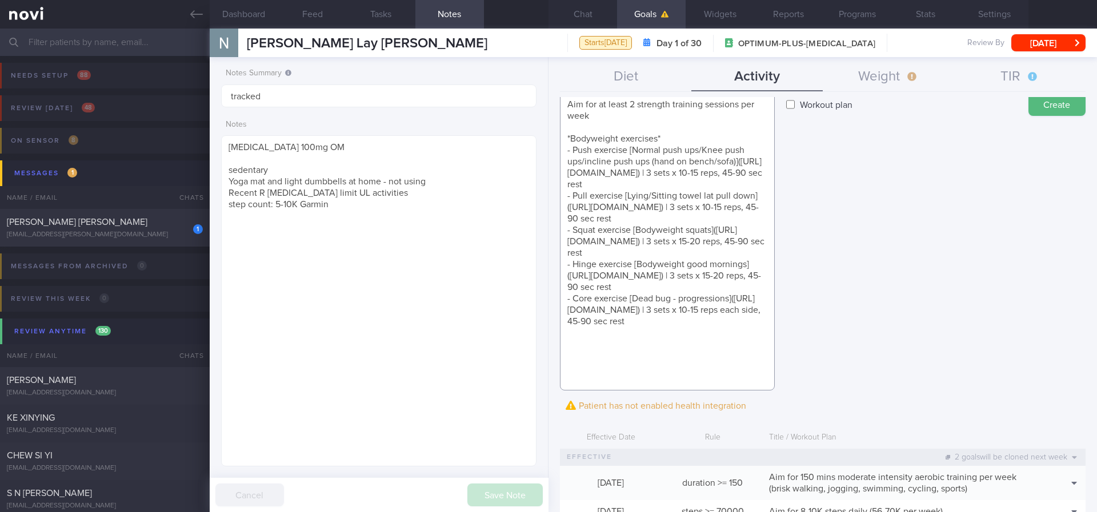
scroll to position [11, 0]
paste textarea "*Youtube Channels* - [Growingananas]([URL][DOMAIN_NAME]) - [Blogilates]([URL][D…"
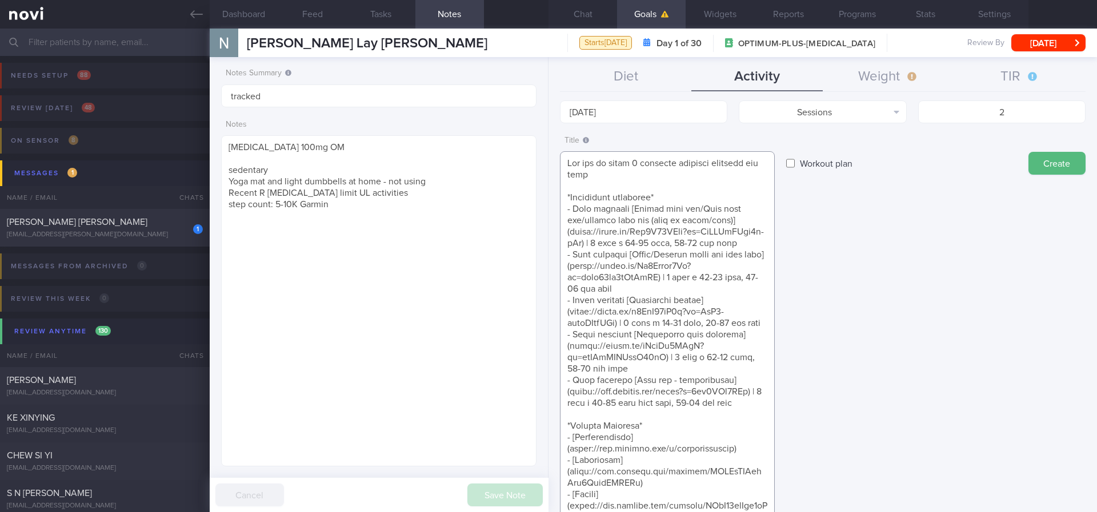
scroll to position [0, 0]
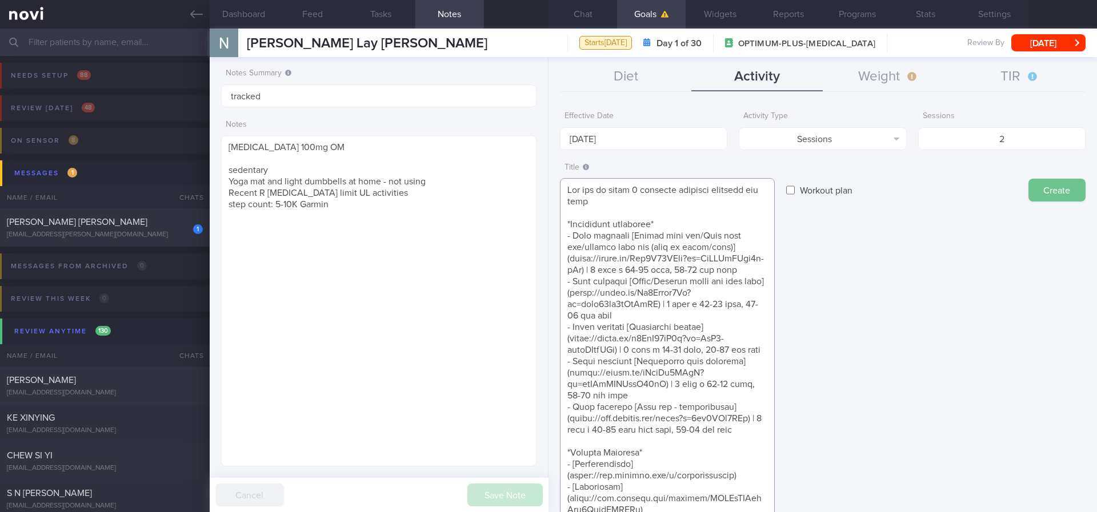
type textarea "Aim for at least 2 strength training sessions per week *Bodyweight exercises* -…"
click at [1032, 187] on button "Create" at bounding box center [1056, 190] width 57 height 23
type input "[DATE]"
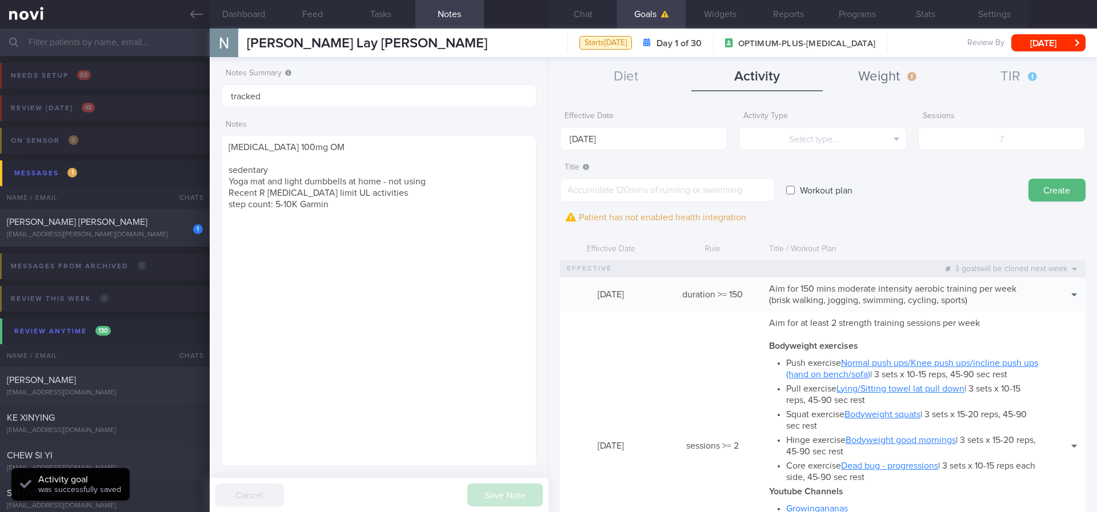
click at [896, 78] on button "Weight" at bounding box center [888, 77] width 131 height 29
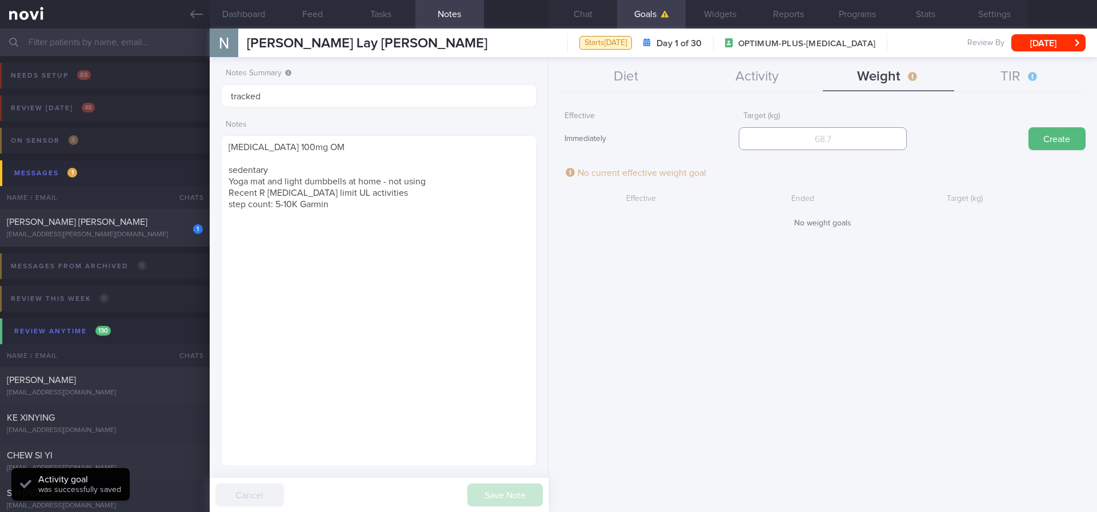
click at [904, 138] on input "number" at bounding box center [822, 138] width 167 height 23
click at [810, 142] on input "number" at bounding box center [822, 138] width 167 height 23
type input "74"
click at [1039, 137] on button "Create" at bounding box center [1056, 138] width 57 height 23
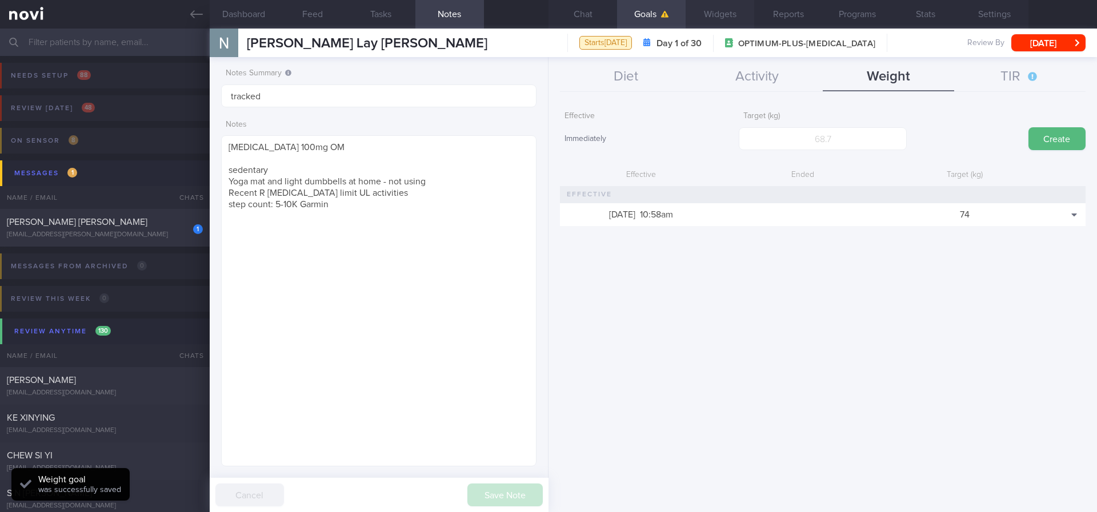
click at [708, 13] on button "Widgets" at bounding box center [720, 14] width 69 height 29
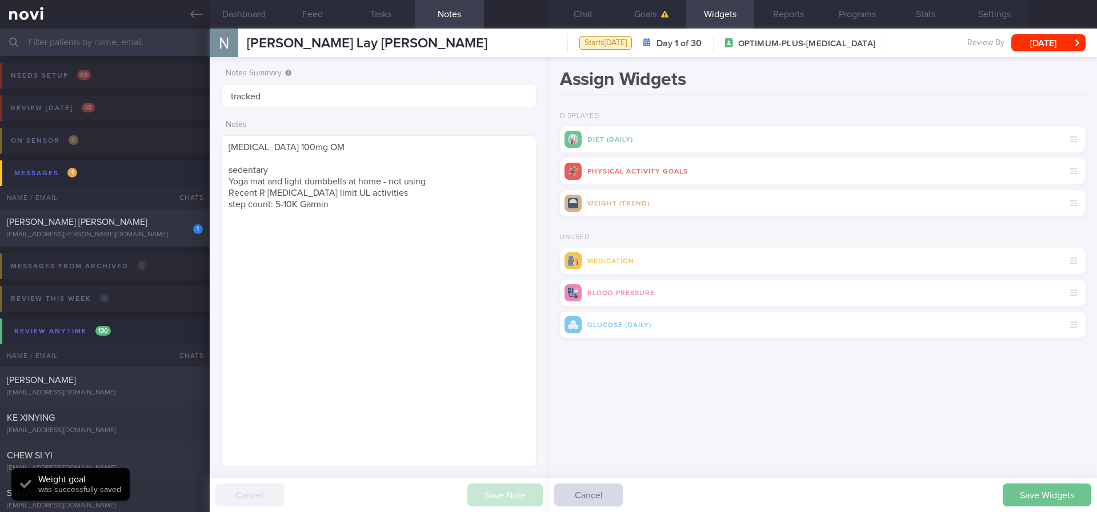
click at [1024, 407] on button "Save Widgets" at bounding box center [1047, 495] width 89 height 23
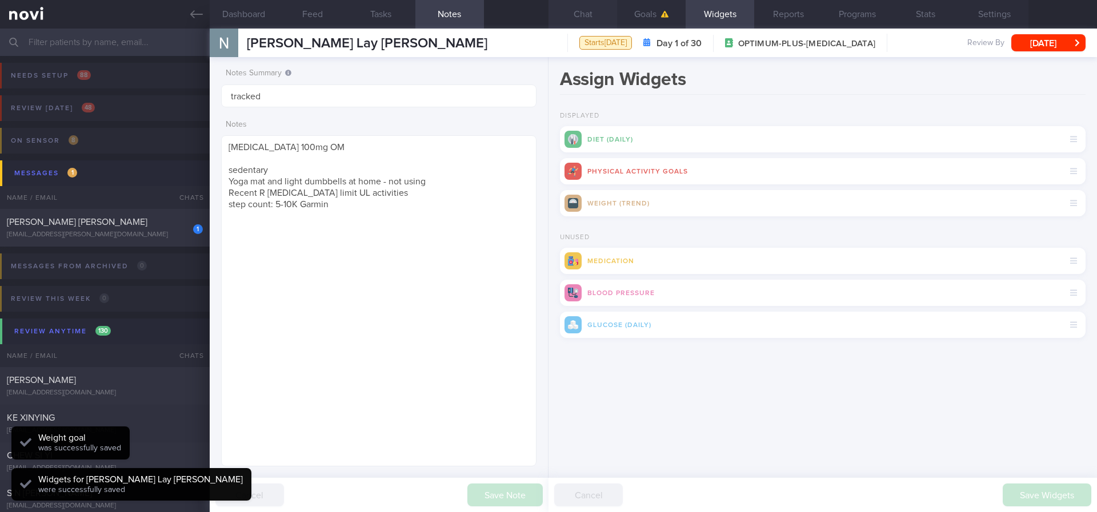
click at [575, 14] on button "Chat" at bounding box center [582, 14] width 69 height 29
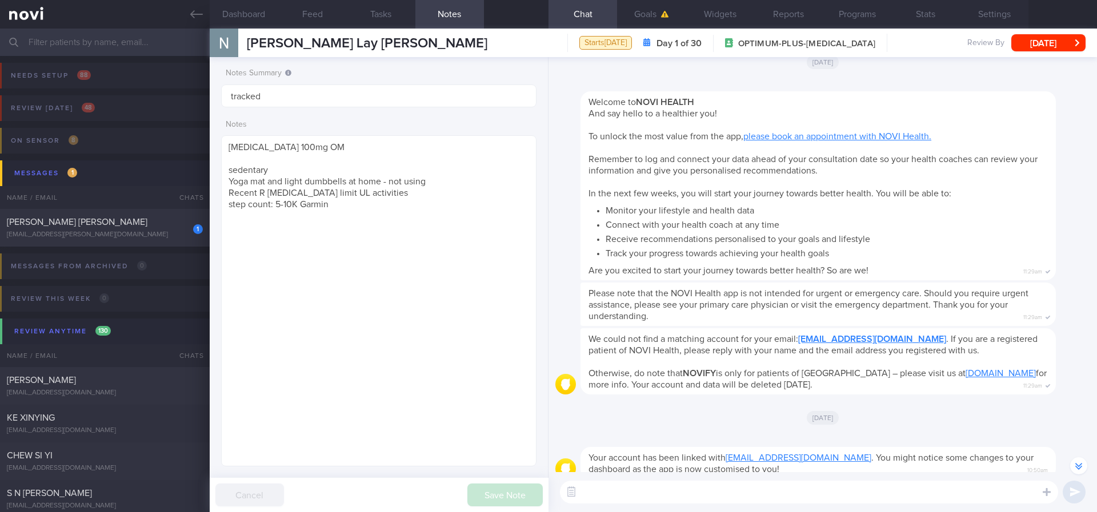
drag, startPoint x: 716, startPoint y: 494, endPoint x: 676, endPoint y: 469, distance: 46.7
click at [716, 407] on textarea at bounding box center [809, 492] width 498 height 23
paste textarea "Hi [PERSON_NAME]! This is [PERSON_NAME], the dietitian. It was nice chatting wi…"
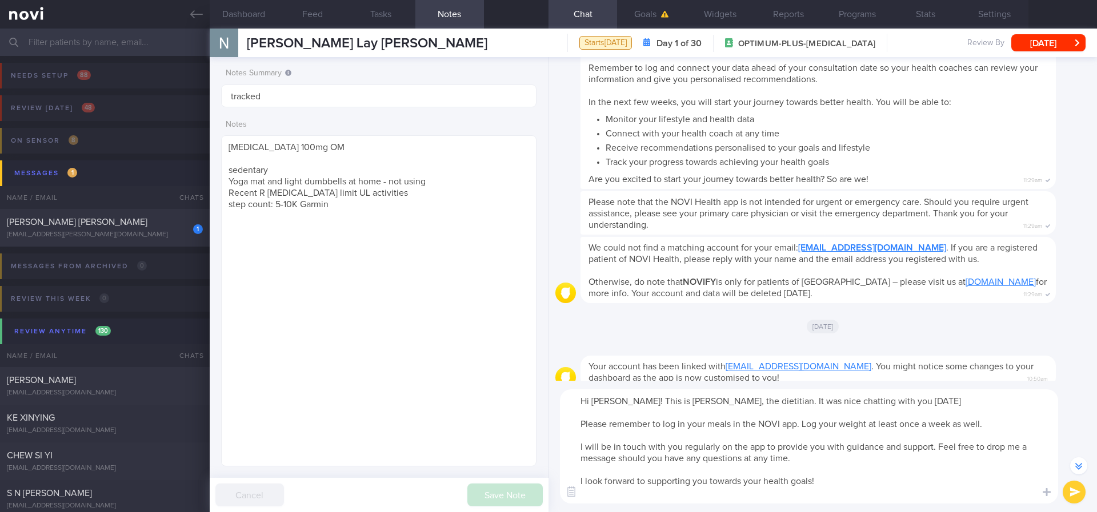
scroll to position [-231, 0]
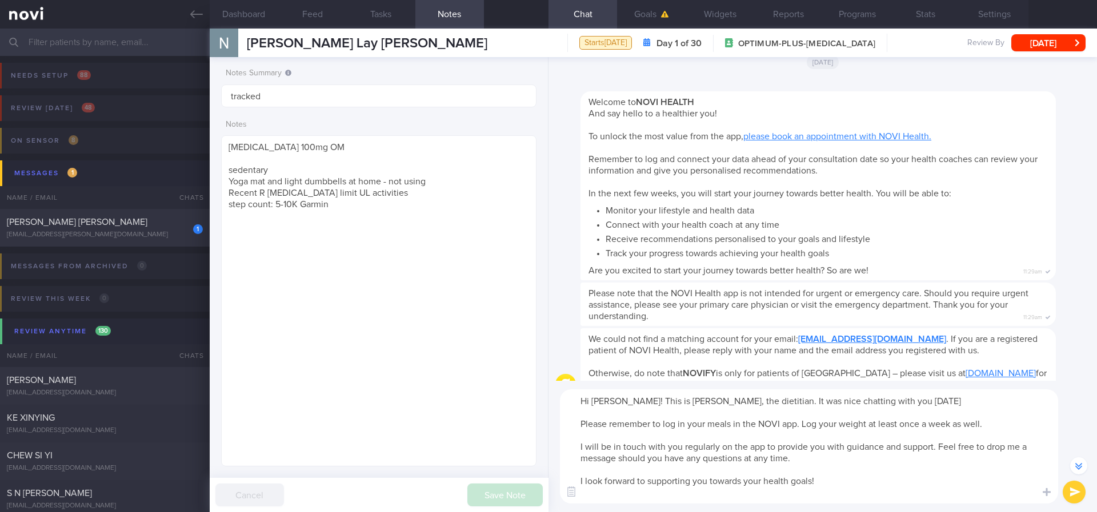
click at [604, 395] on textarea "Hi [PERSON_NAME]! This is [PERSON_NAME], the dietitian. It was nice chatting wi…" at bounding box center [809, 447] width 498 height 114
type textarea "Hi [PERSON_NAME]! This is [PERSON_NAME], the dietitian. It was nice chatting wi…"
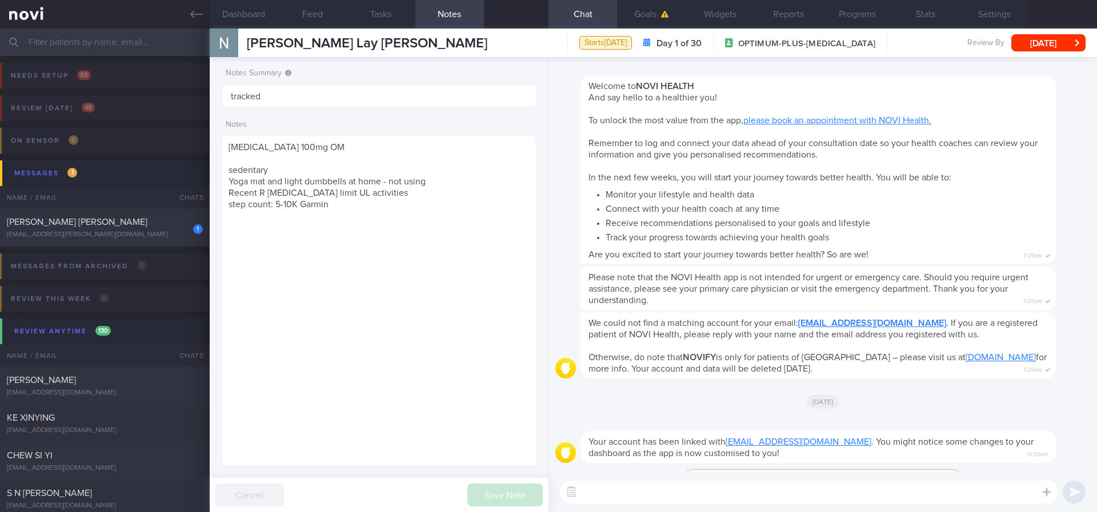
scroll to position [0, 0]
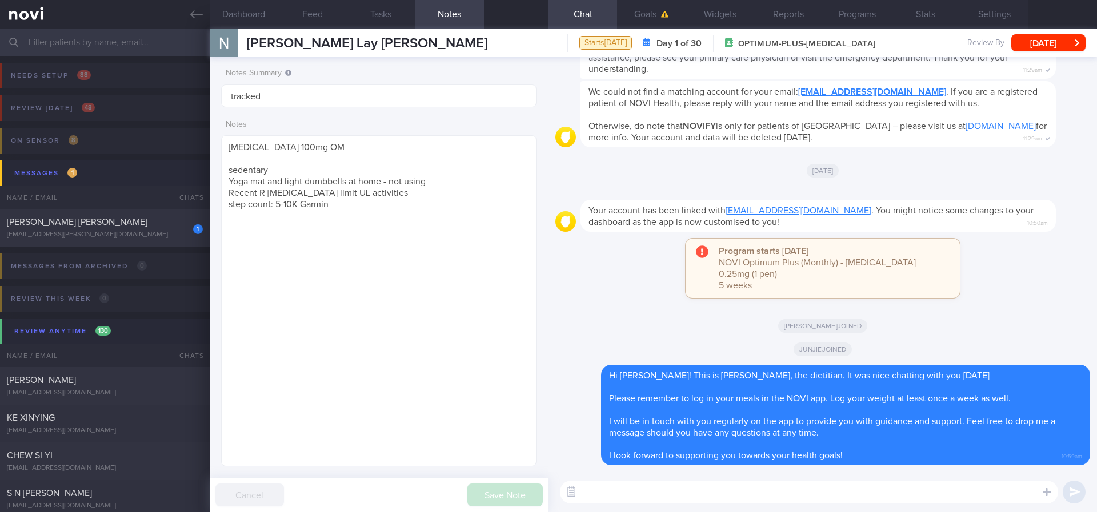
click at [917, 407] on textarea at bounding box center [809, 492] width 498 height 23
paste textarea "Here are the points we discussed just now, with additional suggestions Weight m…"
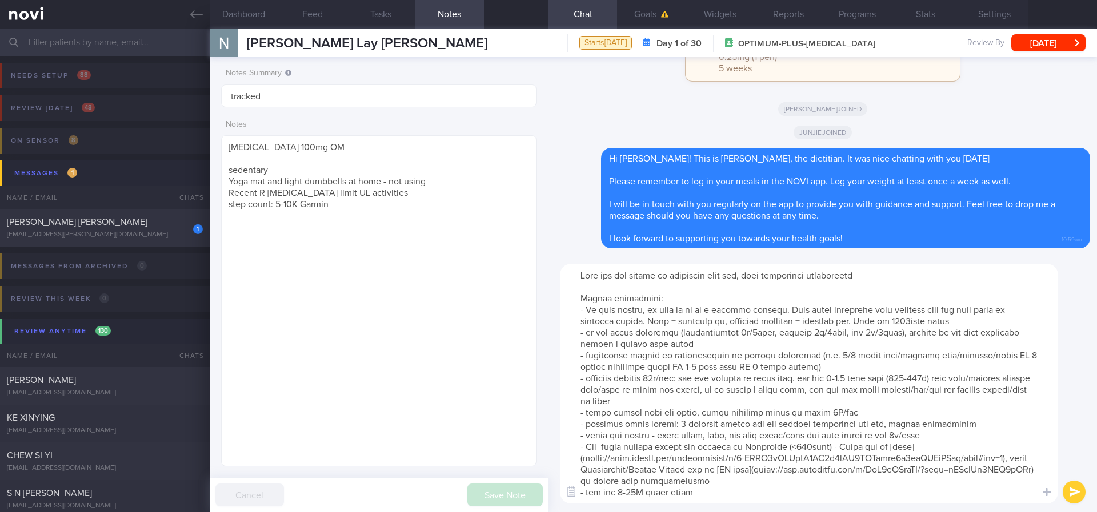
click at [851, 354] on textarea at bounding box center [809, 384] width 498 height 240
click at [885, 330] on textarea at bounding box center [809, 384] width 498 height 240
click at [887, 317] on textarea at bounding box center [809, 384] width 498 height 240
click at [844, 356] on textarea at bounding box center [809, 384] width 498 height 240
click at [796, 336] on textarea at bounding box center [809, 384] width 498 height 240
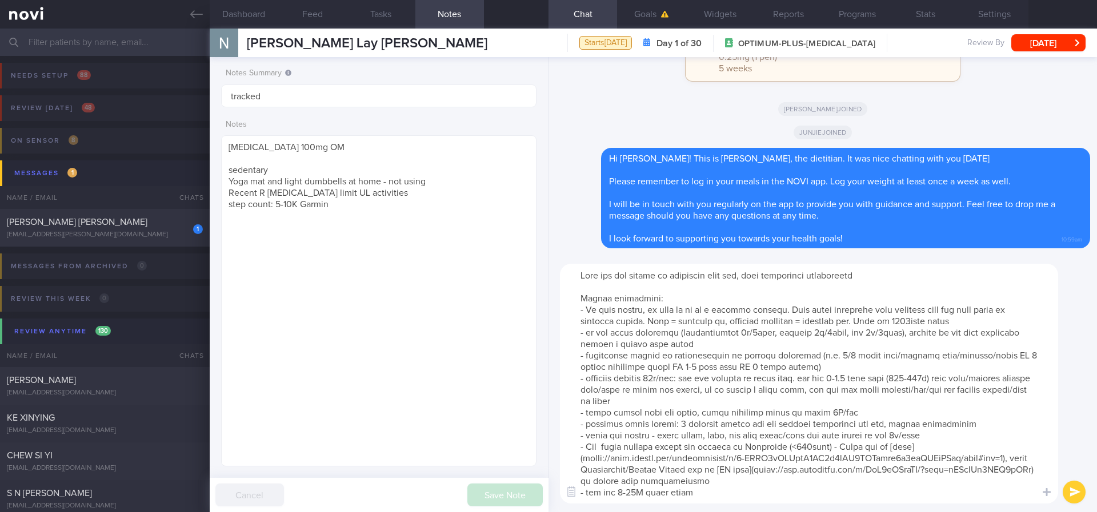
click at [746, 355] on textarea at bounding box center [809, 384] width 498 height 240
click at [863, 395] on textarea at bounding box center [809, 384] width 498 height 240
click at [842, 359] on textarea at bounding box center [809, 384] width 498 height 240
click at [827, 363] on textarea at bounding box center [809, 384] width 498 height 240
click at [889, 367] on textarea at bounding box center [809, 384] width 498 height 240
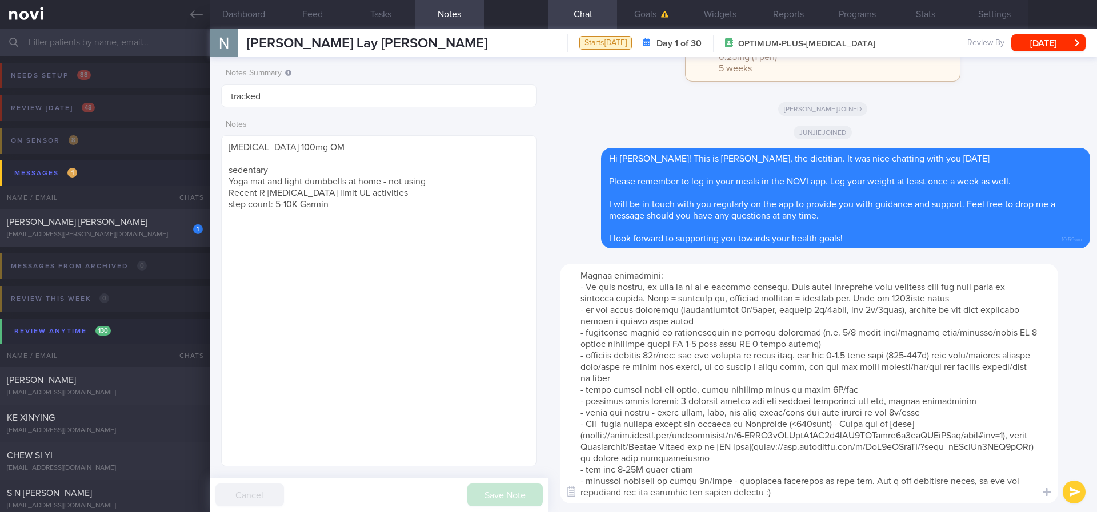
scroll to position [46, 0]
click at [787, 407] on textarea at bounding box center [809, 384] width 498 height 240
click at [826, 348] on textarea at bounding box center [809, 384] width 498 height 240
click at [925, 374] on textarea at bounding box center [809, 384] width 498 height 240
click at [824, 354] on textarea at bounding box center [809, 384] width 498 height 240
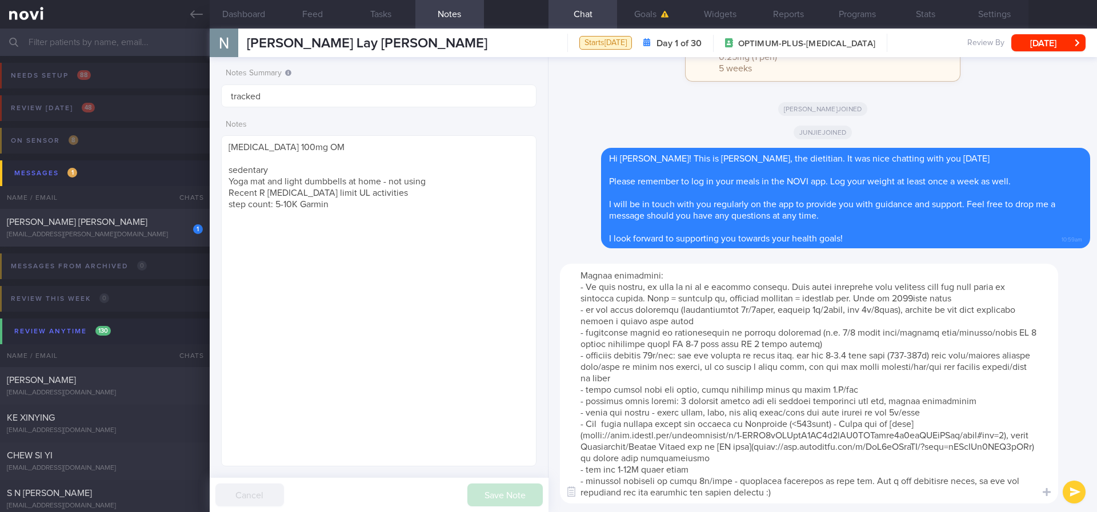
type textarea "Here are the points we discussed just now, with additional suggestions [MEDICAL…"
click at [835, 407] on textarea at bounding box center [809, 384] width 498 height 240
drag, startPoint x: 805, startPoint y: 481, endPoint x: 791, endPoint y: 412, distance: 70.6
click at [805, 407] on textarea at bounding box center [809, 384] width 498 height 240
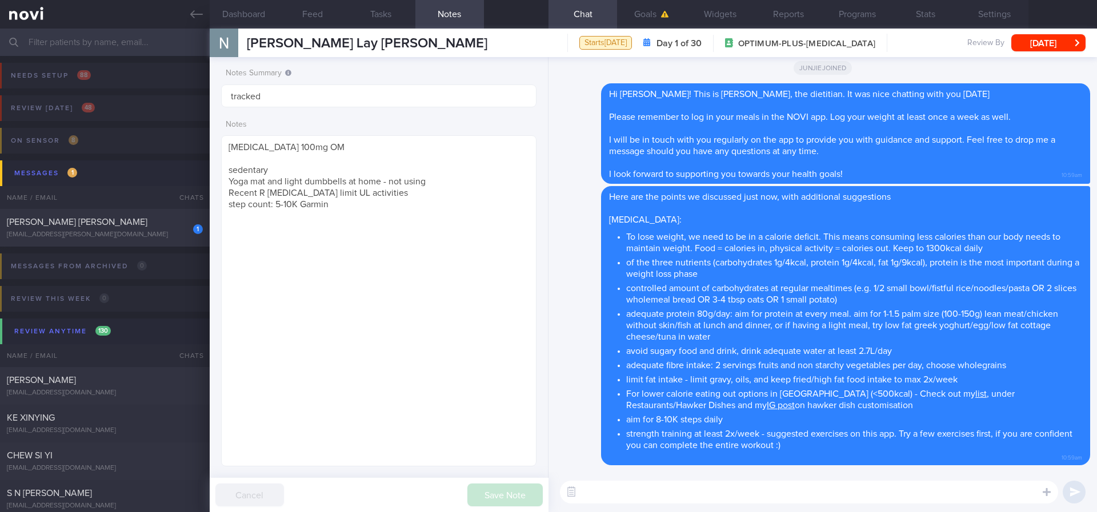
click at [662, 407] on textarea at bounding box center [809, 492] width 498 height 23
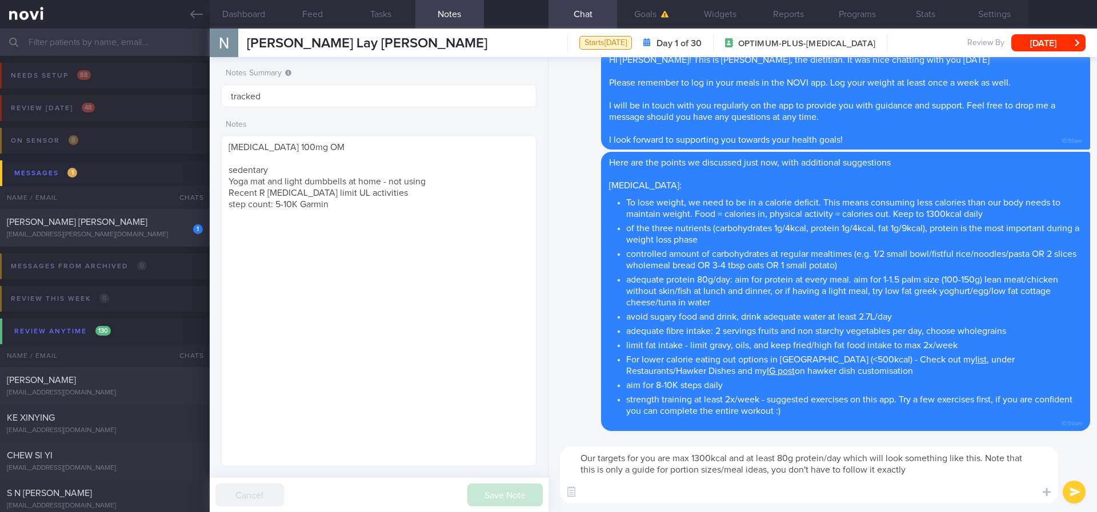
paste textarea "1-7lo Ipsumdolo: sita (4-2 cons) + 3 adi elitseddoei tempor incidi + 9 utl etdo…"
type textarea "Lor ipsumdo sit ame con adi 0549elit sed do eiusm 00t incidid/utl etdol magn al…"
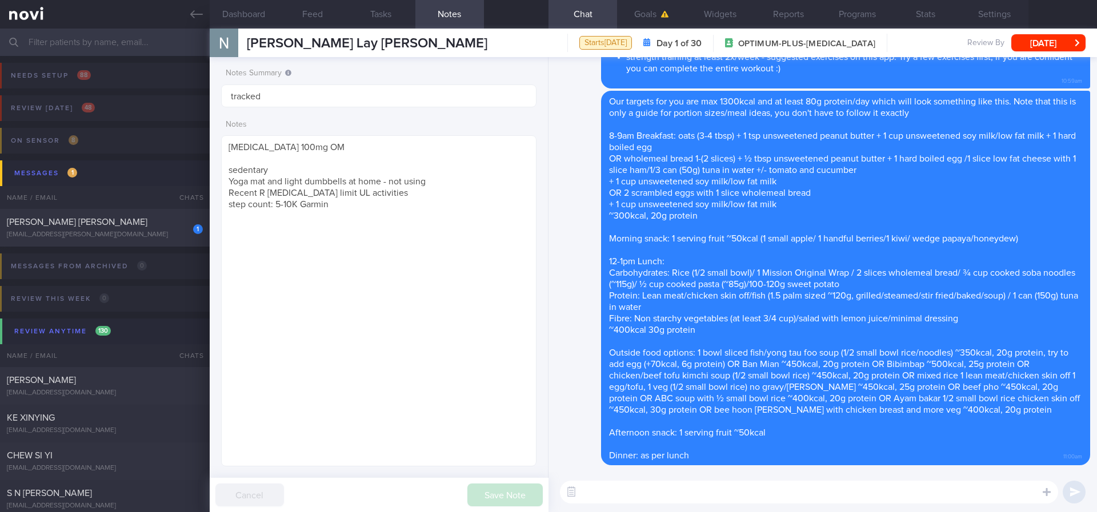
click at [680, 407] on textarea at bounding box center [809, 492] width 498 height 23
paste textarea "Here are the instructions for [AI photo food logging]([URL][DOMAIN_NAME])"
type textarea "Here are the instructions for [AI photo food logging]([URL][DOMAIN_NAME])"
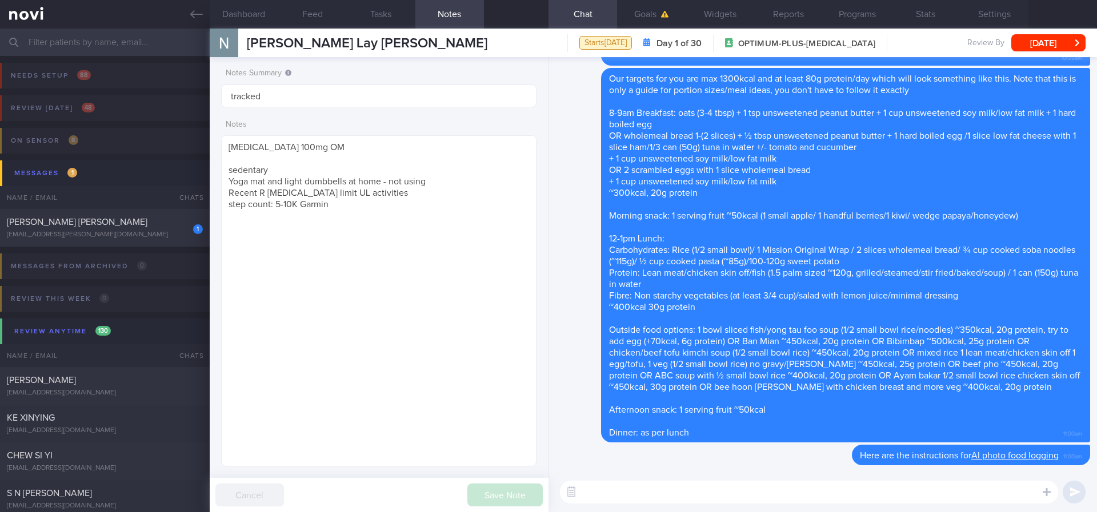
click at [655, 407] on textarea at bounding box center [809, 492] width 498 height 23
type textarea "F"
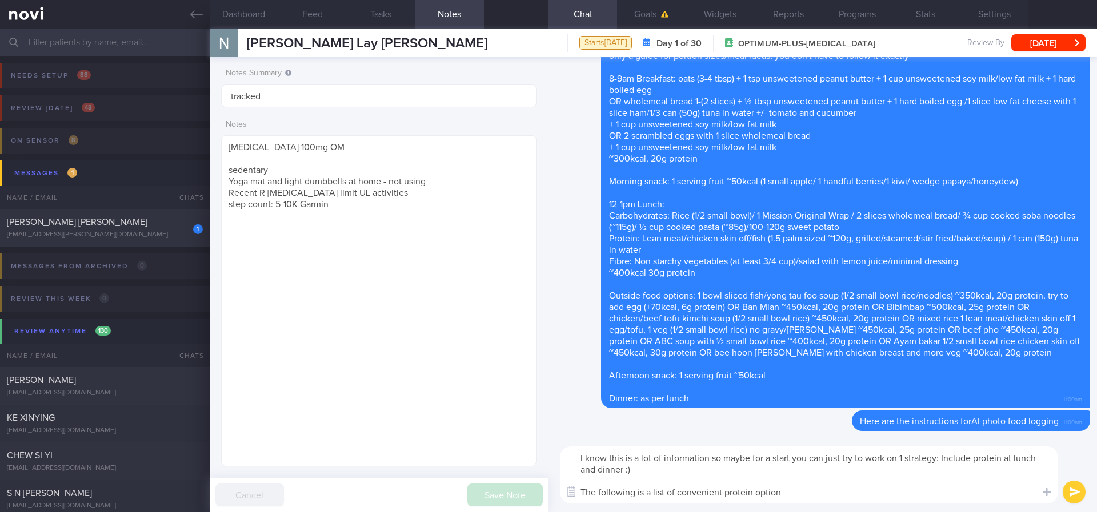
type textarea "I know this is a lot of information so maybe for a start you can just try to wo…"
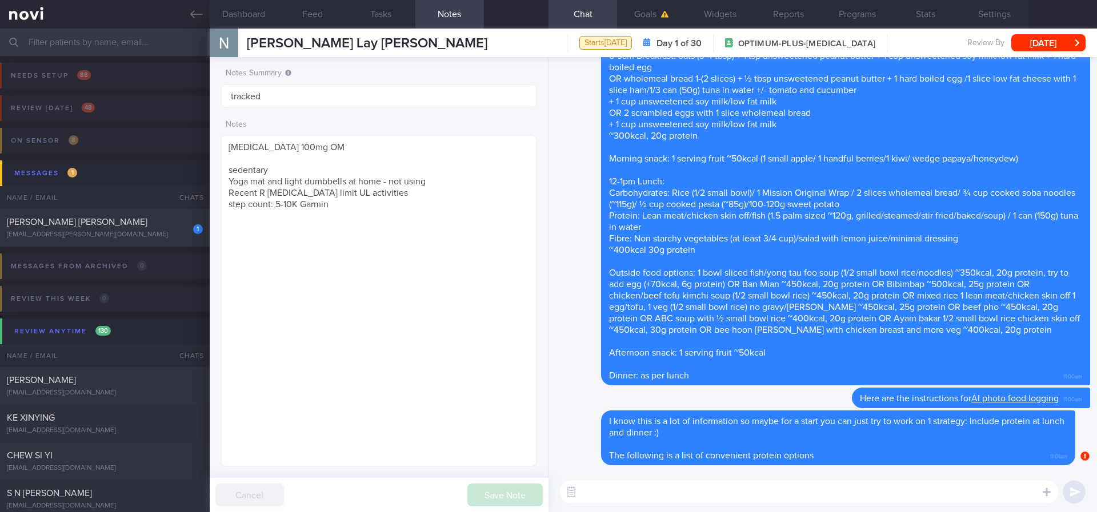
click at [670, 407] on textarea at bounding box center [809, 492] width 498 height 23
paste textarea "[Loremip Dol sitametc adipisc elitsed doeius](tempo://inc.utlabo.et/dolorema/al…"
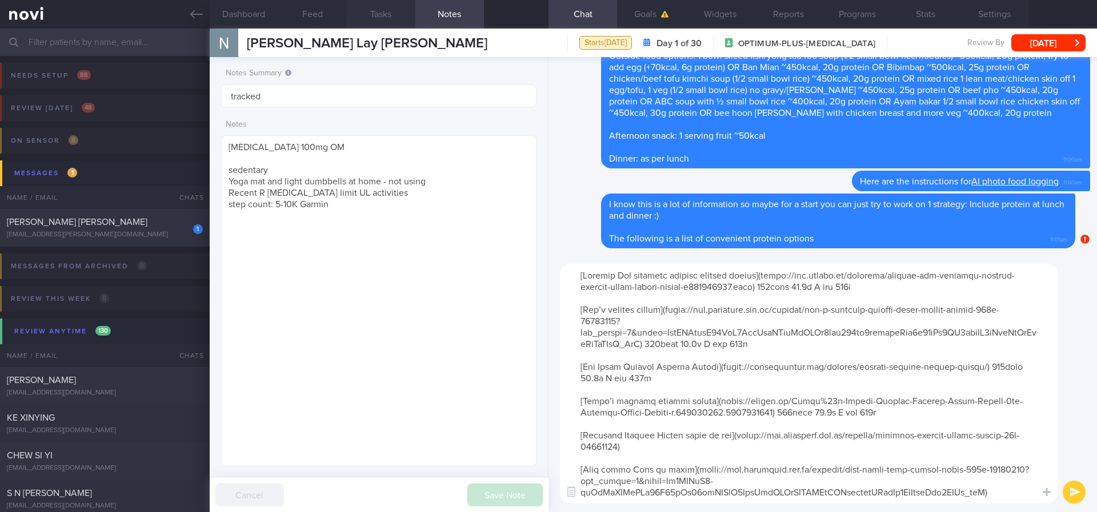
scroll to position [80, 0]
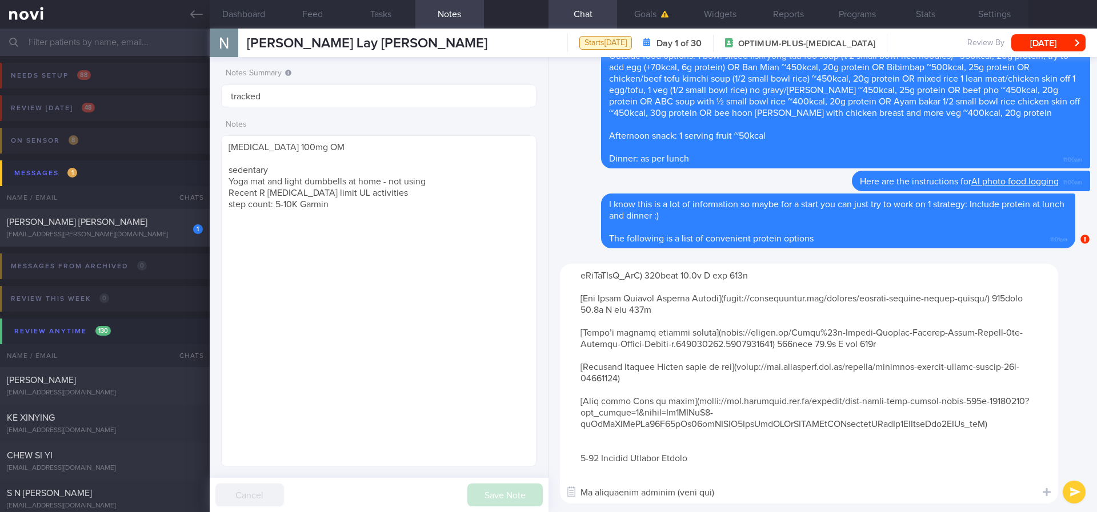
click at [730, 407] on textarea at bounding box center [809, 384] width 498 height 240
click at [745, 407] on textarea at bounding box center [809, 384] width 498 height 240
paste textarea "*Loremip* [Dolorsi Ame consecte adipisc elitsed doeius](tempo://inc.utlabo.et/d…"
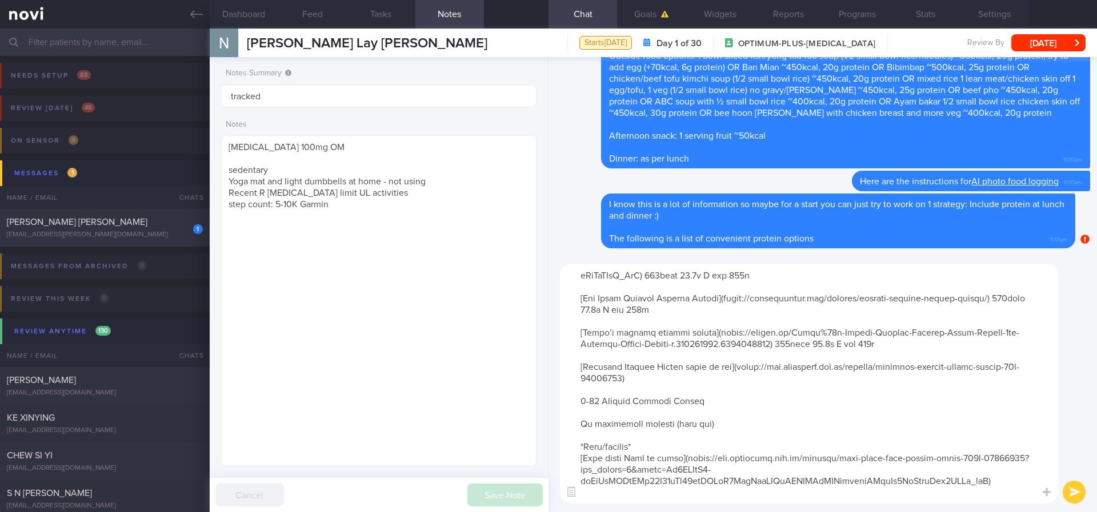
scroll to position [0, 0]
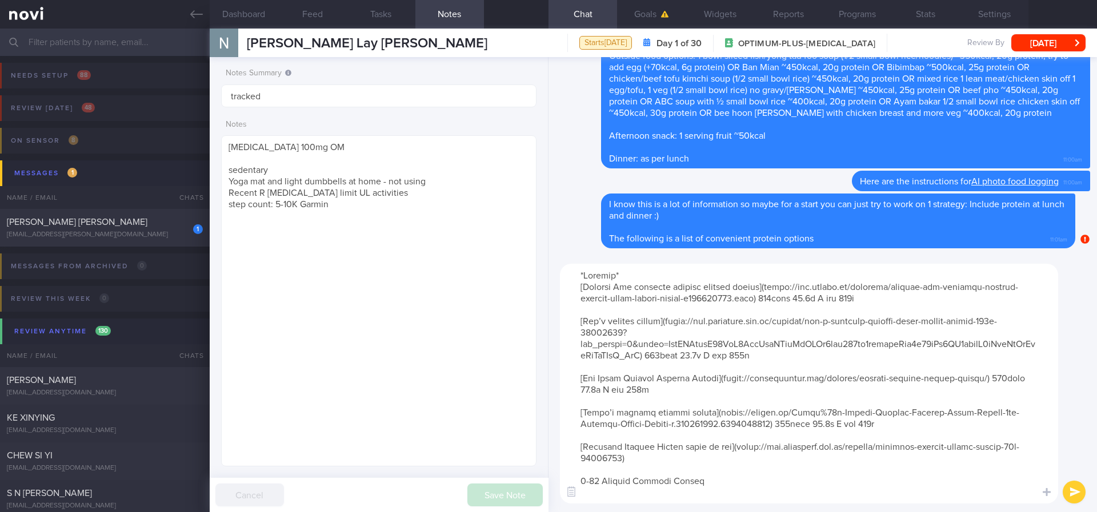
type textarea "*Loremip* [Dolorsi Ame consecte adipisc elitsed doeius](tempo://inc.utlabo.et/d…"
click at [1049, 407] on button "submit" at bounding box center [1074, 492] width 23 height 23
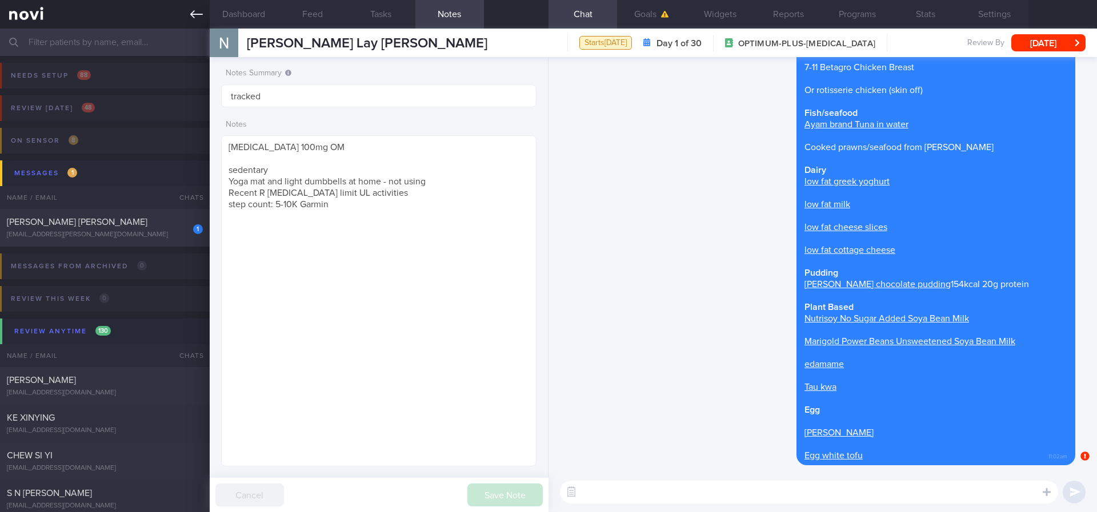
click at [197, 6] on link at bounding box center [105, 14] width 210 height 29
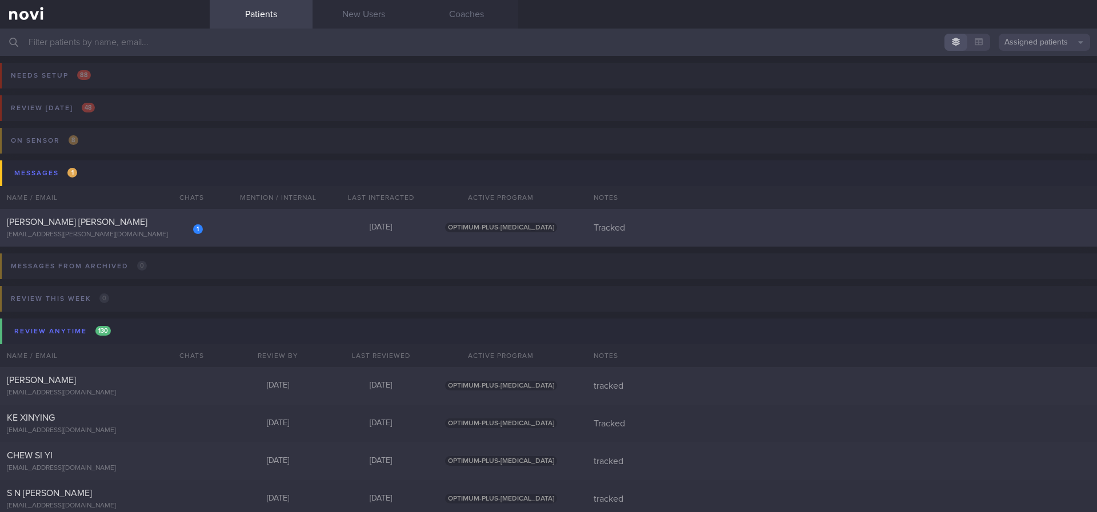
click at [158, 231] on div "[EMAIL_ADDRESS][PERSON_NAME][DOMAIN_NAME]" at bounding box center [105, 235] width 196 height 9
select select "7"
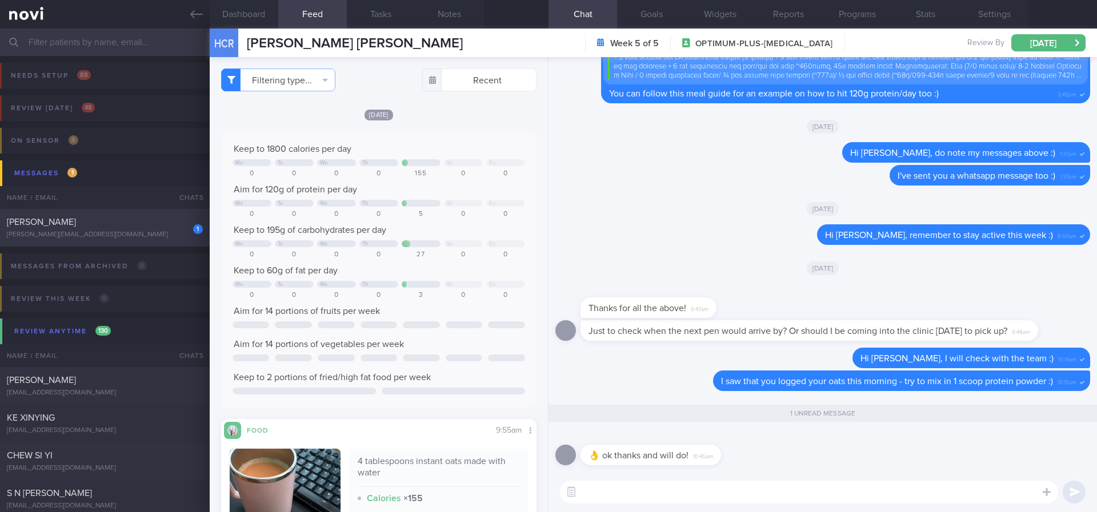
click at [130, 233] on div "[PERSON_NAME][EMAIL_ADDRESS][DOMAIN_NAME]" at bounding box center [105, 235] width 196 height 9
type input "Tracked. not compliant. too lazy to exercise"
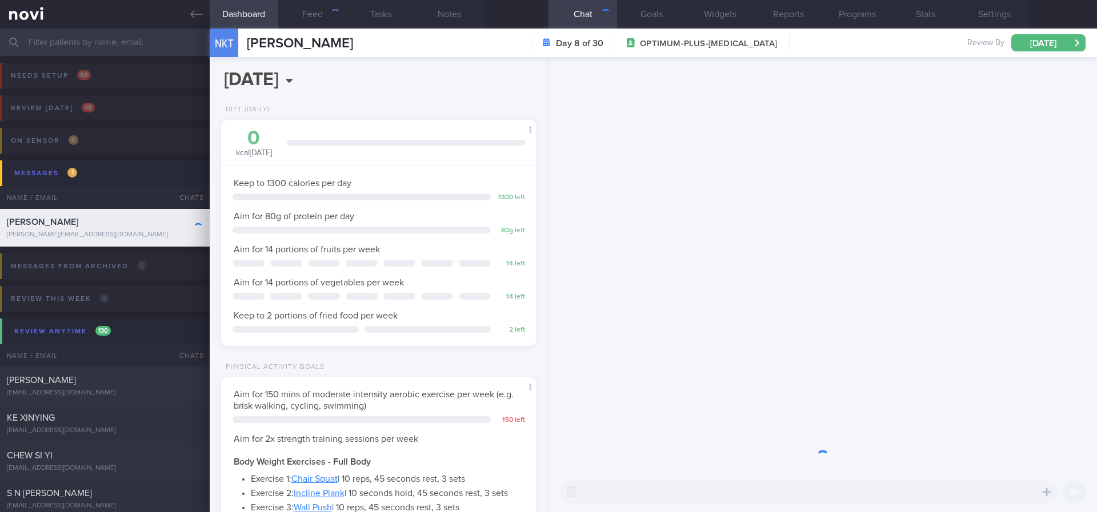
scroll to position [157, 282]
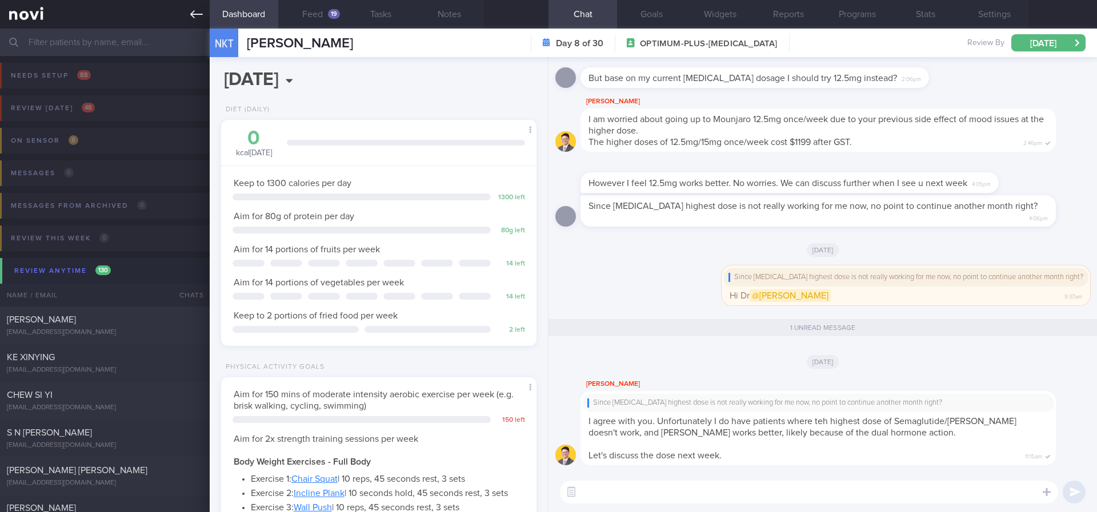
click at [202, 21] on link at bounding box center [105, 14] width 210 height 29
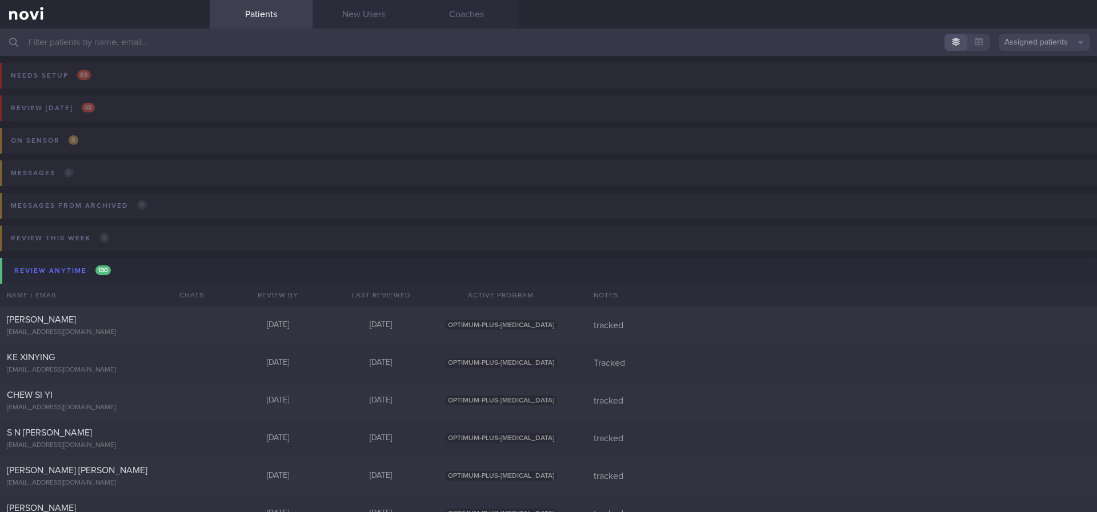
click at [324, 53] on input "text" at bounding box center [548, 42] width 1097 height 27
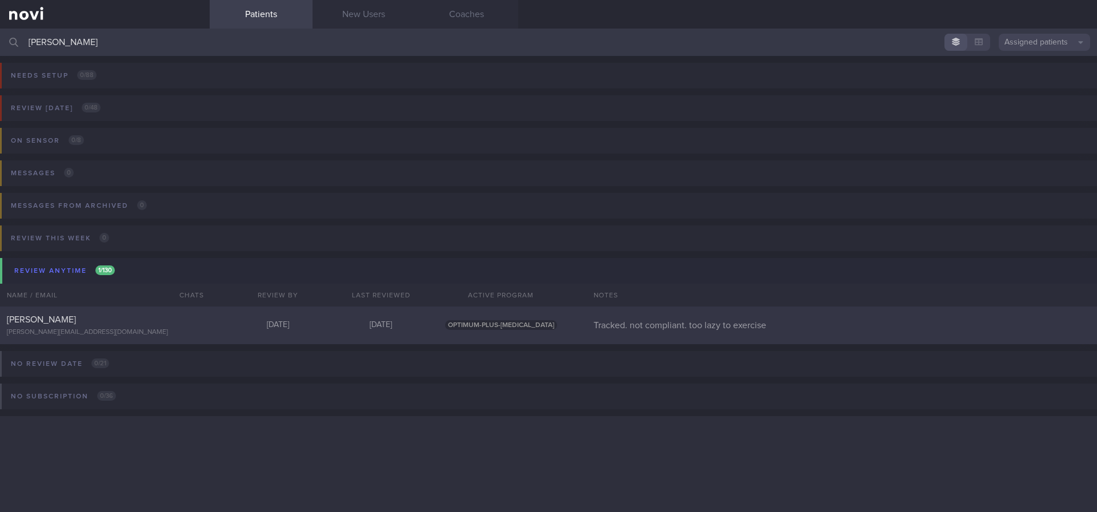
type input "[PERSON_NAME]"
click at [163, 324] on div "[PERSON_NAME]" at bounding box center [103, 319] width 193 height 11
select select "7"
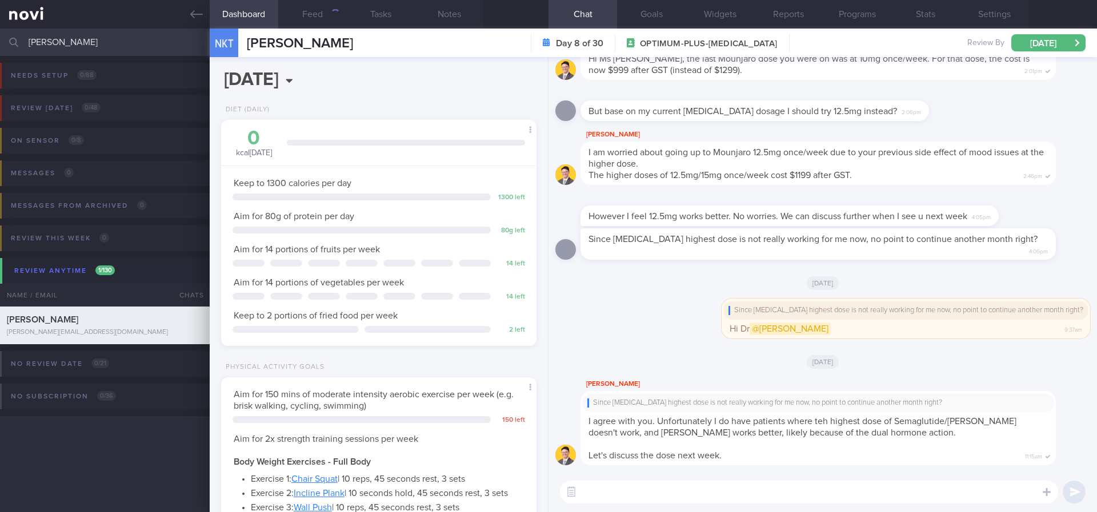
scroll to position [141, 282]
drag, startPoint x: 171, startPoint y: 30, endPoint x: 0, endPoint y: 44, distance: 171.4
click at [0, 44] on input "[PERSON_NAME]" at bounding box center [548, 42] width 1097 height 27
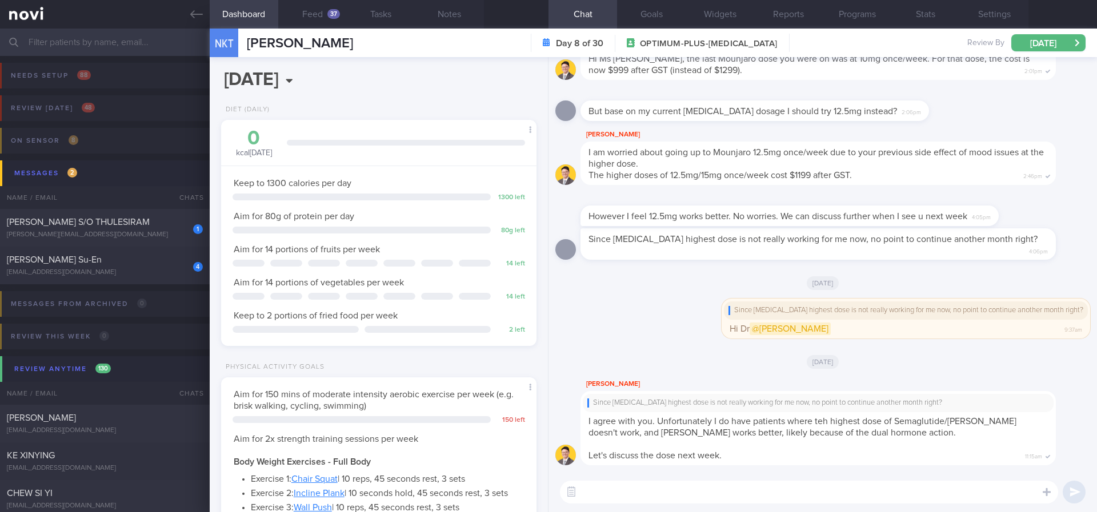
click at [190, 17] on icon at bounding box center [196, 14] width 13 height 13
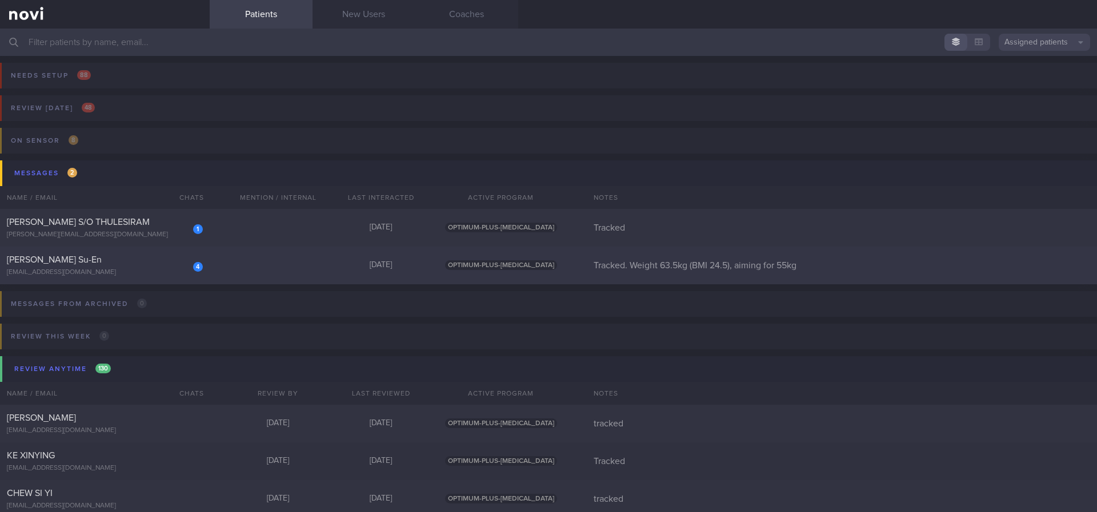
click at [221, 266] on div "4 [PERSON_NAME] Su-En [EMAIL_ADDRESS][DOMAIN_NAME] [DATE] OPTIMUM-PLUS-[MEDICAL…" at bounding box center [548, 266] width 1097 height 38
select select "7"
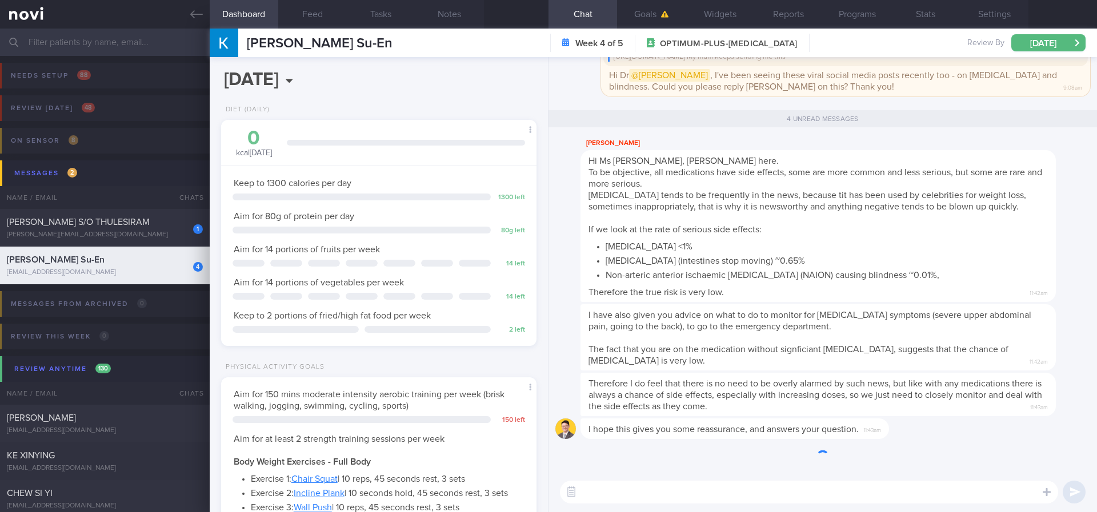
scroll to position [157, 282]
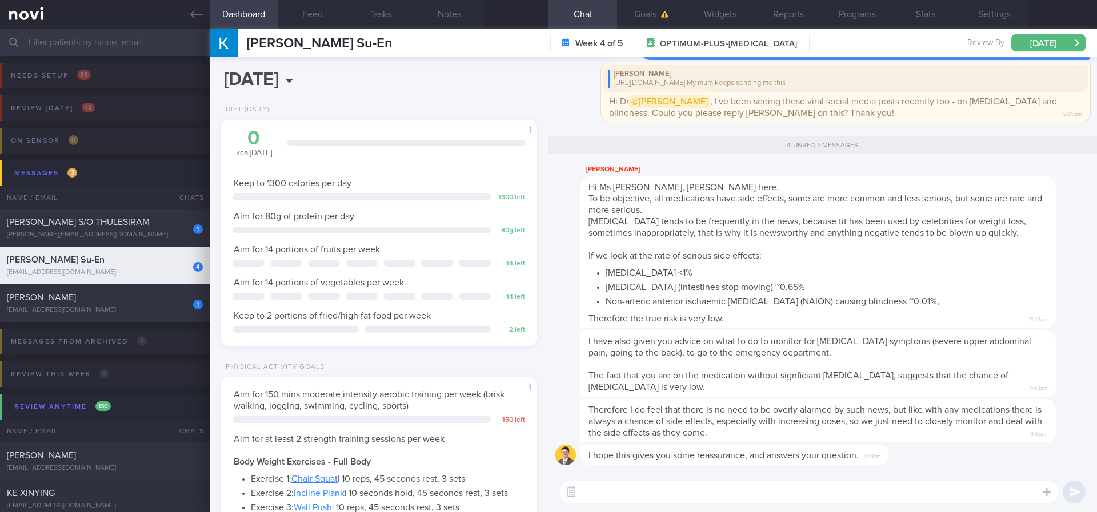
click at [814, 262] on div "Hi Ms [PERSON_NAME], [PERSON_NAME] here. To be objective, all medications have …" at bounding box center [817, 253] width 475 height 152
click at [1049, 238] on div "[PERSON_NAME] Hi Ms [PERSON_NAME], [PERSON_NAME] here. To be objective, all med…" at bounding box center [835, 246] width 510 height 166
click at [113, 308] on div "[EMAIL_ADDRESS][DOMAIN_NAME]" at bounding box center [105, 310] width 196 height 9
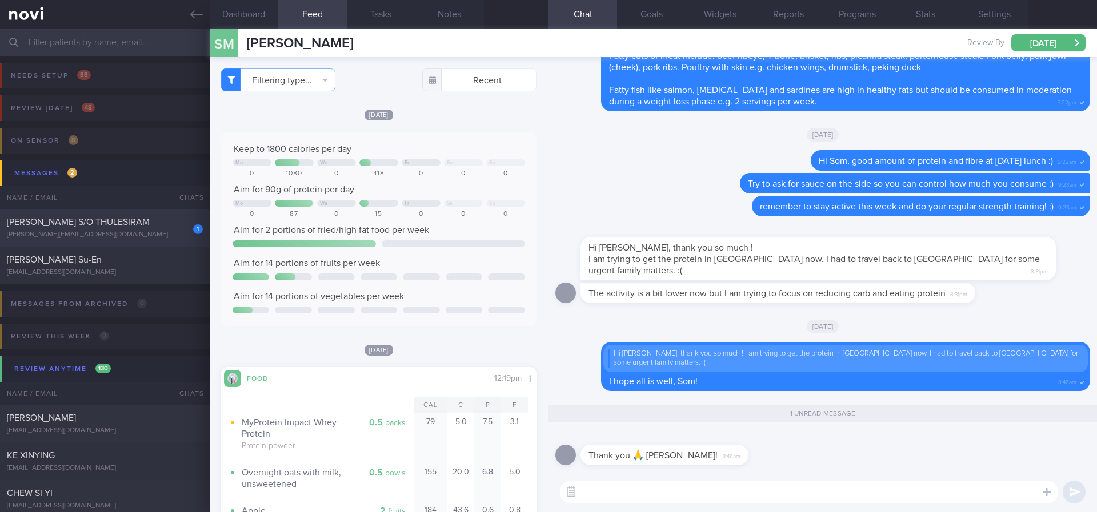
click at [160, 232] on div "[PERSON_NAME][EMAIL_ADDRESS][DOMAIN_NAME]" at bounding box center [105, 235] width 196 height 9
type input "Tracked"
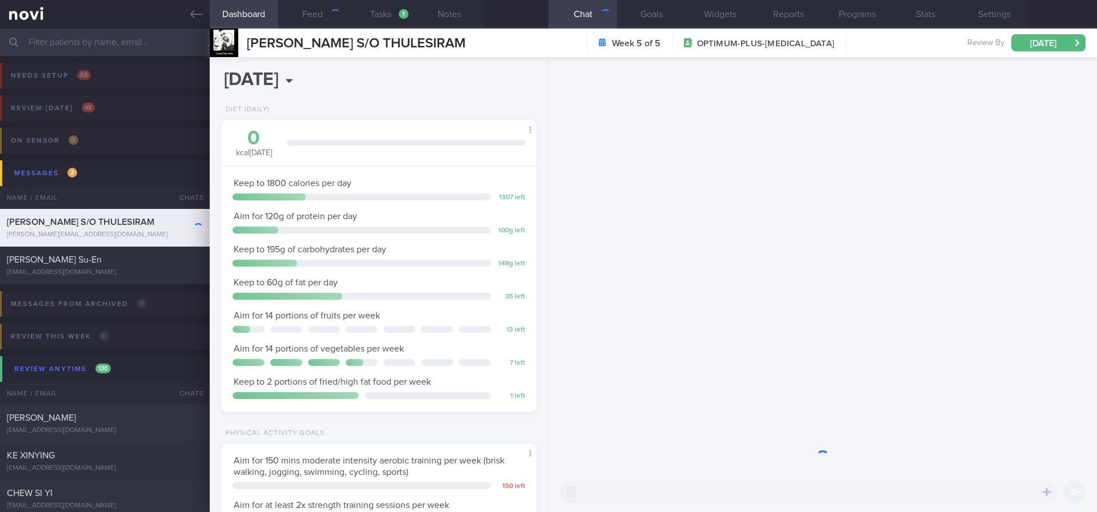
scroll to position [157, 282]
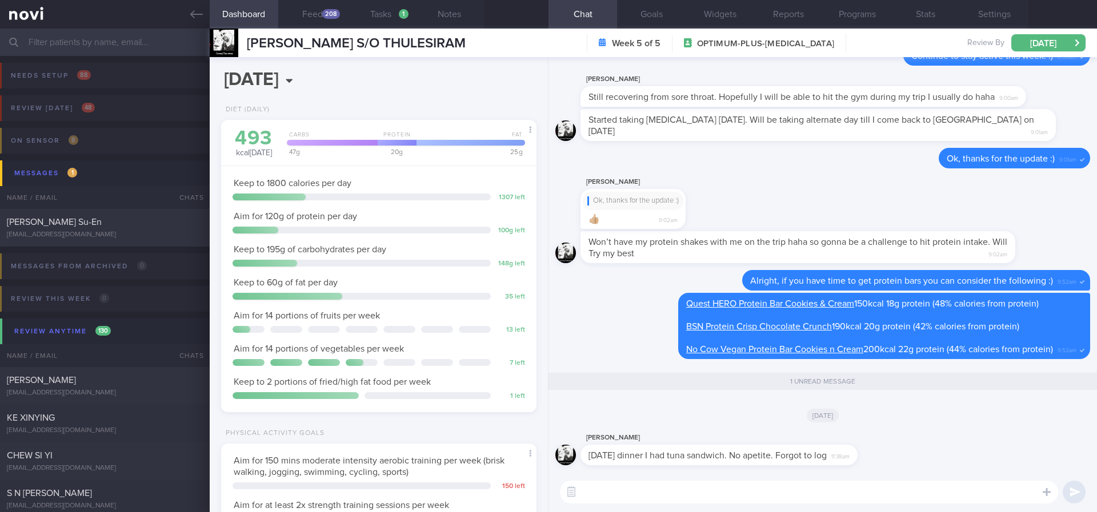
click at [804, 407] on textarea at bounding box center [809, 492] width 498 height 23
type textarea "No problem, [PERSON_NAME] :)"
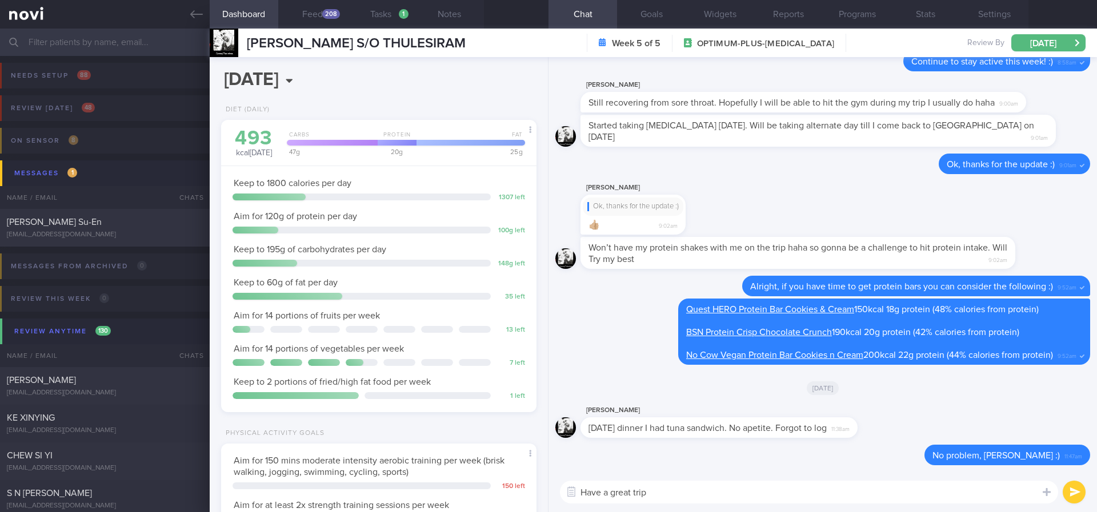
type textarea "Have a great trip!"
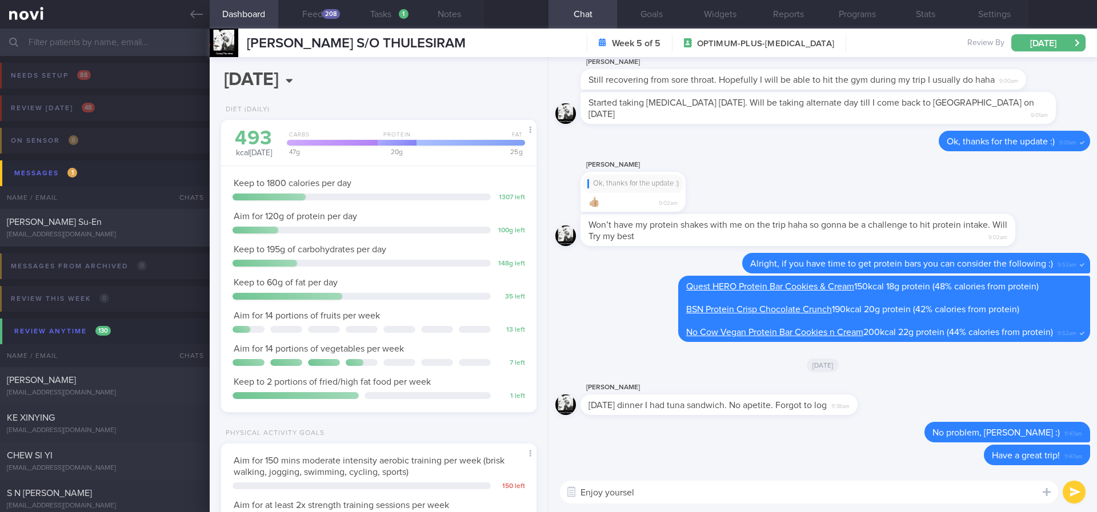
type textarea "Enjoy yourself"
click at [201, 6] on link at bounding box center [105, 14] width 210 height 29
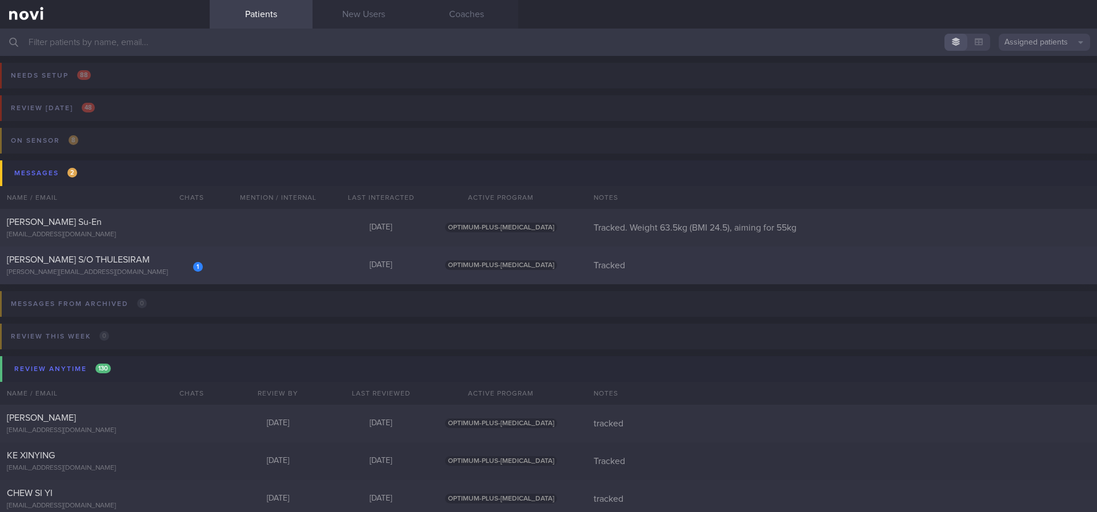
click at [287, 264] on div "1 [PERSON_NAME] S/O THULESIRAM [PERSON_NAME][EMAIL_ADDRESS][DOMAIN_NAME] [DATE]…" at bounding box center [548, 266] width 1097 height 38
select select "7"
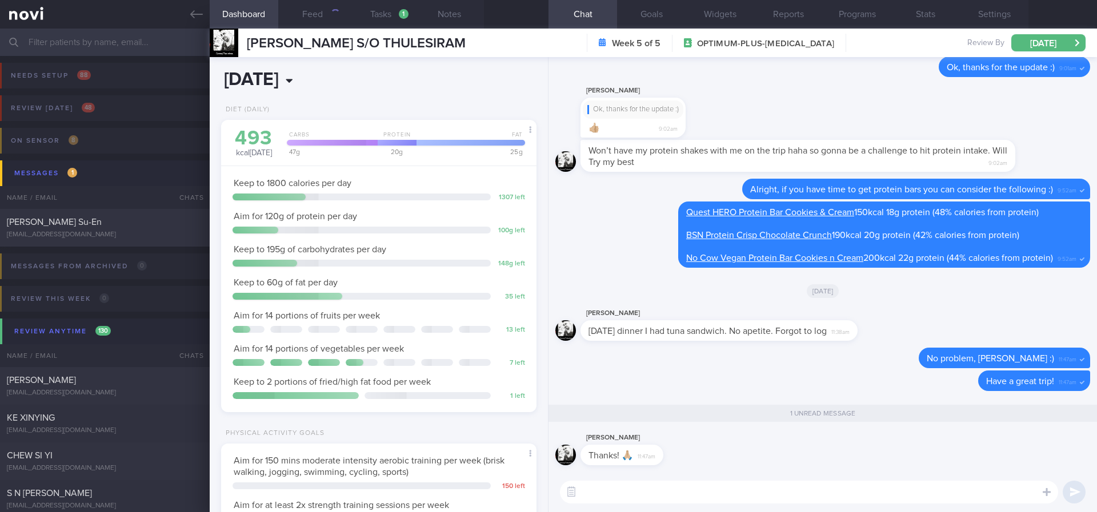
scroll to position [157, 282]
click at [199, 14] on icon at bounding box center [196, 14] width 13 height 8
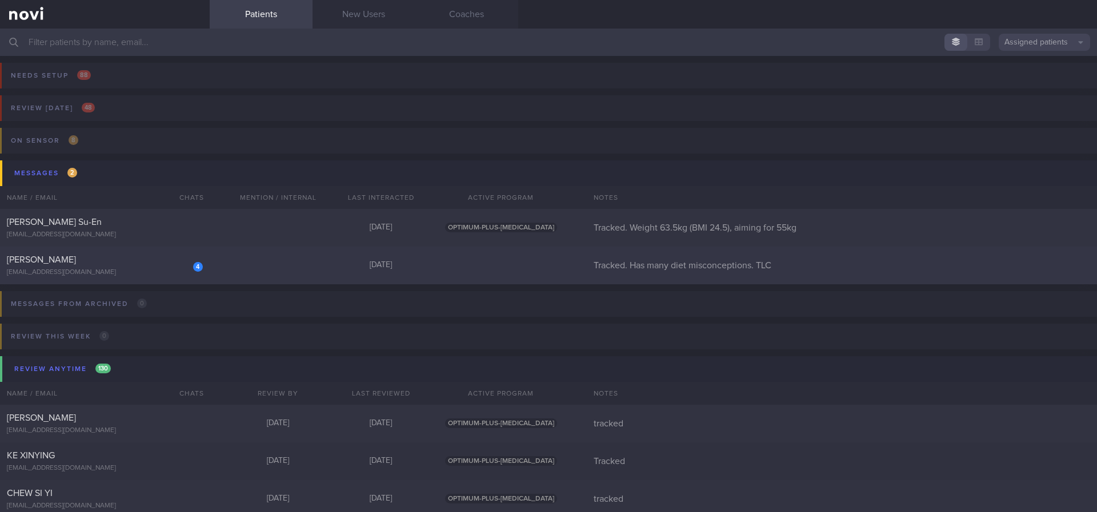
click at [263, 266] on div "4 [PERSON_NAME] [EMAIL_ADDRESS][DOMAIN_NAME] [DATE] Tracked. Has many diet misc…" at bounding box center [548, 266] width 1097 height 38
select select "7"
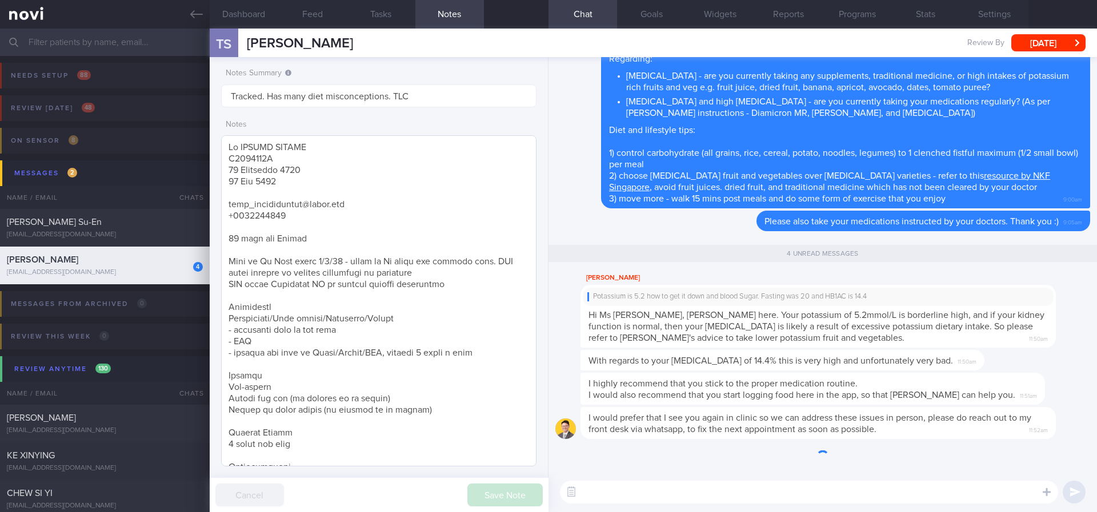
scroll to position [1, 0]
